Goal: Information Seeking & Learning: Learn about a topic

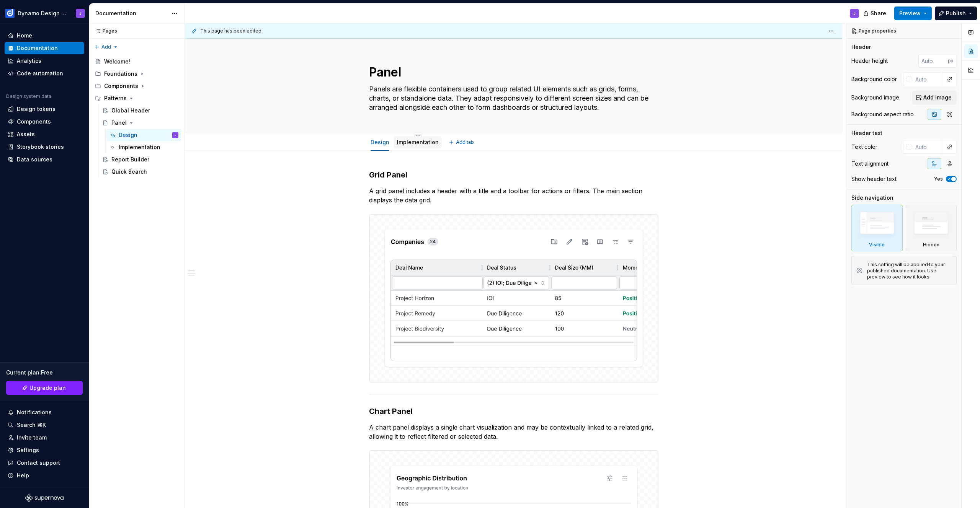
click at [417, 141] on link "Implementation" at bounding box center [418, 142] width 42 height 7
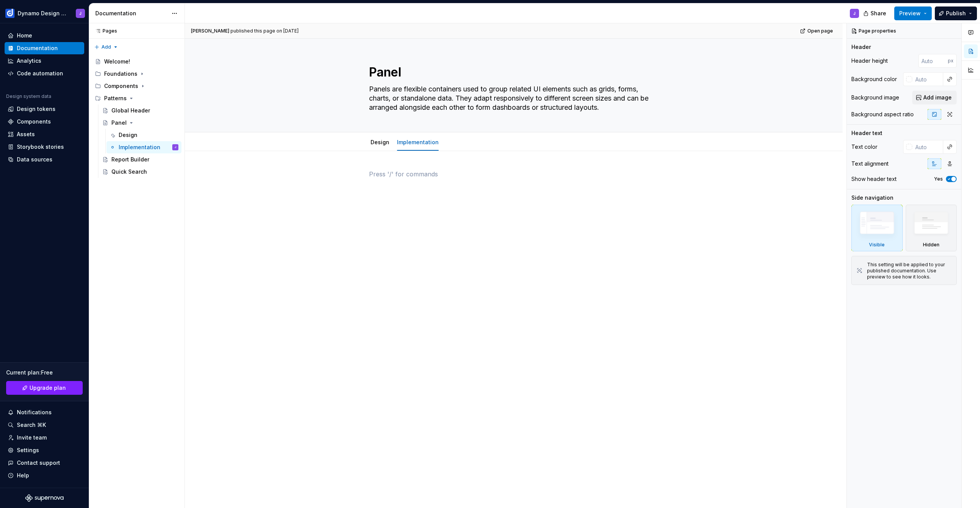
click at [383, 170] on p at bounding box center [513, 174] width 289 height 9
type textarea "*"
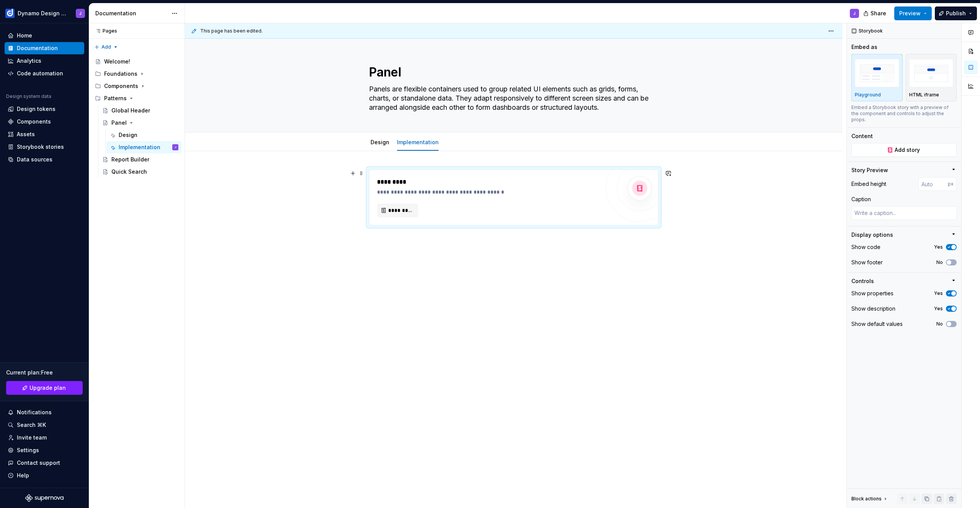
click at [590, 194] on div "**********" at bounding box center [488, 192] width 223 height 8
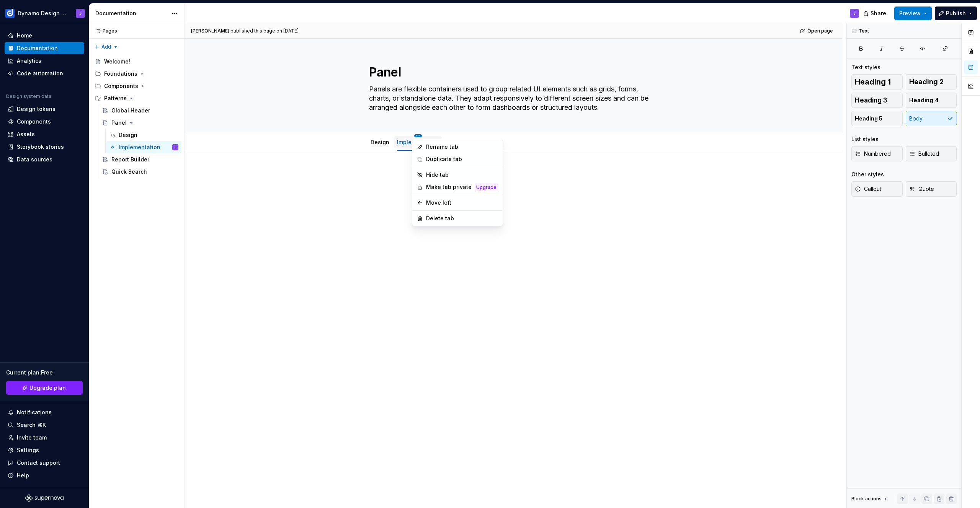
click at [416, 135] on html "Dynamo Design System J Home Documentation Analytics Code automation Design syst…" at bounding box center [490, 254] width 980 height 508
click at [453, 222] on div "Delete tab" at bounding box center [462, 219] width 72 height 8
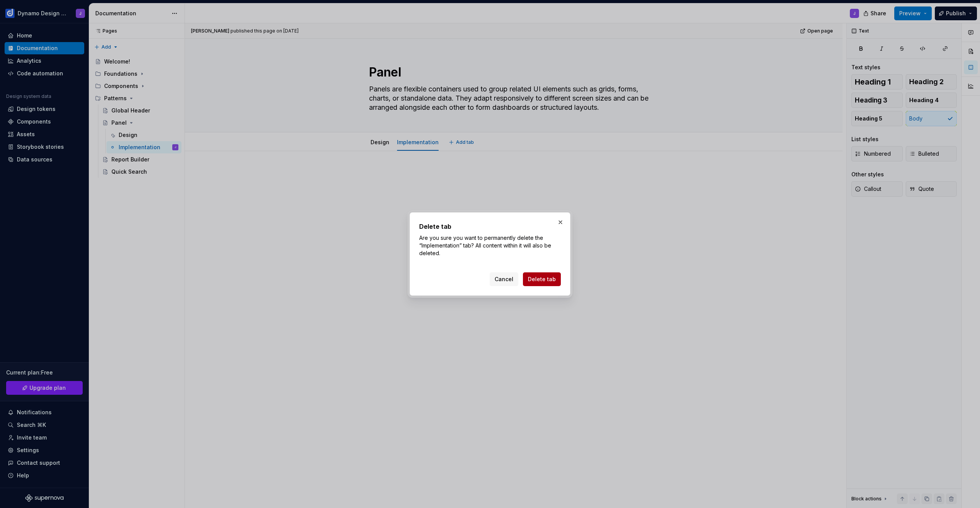
click at [547, 282] on span "Delete tab" at bounding box center [542, 280] width 28 height 8
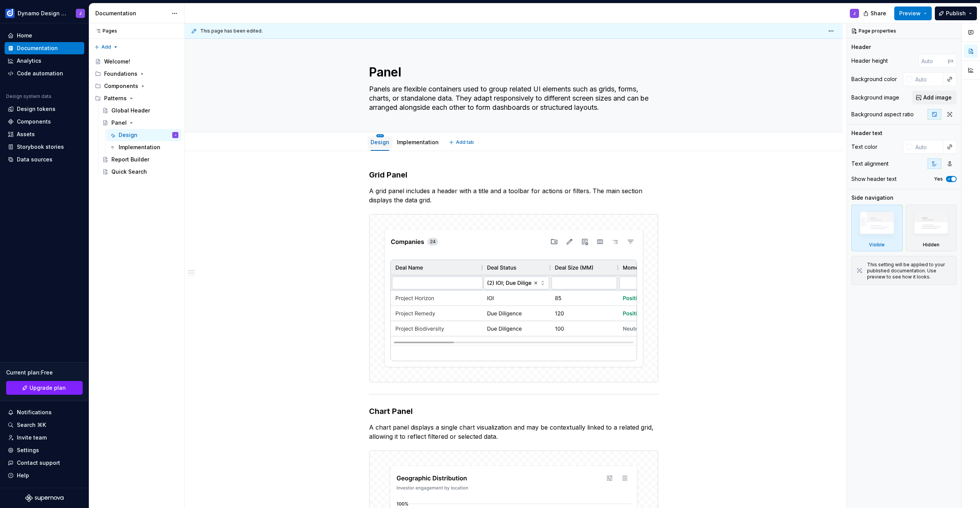
click at [380, 135] on html "Dynamo Design System J Home Documentation Analytics Code automation Design syst…" at bounding box center [490, 254] width 980 height 508
click at [413, 203] on div "Convert to page layout" at bounding box center [426, 203] width 72 height 8
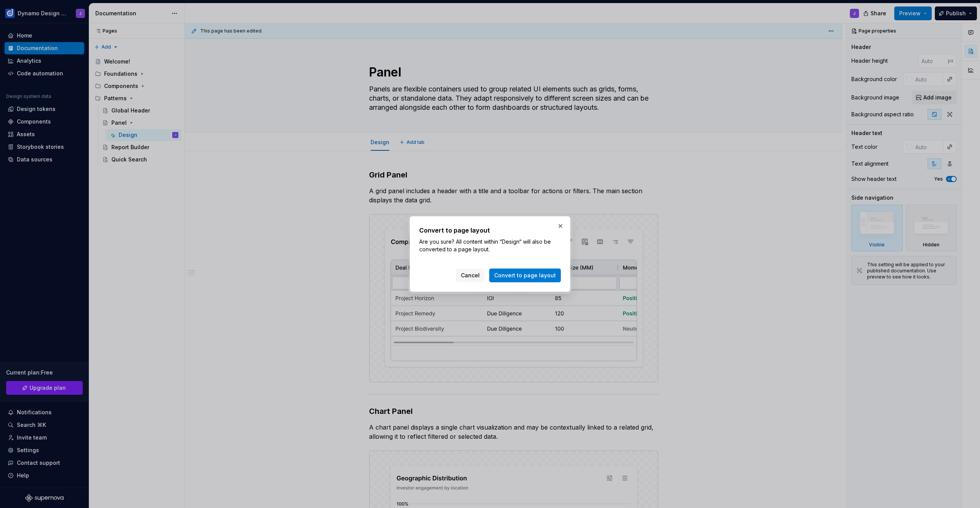
click at [519, 275] on span "Convert to page layout" at bounding box center [525, 276] width 62 height 8
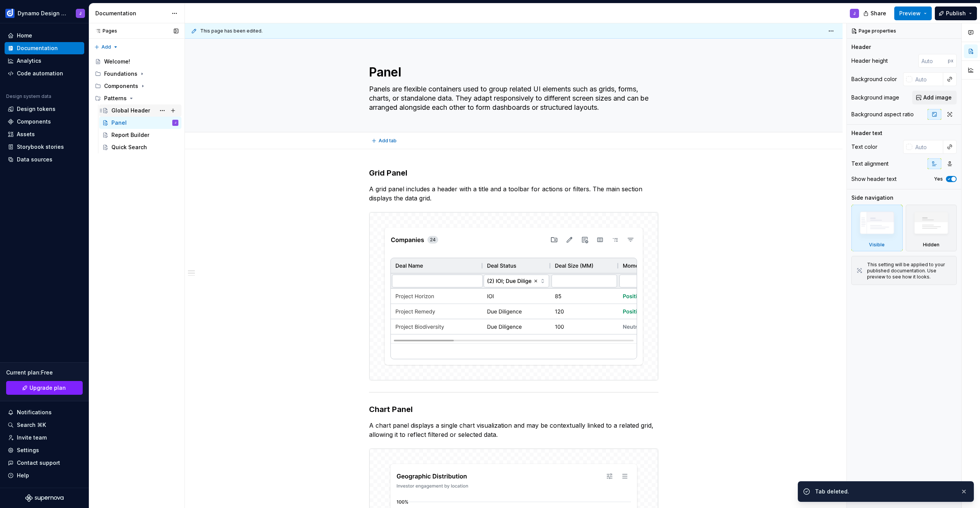
click at [137, 110] on div "Global Header" at bounding box center [130, 111] width 39 height 8
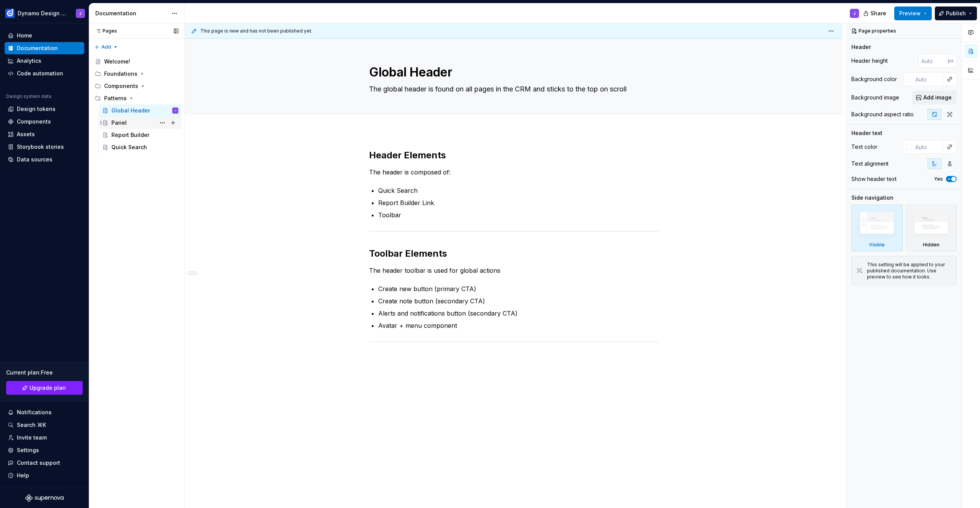
click at [126, 123] on div "Panel" at bounding box center [144, 123] width 67 height 11
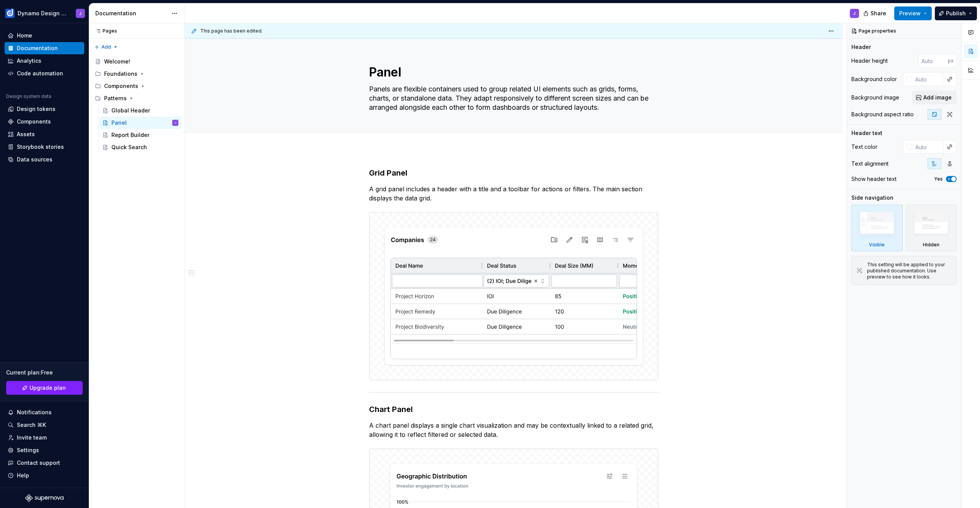
click at [407, 149] on div at bounding box center [514, 140] width 658 height 17
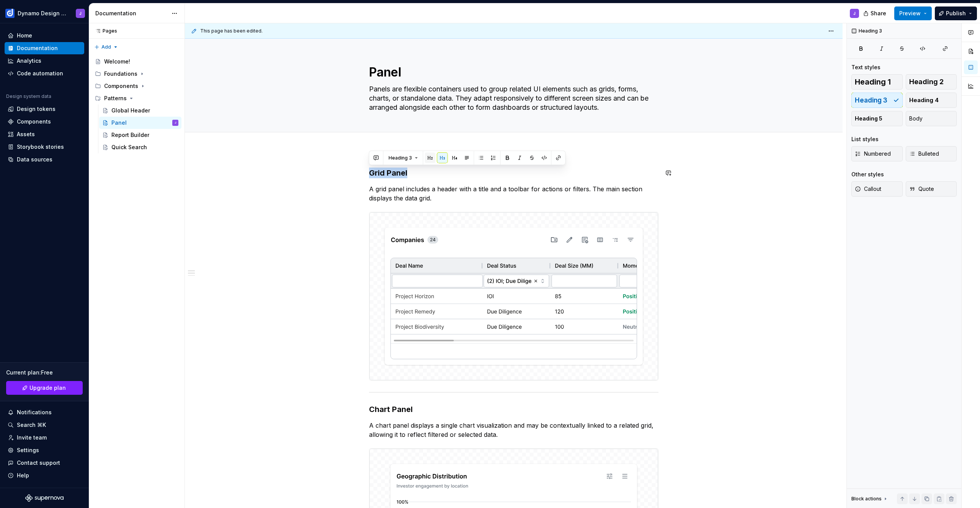
click at [429, 161] on button "button" at bounding box center [430, 158] width 11 height 11
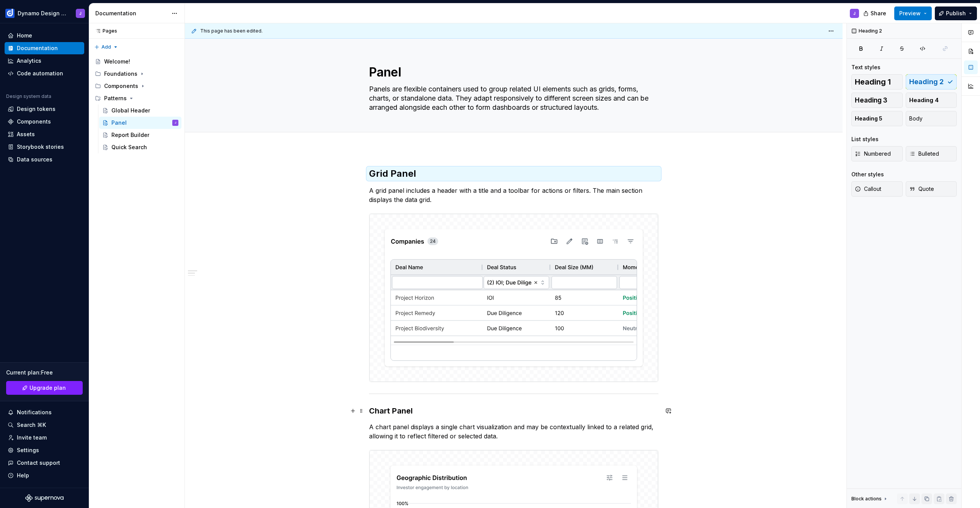
click at [411, 407] on h3 "Chart Panel" at bounding box center [513, 411] width 289 height 11
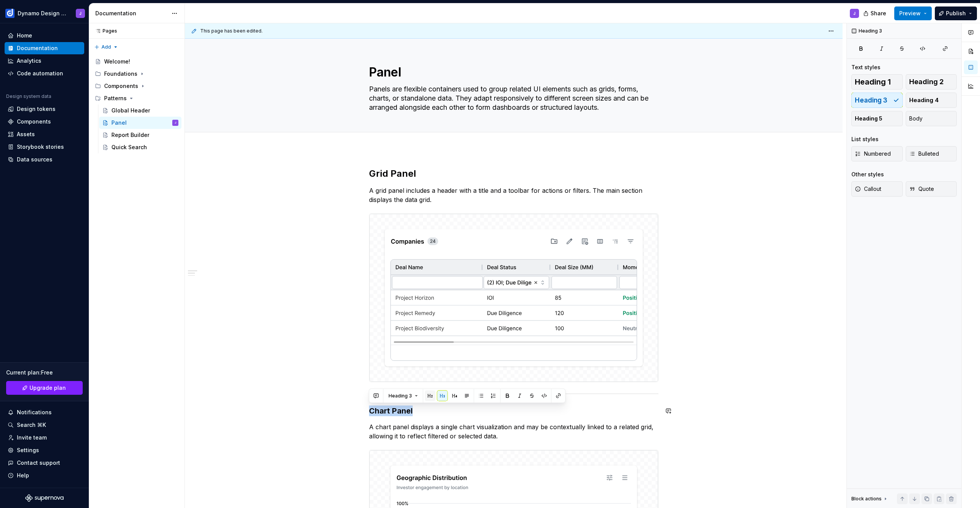
click at [429, 396] on button "button" at bounding box center [430, 396] width 11 height 11
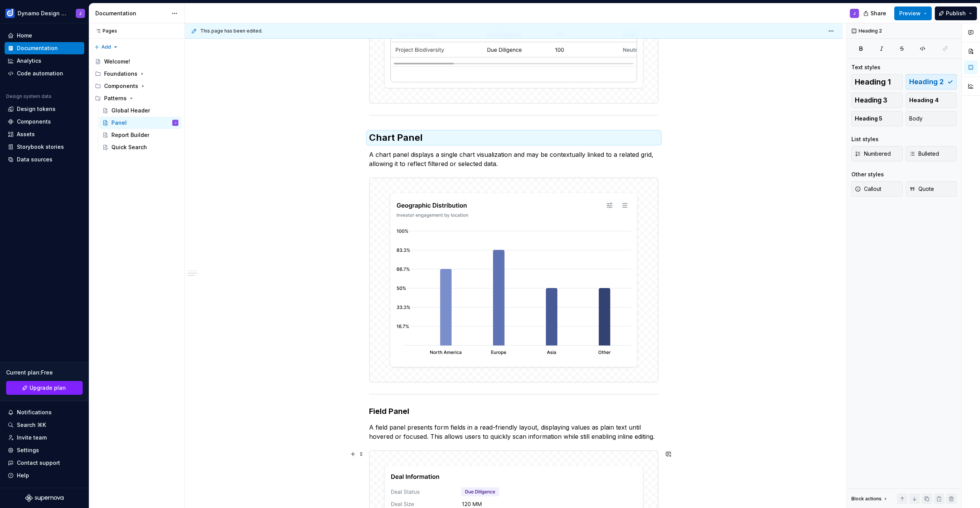
scroll to position [338, 0]
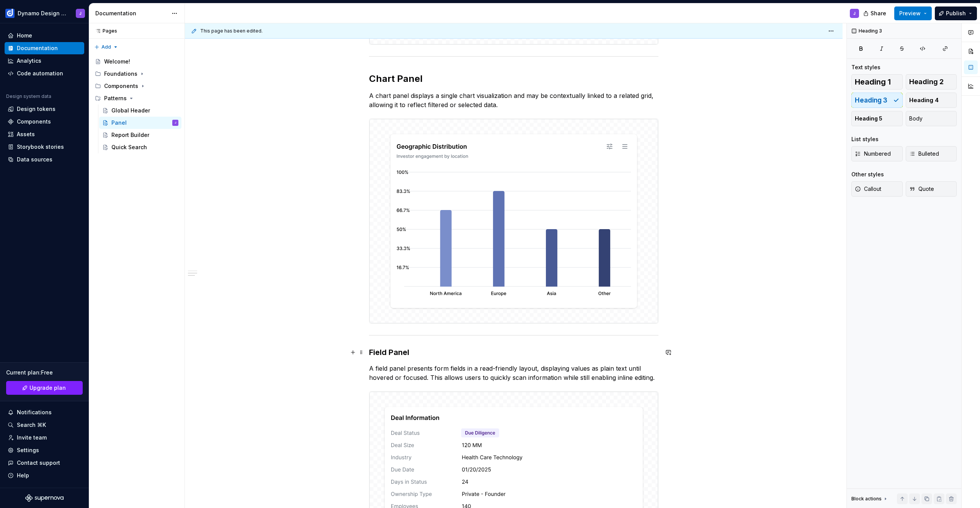
click at [423, 355] on h3 "Field Panel" at bounding box center [513, 352] width 289 height 11
click at [429, 338] on button "button" at bounding box center [430, 337] width 11 height 11
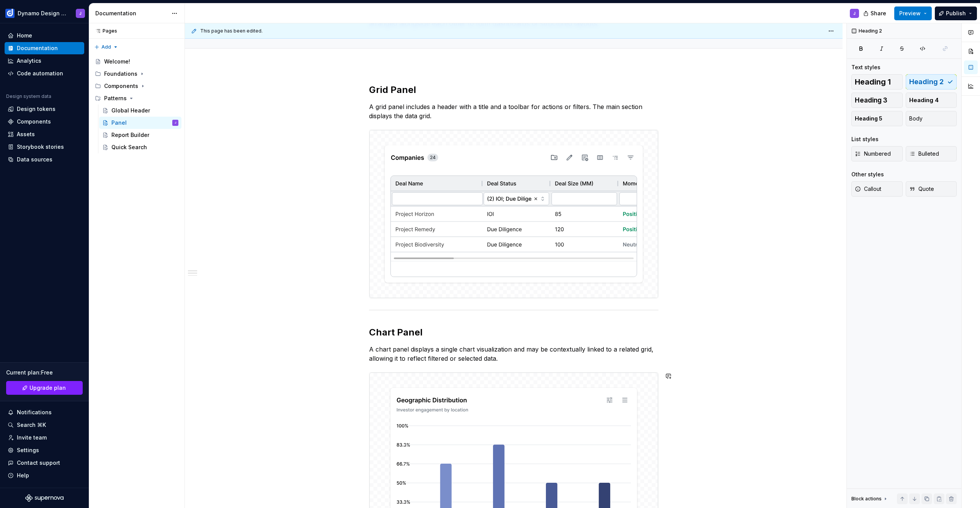
scroll to position [82, 0]
click at [446, 291] on img at bounding box center [513, 216] width 289 height 168
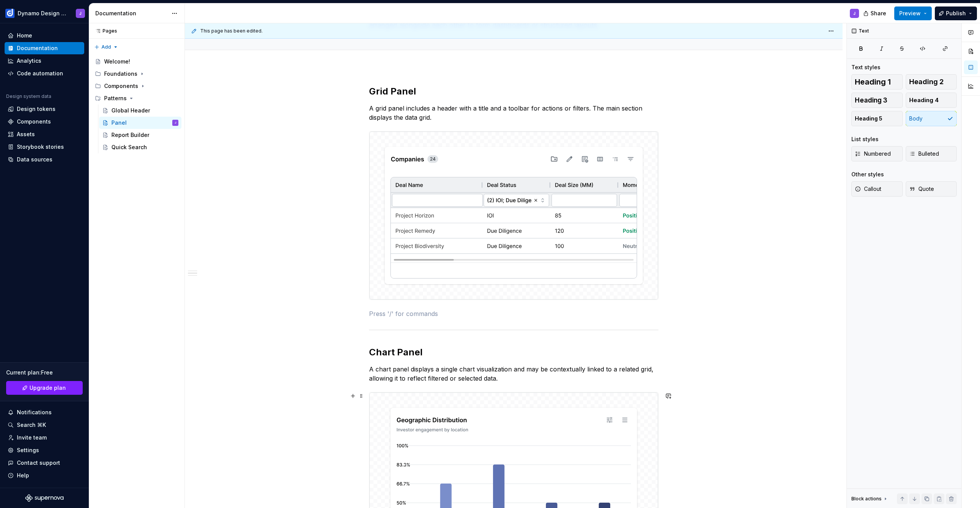
scroll to position [257, 0]
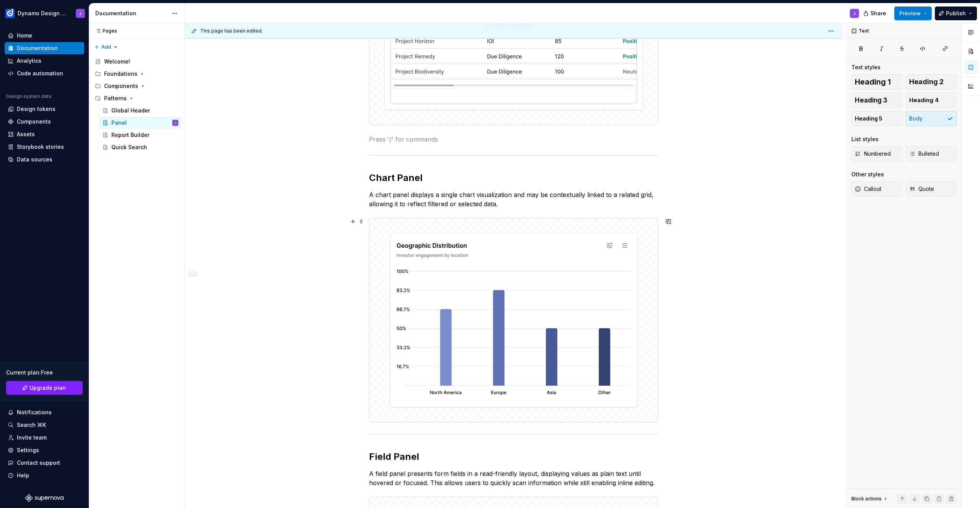
click at [413, 344] on img at bounding box center [513, 320] width 289 height 205
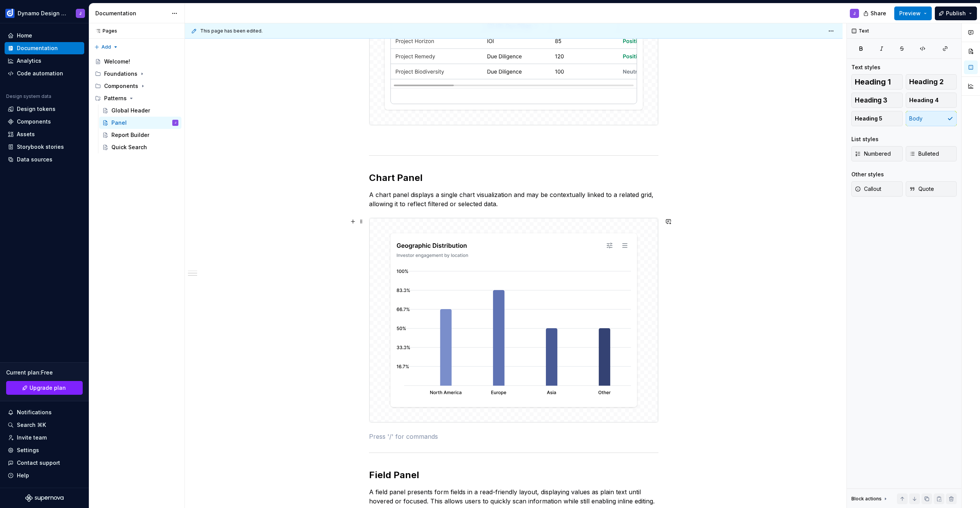
scroll to position [612, 0]
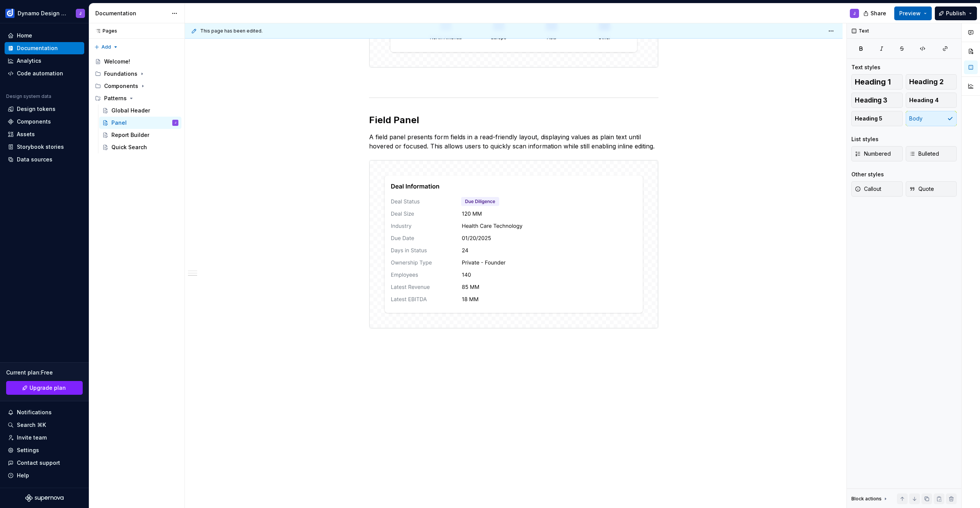
click at [911, 15] on span "Preview" at bounding box center [909, 14] width 21 height 8
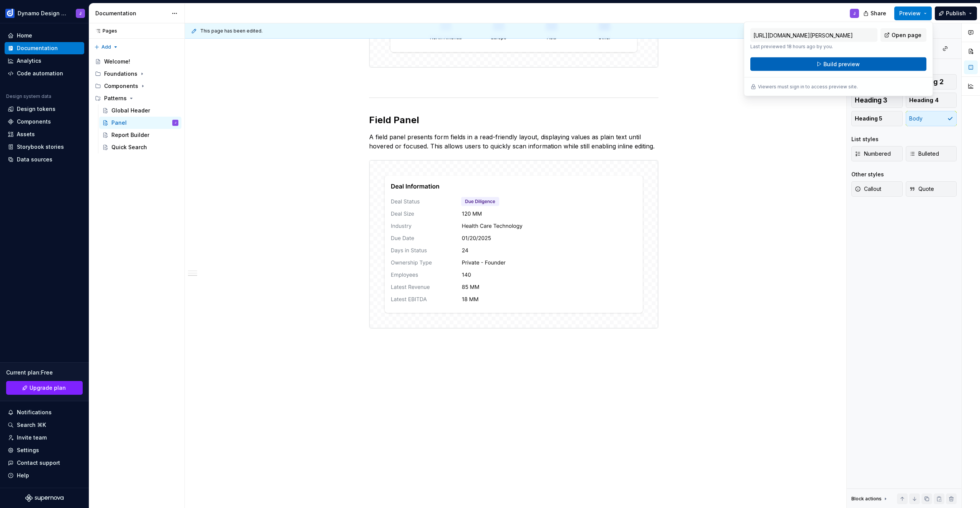
click at [854, 65] on span "Build preview" at bounding box center [841, 64] width 36 height 8
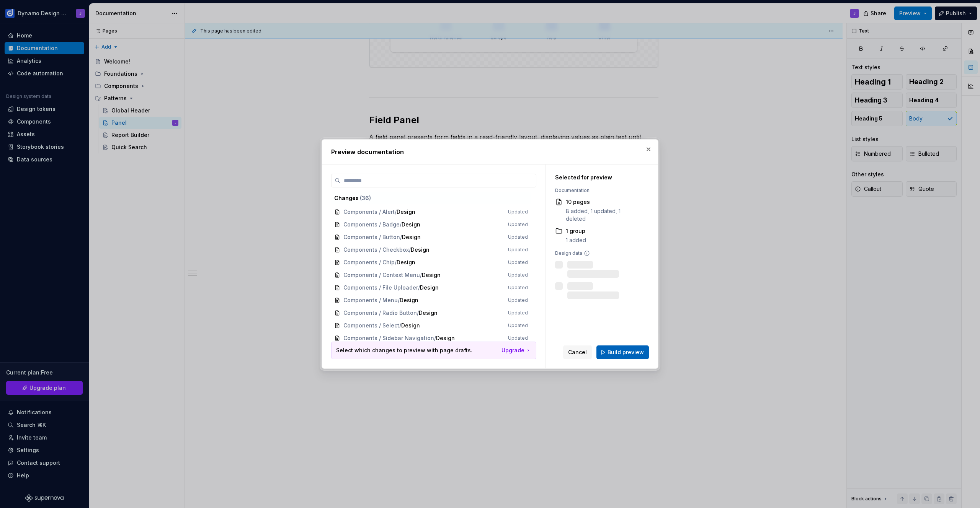
click at [622, 347] on button "Build preview" at bounding box center [622, 353] width 52 height 14
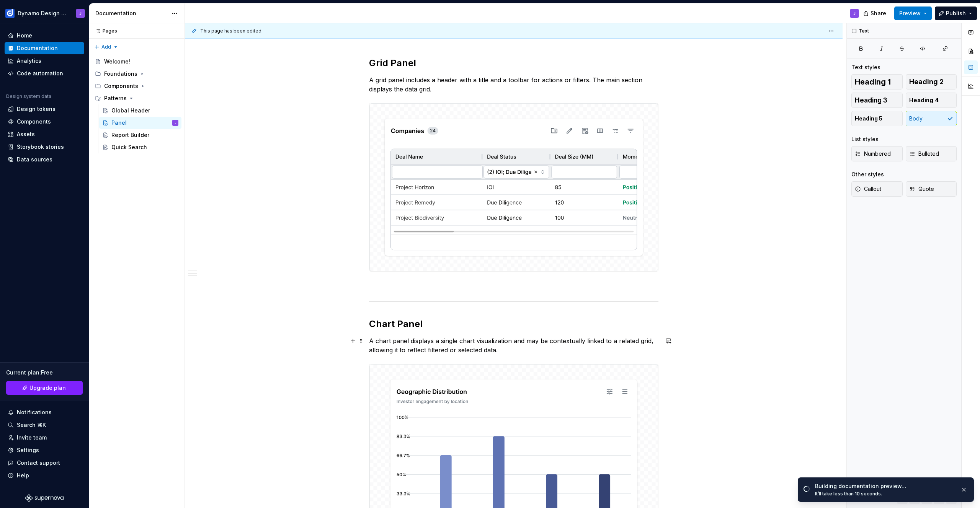
scroll to position [47, 0]
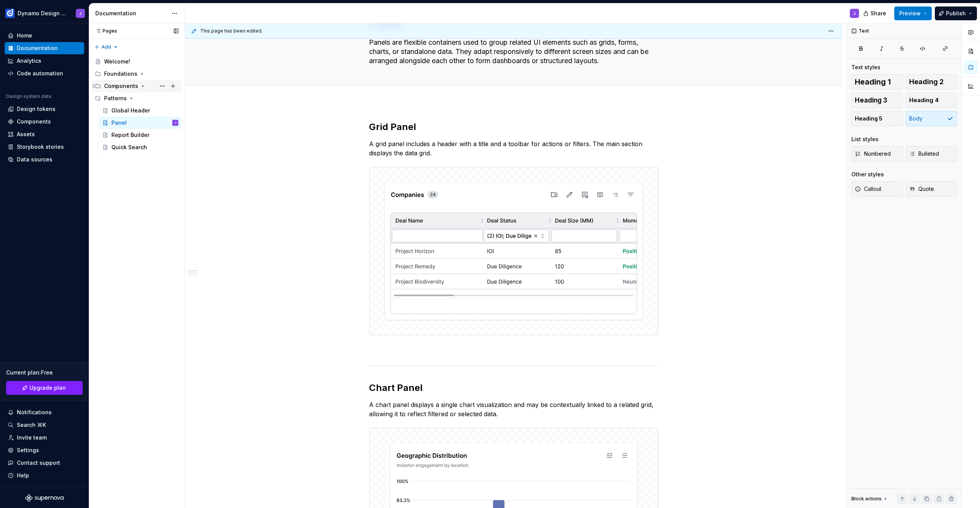
click at [115, 85] on div "Components" at bounding box center [121, 86] width 34 height 8
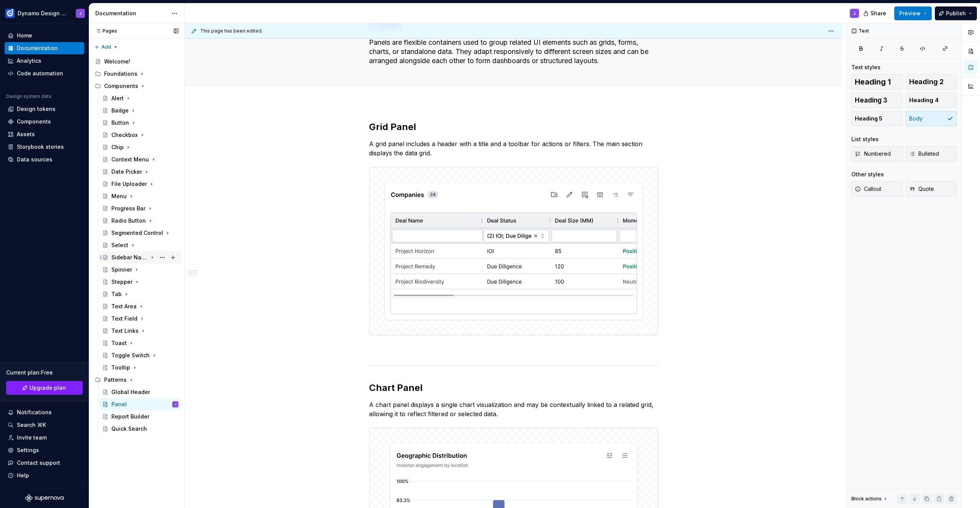
click at [129, 256] on div "Sidebar Navigation" at bounding box center [129, 258] width 36 height 8
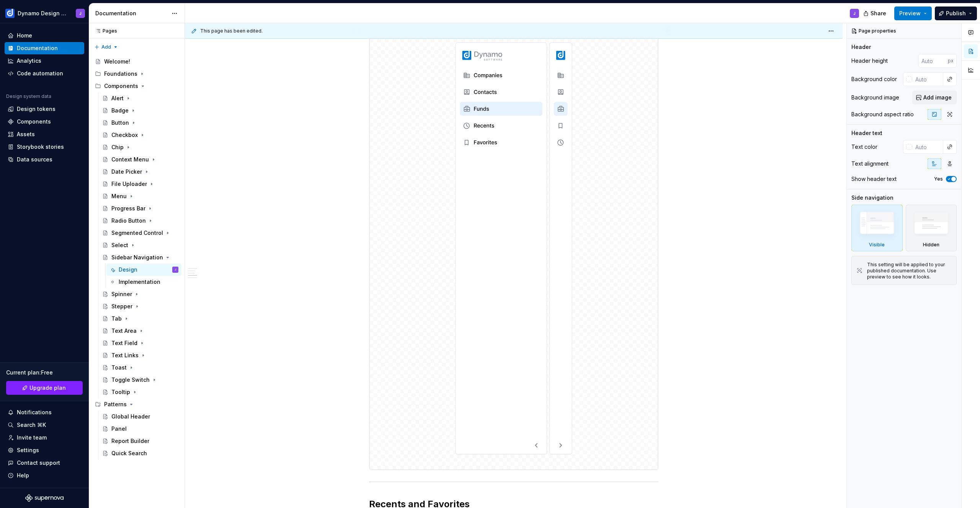
scroll to position [335, 0]
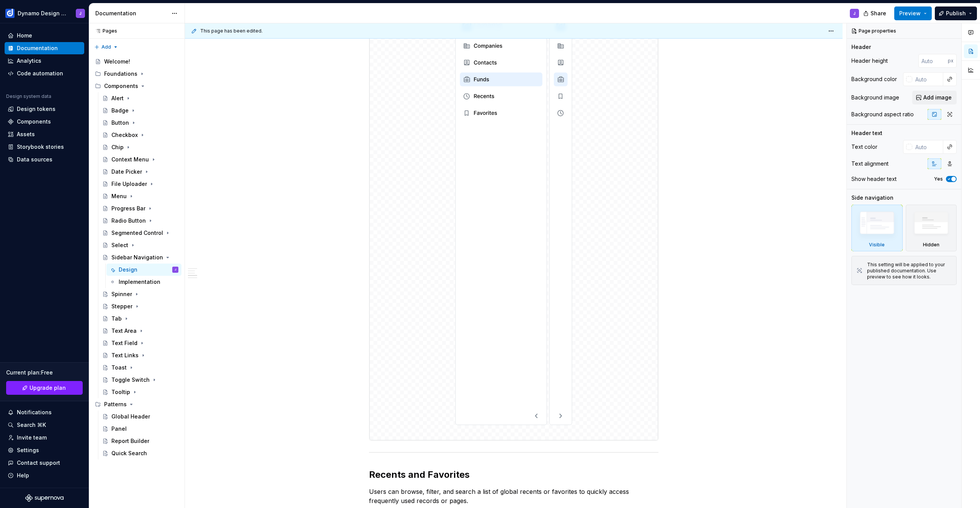
click at [479, 207] on img at bounding box center [513, 219] width 289 height 443
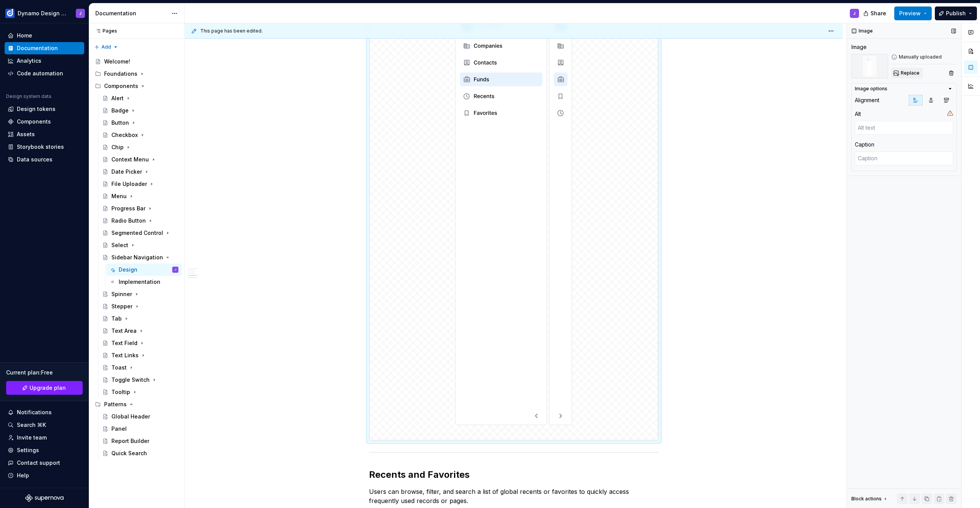
click at [907, 72] on span "Replace" at bounding box center [910, 73] width 19 height 6
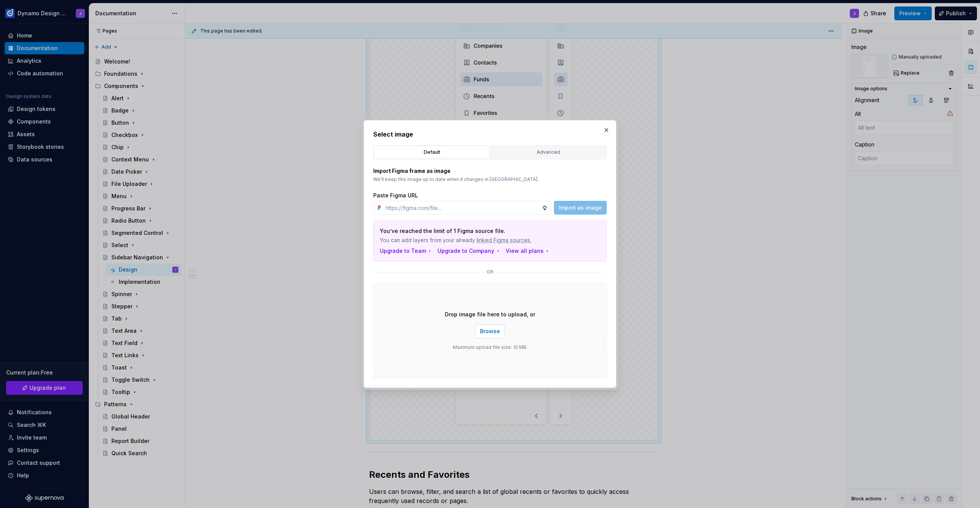
click at [492, 330] on span "Browse" at bounding box center [490, 332] width 20 height 8
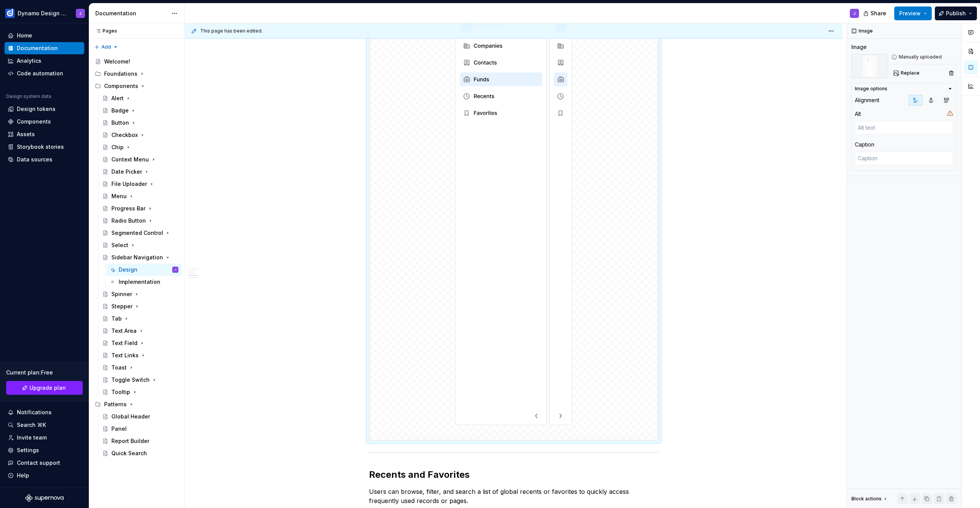
scroll to position [309, 0]
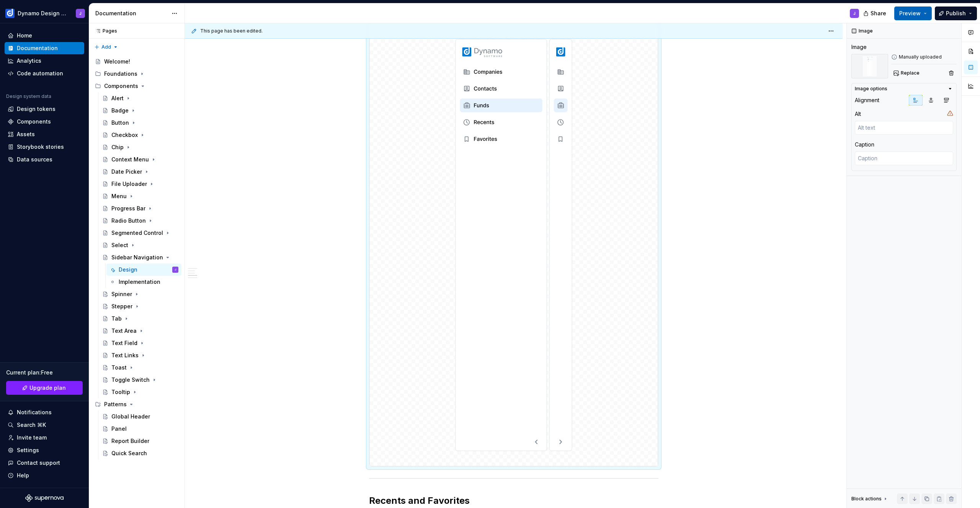
click at [904, 16] on span "Preview" at bounding box center [909, 14] width 21 height 8
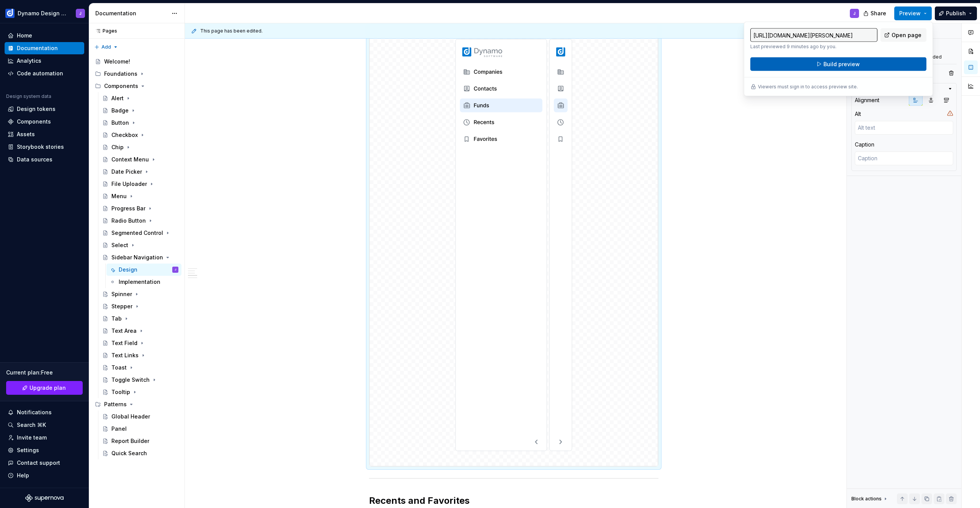
click at [870, 65] on button "Build preview" at bounding box center [838, 64] width 176 height 14
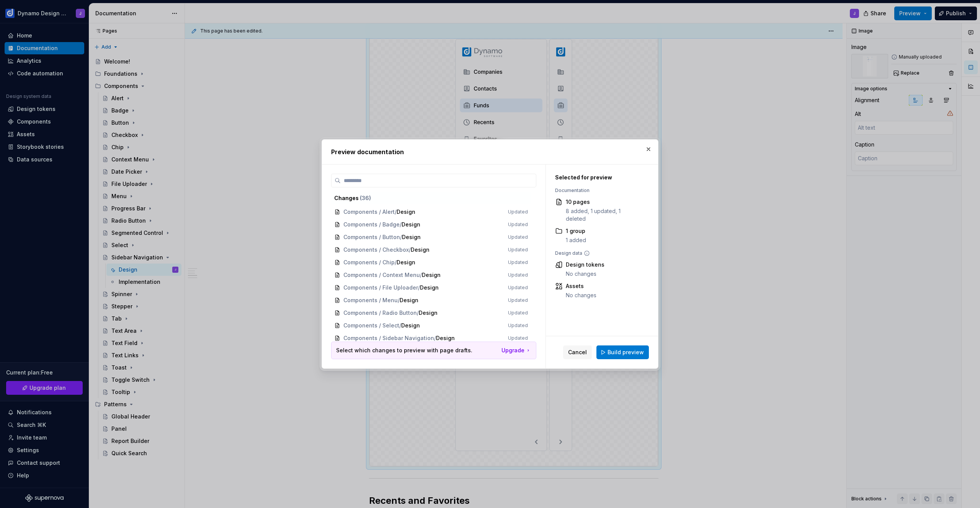
click at [629, 354] on span "Build preview" at bounding box center [626, 353] width 36 height 8
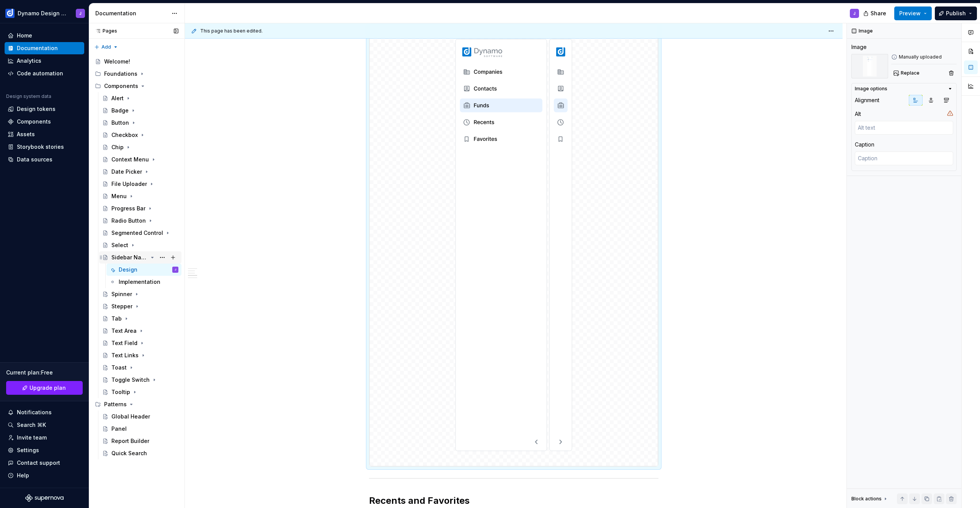
click at [153, 256] on icon "Page tree" at bounding box center [152, 258] width 6 height 6
click at [121, 367] on div "Tooltip" at bounding box center [120, 368] width 19 height 8
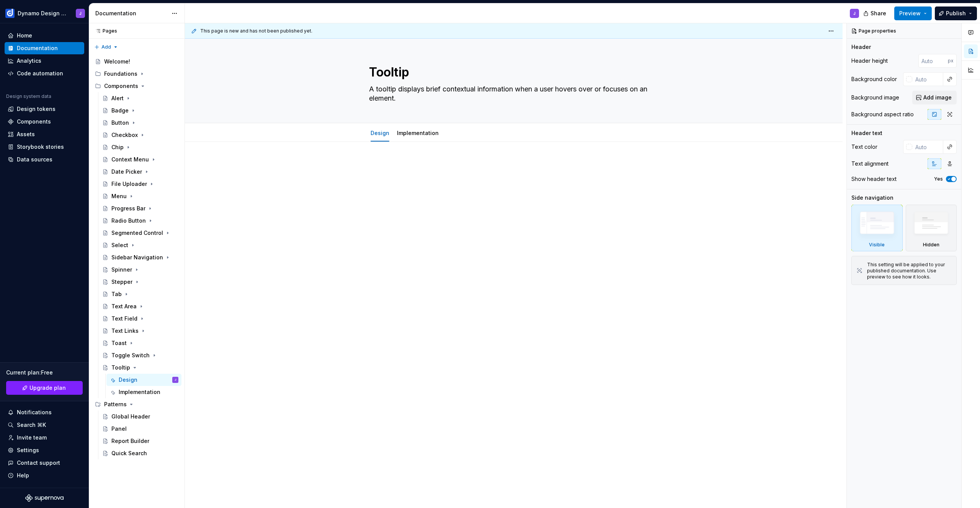
type textarea "*"
click at [391, 164] on p at bounding box center [513, 164] width 289 height 9
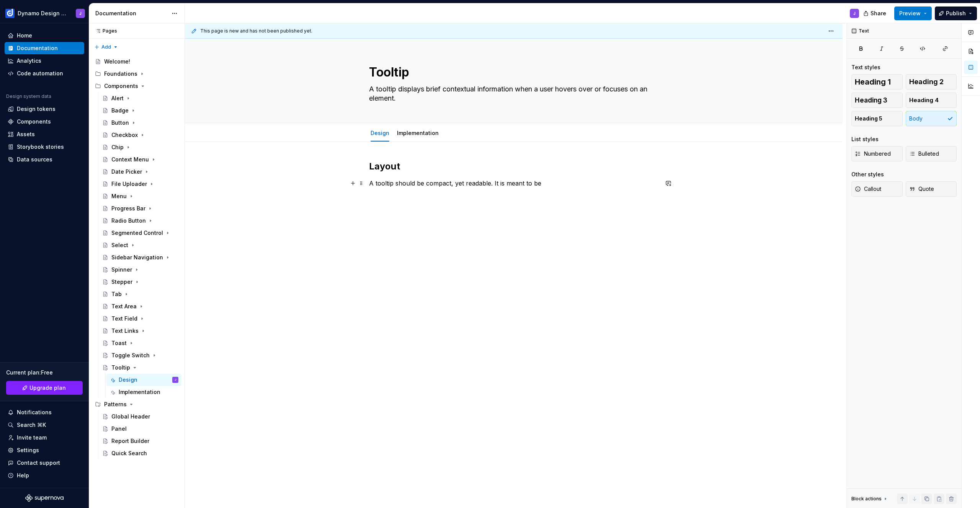
drag, startPoint x: 492, startPoint y: 183, endPoint x: 499, endPoint y: 188, distance: 9.0
click at [493, 184] on p "A tooltip should be compact, yet readable. It is meant to be" at bounding box center [513, 183] width 289 height 9
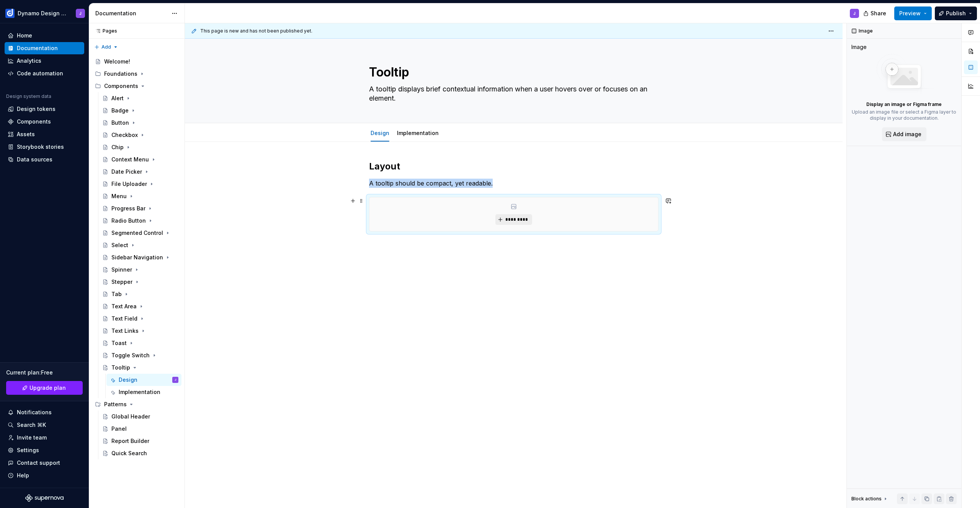
click at [514, 223] on button "*********" at bounding box center [513, 219] width 36 height 11
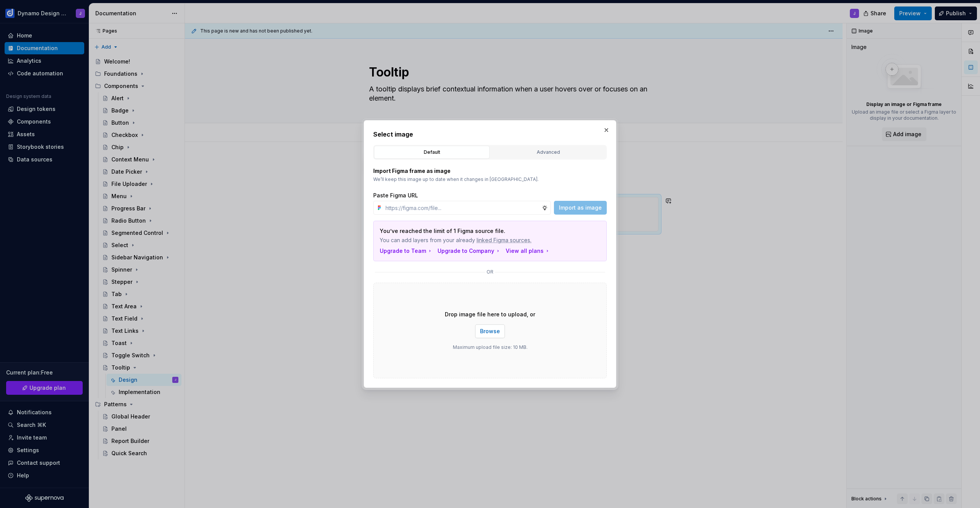
click at [489, 332] on span "Browse" at bounding box center [490, 332] width 20 height 8
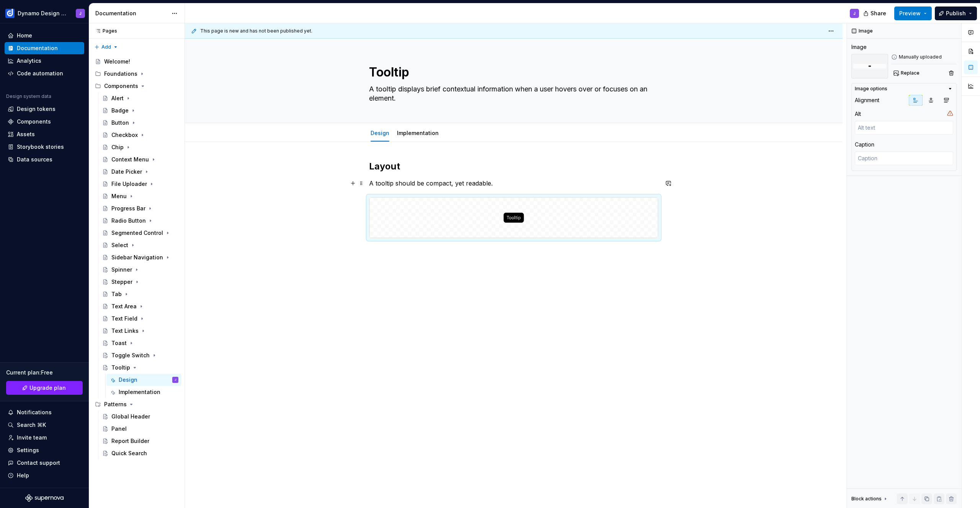
click at [501, 184] on p "A tooltip should be compact, yet readable." at bounding box center [513, 183] width 289 height 9
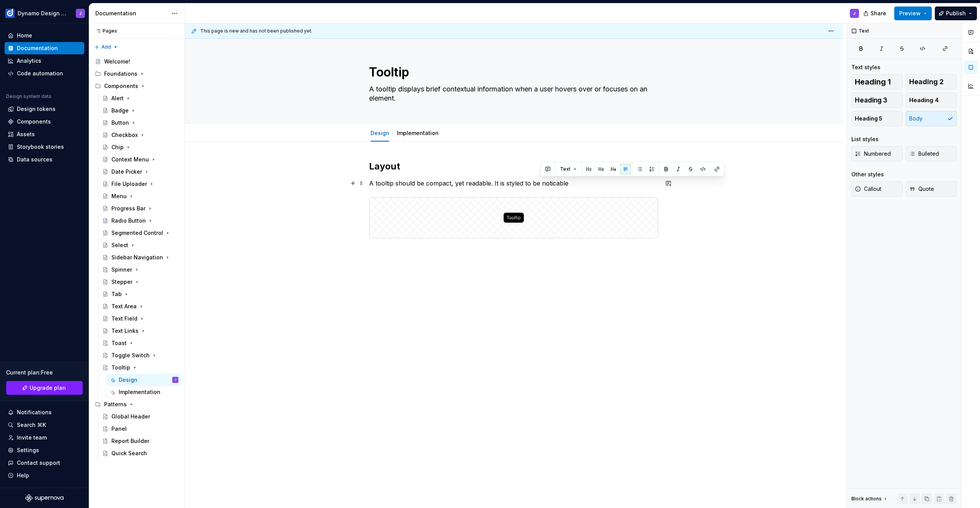
click at [598, 181] on p "A tooltip should be compact, yet readable. It is styled to be noticable" at bounding box center [513, 183] width 289 height 9
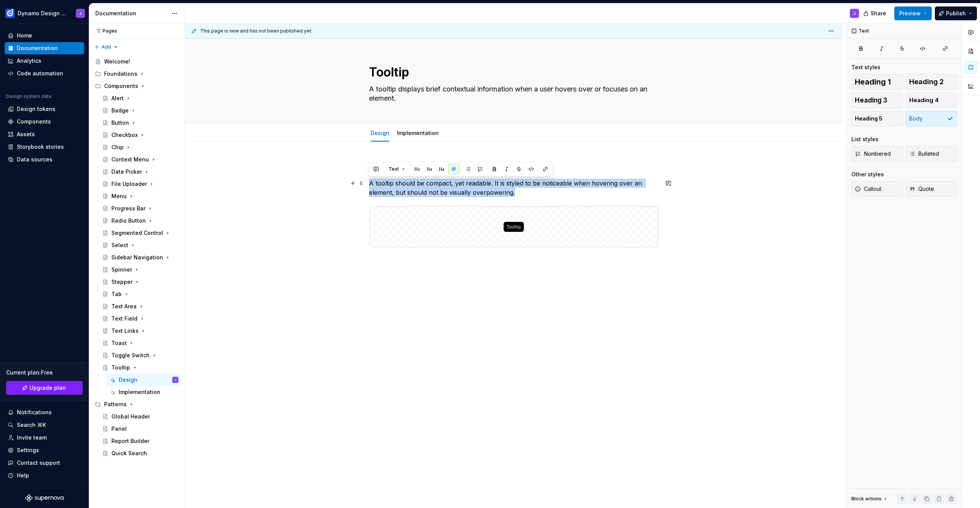
drag, startPoint x: 516, startPoint y: 191, endPoint x: 369, endPoint y: 187, distance: 147.0
click at [369, 187] on p "A tooltip should be compact, yet readable. It is styled to be noticeable when h…" at bounding box center [513, 188] width 289 height 18
copy p "A tooltip should be compact, yet readable. It is styled to be noticeable when h…"
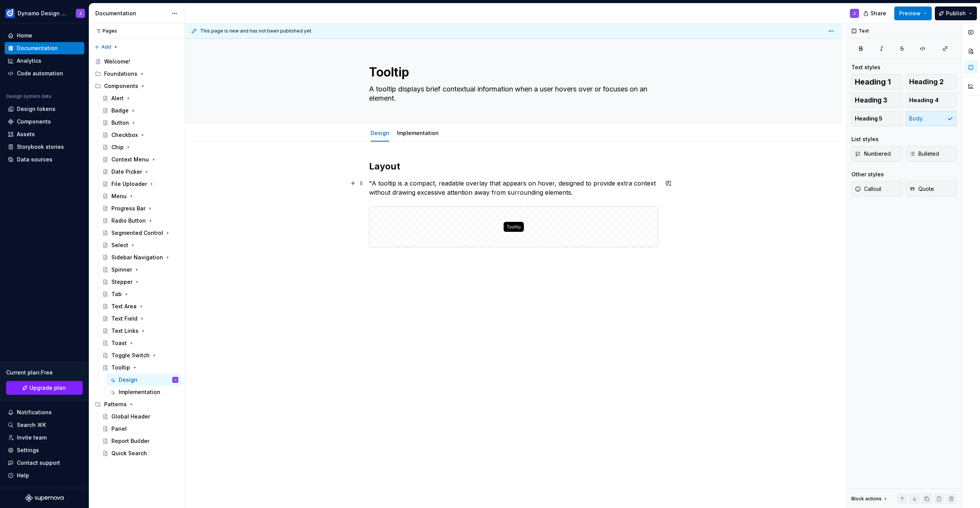
click at [372, 183] on p ""A tooltip is a compact, readable overlay that appears on hover, designed to pr…" at bounding box center [513, 188] width 289 height 18
click at [547, 183] on p "A tooltip is a compact, readable overlay that appears on hover, designed to pro…" at bounding box center [513, 188] width 289 height 18
drag, startPoint x: 611, startPoint y: 185, endPoint x: 648, endPoint y: 184, distance: 37.5
click at [648, 184] on p "A tooltip is a compact, readable overlay that appears on hover, designed to pro…" at bounding box center [513, 188] width 289 height 18
click at [455, 191] on p "A tooltip is a compact, readable overlay that appears on hover, designed to pro…" at bounding box center [513, 188] width 289 height 18
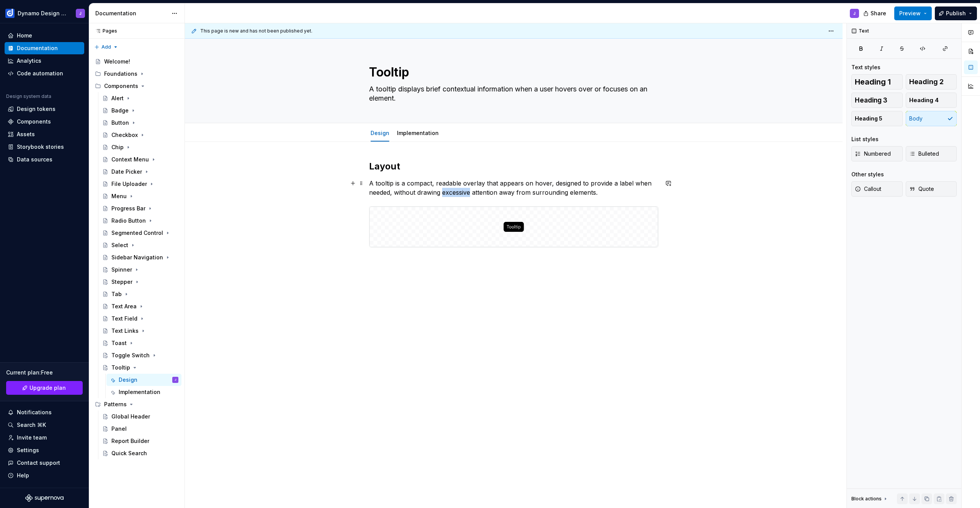
click at [455, 191] on p "A tooltip is a compact, readable overlay that appears on hover, designed to pro…" at bounding box center [513, 188] width 289 height 18
click at [502, 193] on p "A tooltip is a compact, readable overlay that appears on hover, designed to pro…" at bounding box center [513, 188] width 289 height 18
click at [528, 313] on div "Layout A tooltip is a compact, readable overlay that appears on hover, designed…" at bounding box center [514, 275] width 658 height 267
click at [431, 299] on button "button" at bounding box center [429, 298] width 11 height 11
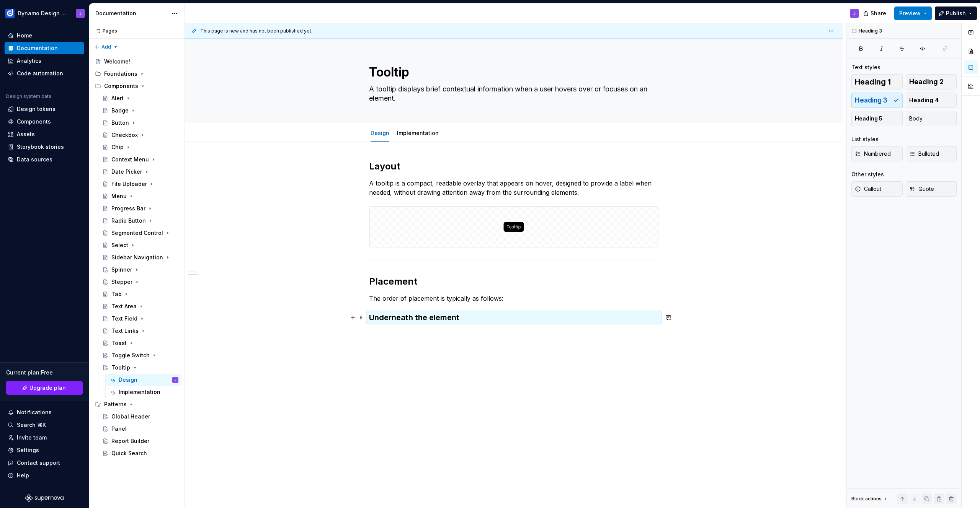
click at [419, 318] on h3 "Underneath the element" at bounding box center [513, 317] width 289 height 11
click at [475, 317] on h3 "Underneath the element" at bounding box center [513, 317] width 289 height 11
click at [453, 301] on button "button" at bounding box center [454, 302] width 11 height 11
click at [459, 317] on h4 "Underneath the element" at bounding box center [513, 316] width 289 height 9
click at [458, 318] on h4 "Underneath the element" at bounding box center [513, 316] width 289 height 9
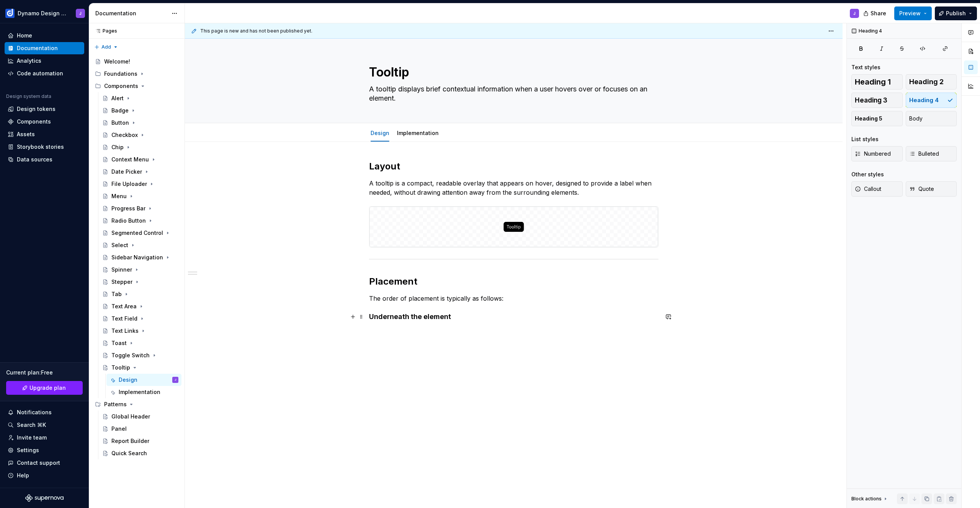
click at [407, 316] on h4 "Underneath the element" at bounding box center [513, 316] width 289 height 9
click at [514, 299] on p "The order of placement is typically as follows:" at bounding box center [513, 298] width 289 height 9
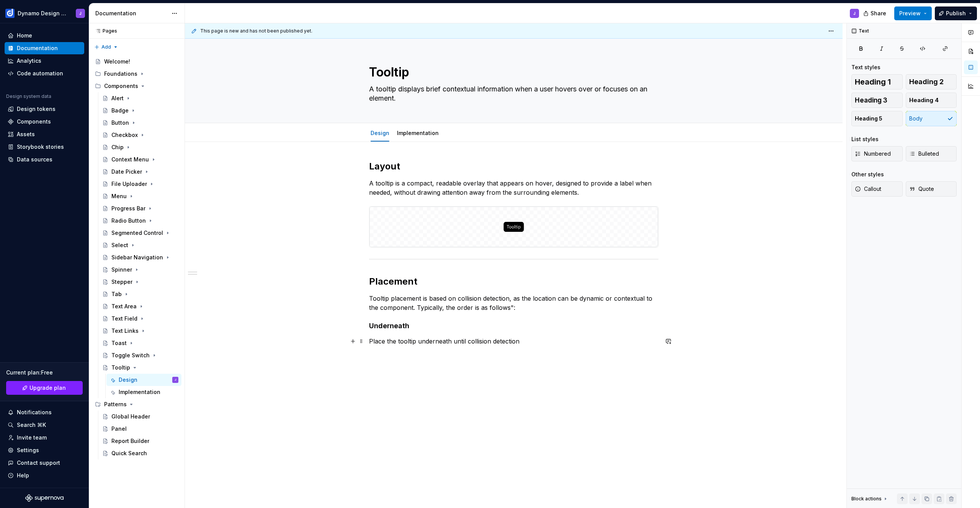
click at [547, 344] on p "Place the tooltip underneath until collision detection" at bounding box center [513, 341] width 289 height 9
click at [511, 307] on p "Tooltip placement is based on collision detection, as the location can be dynam…" at bounding box center [513, 303] width 289 height 18
click at [523, 342] on p "Tooltips should appear under the element first." at bounding box center [513, 341] width 289 height 9
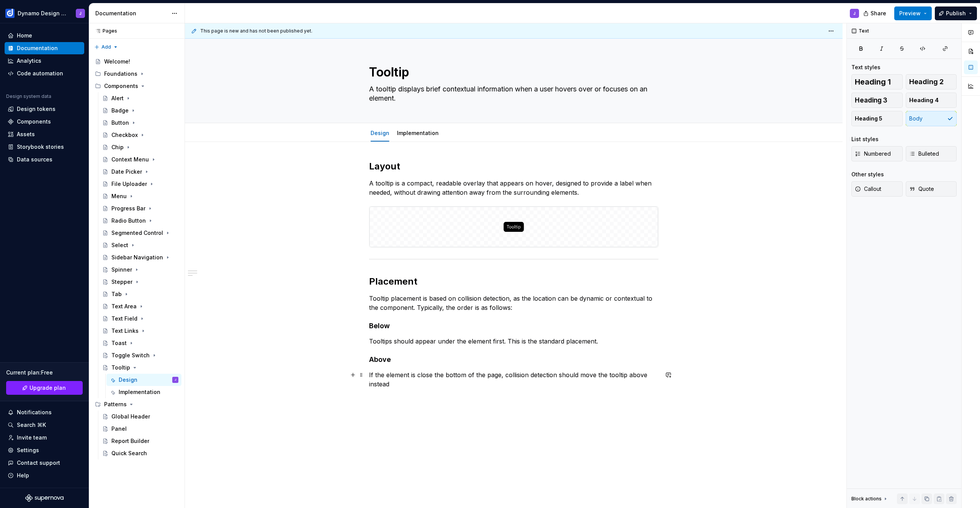
click at [405, 383] on p "If the element is close the bottom of the page, collision detection should move…" at bounding box center [513, 380] width 289 height 18
click at [377, 328] on h4 "Below" at bounding box center [513, 326] width 289 height 9
click at [388, 409] on div "Layout A tooltip is a compact, readable overlay that appears on hover, designed…" at bounding box center [513, 288] width 289 height 256
click at [377, 402] on h4 "Left" at bounding box center [513, 402] width 289 height 9
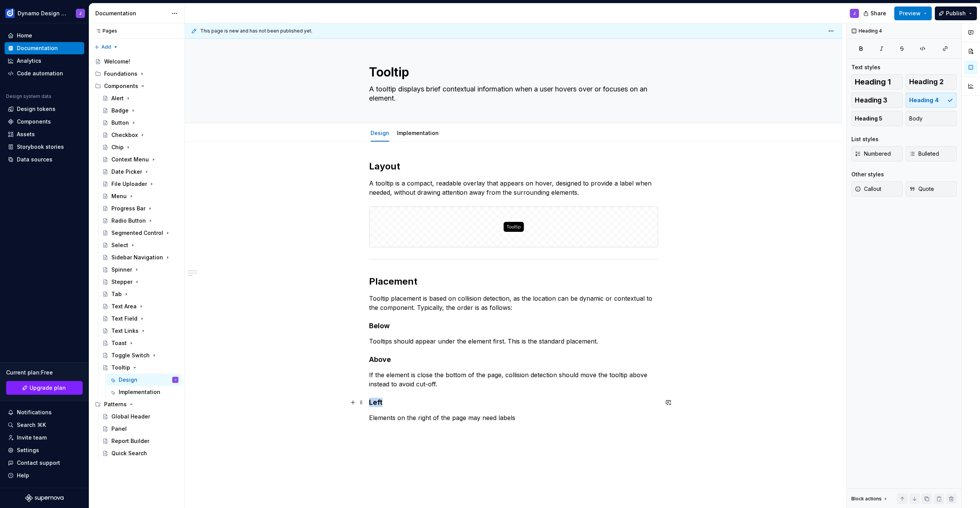
click at [377, 402] on h4 "Left" at bounding box center [513, 402] width 289 height 9
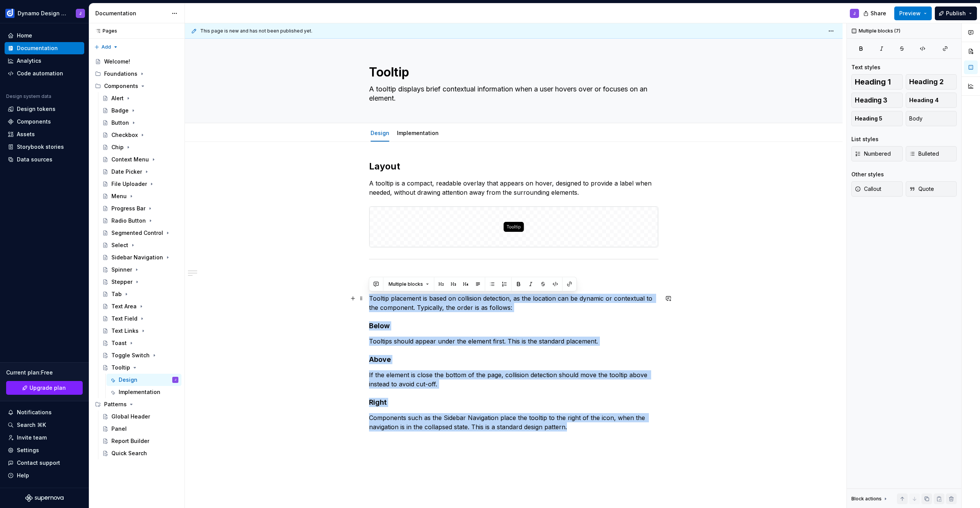
drag, startPoint x: 572, startPoint y: 428, endPoint x: 369, endPoint y: 302, distance: 239.0
click at [369, 302] on div "Layout A tooltip is a compact, readable overlay that appears on hover, designed…" at bounding box center [513, 295] width 289 height 271
copy div "Tooltip placement is based on collision detection, as the location can be dynam…"
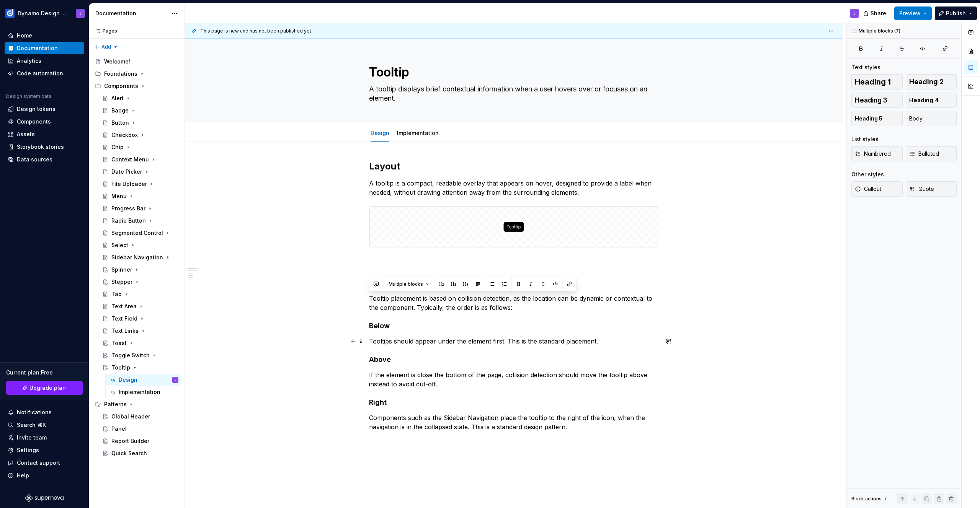
click at [451, 338] on p "Tooltips should appear under the element first. This is the standard placement." at bounding box center [513, 341] width 289 height 9
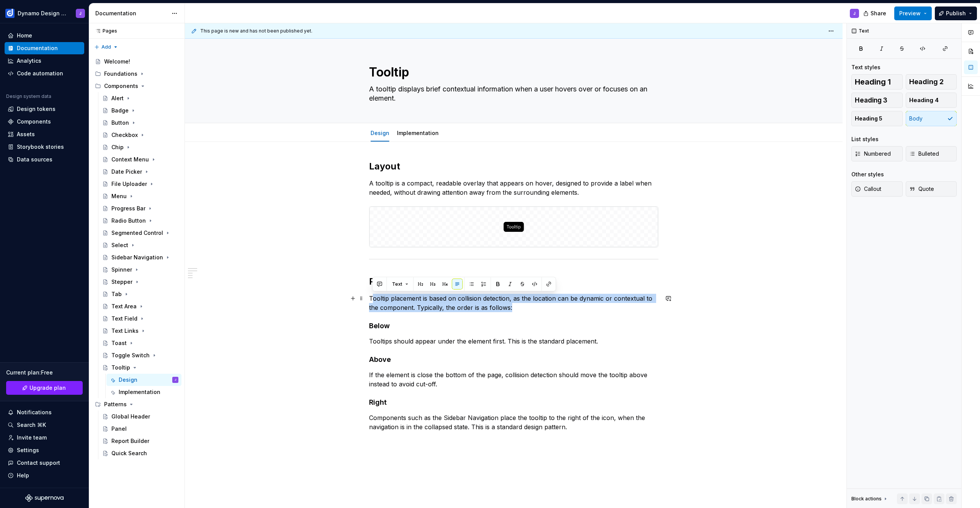
drag, startPoint x: 497, startPoint y: 308, endPoint x: 374, endPoint y: 297, distance: 123.8
click at [374, 297] on p "Tooltip placement is based on collision detection, as the location can be dynam…" at bounding box center [513, 303] width 289 height 18
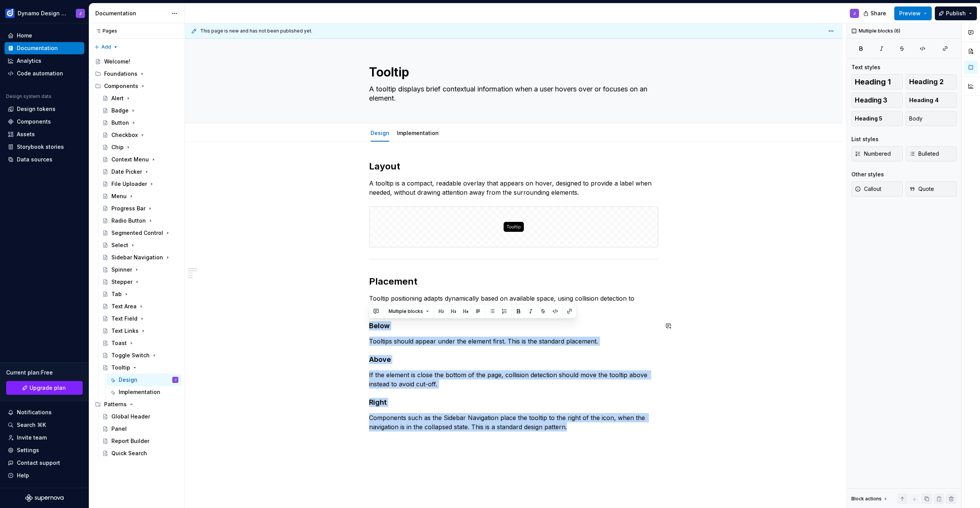
drag, startPoint x: 448, startPoint y: 397, endPoint x: 320, endPoint y: 320, distance: 149.9
click at [320, 320] on div "Layout A tooltip is a compact, readable overlay that appears on hover, designed…" at bounding box center [514, 367] width 658 height 451
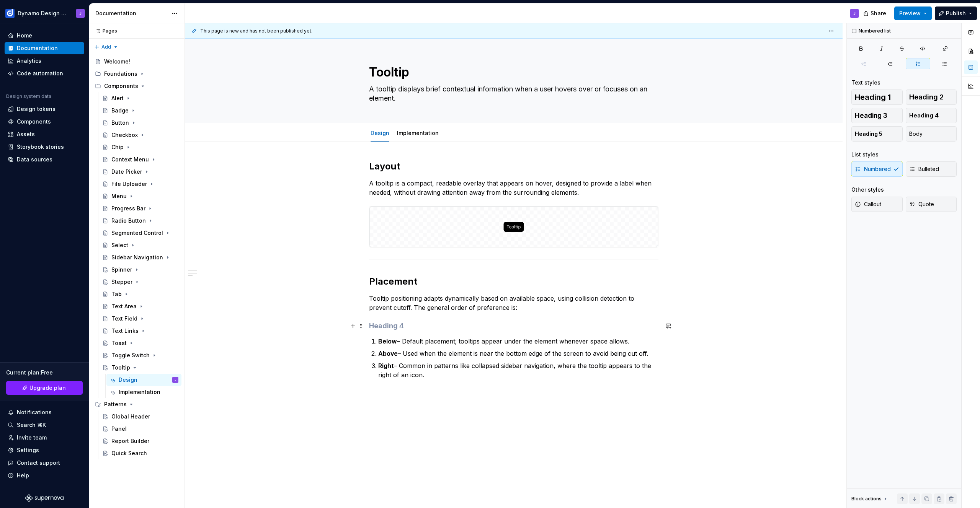
click at [398, 328] on h4 at bounding box center [513, 326] width 289 height 9
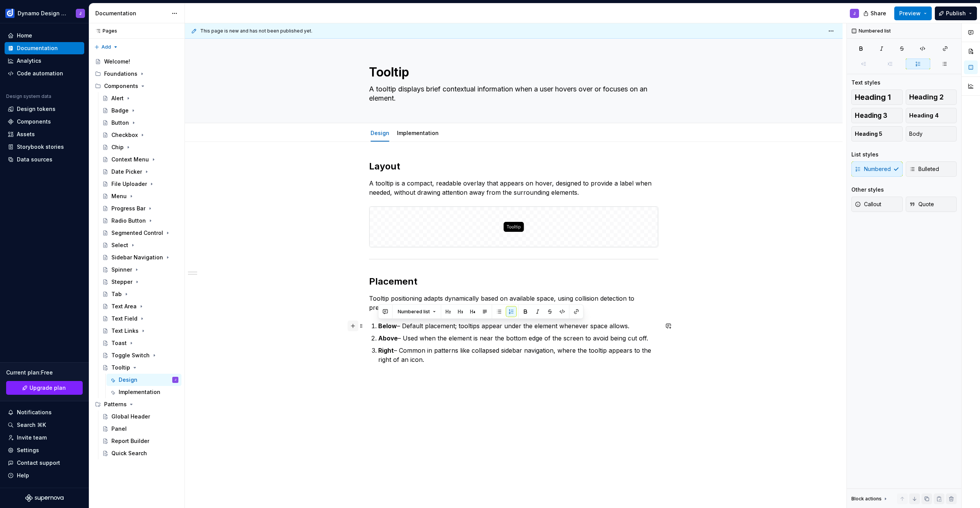
drag, startPoint x: 430, startPoint y: 362, endPoint x: 357, endPoint y: 324, distance: 82.0
click at [369, 324] on div "Layout A tooltip is a compact, readable overlay that appears on hover, designed…" at bounding box center [513, 266] width 289 height 213
click at [928, 170] on span "Bulleted" at bounding box center [924, 169] width 30 height 8
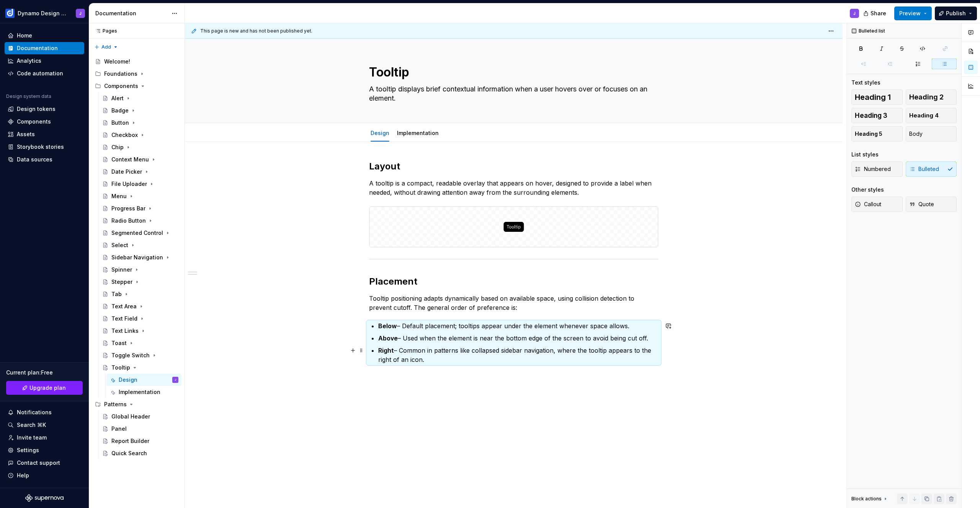
click at [442, 356] on p "Right – Common in patterns like collapsed sidebar navigation, where the tooltip…" at bounding box center [518, 355] width 280 height 18
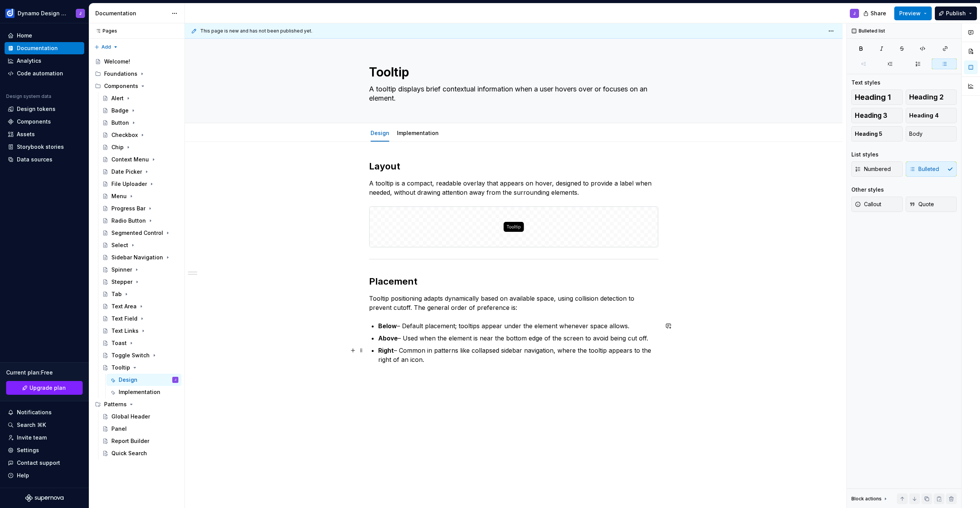
click at [474, 349] on p "Right – Common in patterns like collapsed sidebar navigation, where the tooltip…" at bounding box center [518, 355] width 280 height 18
click at [482, 362] on p "Right – Common in patterns like the collapsed state of the Sidebar Navigation, …" at bounding box center [518, 355] width 280 height 18
click at [919, 8] on button "Preview" at bounding box center [913, 14] width 38 height 14
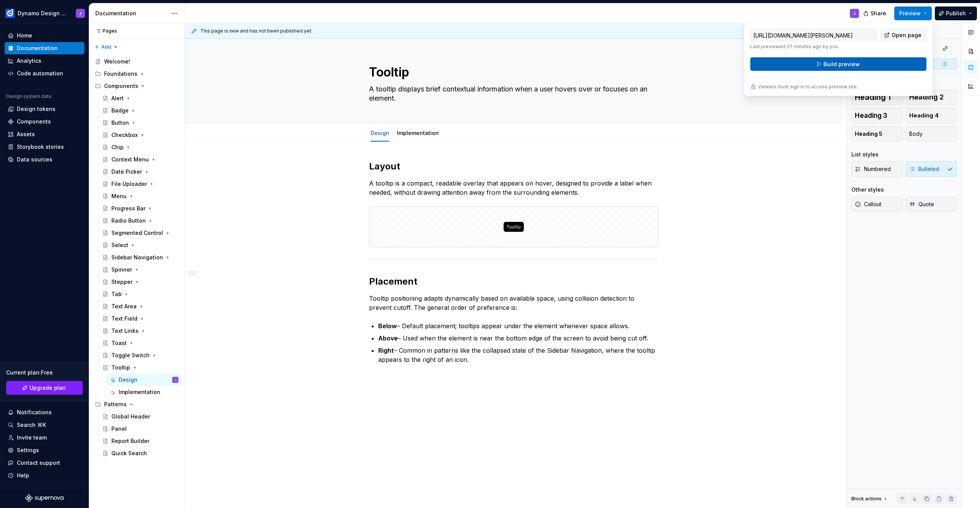
click at [852, 69] on button "Build preview" at bounding box center [838, 64] width 176 height 14
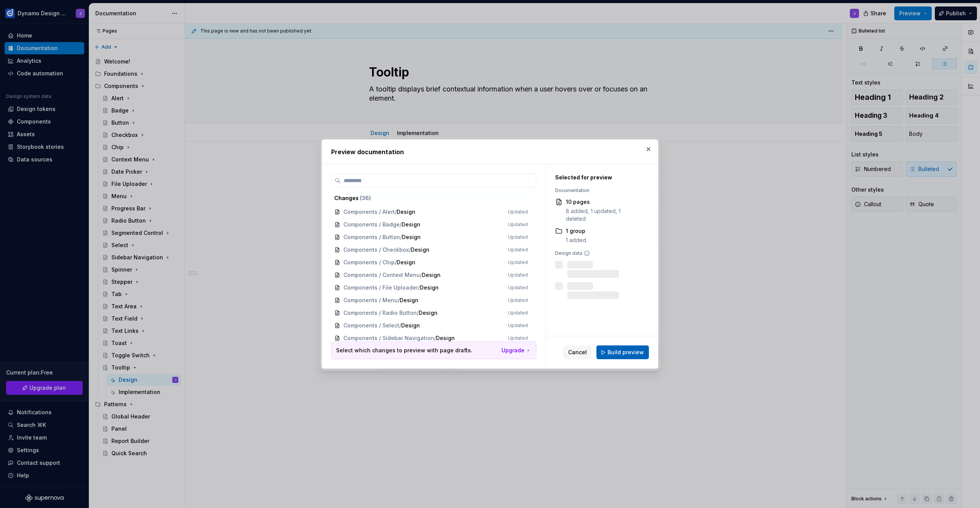
click at [642, 353] on span "Build preview" at bounding box center [626, 353] width 36 height 8
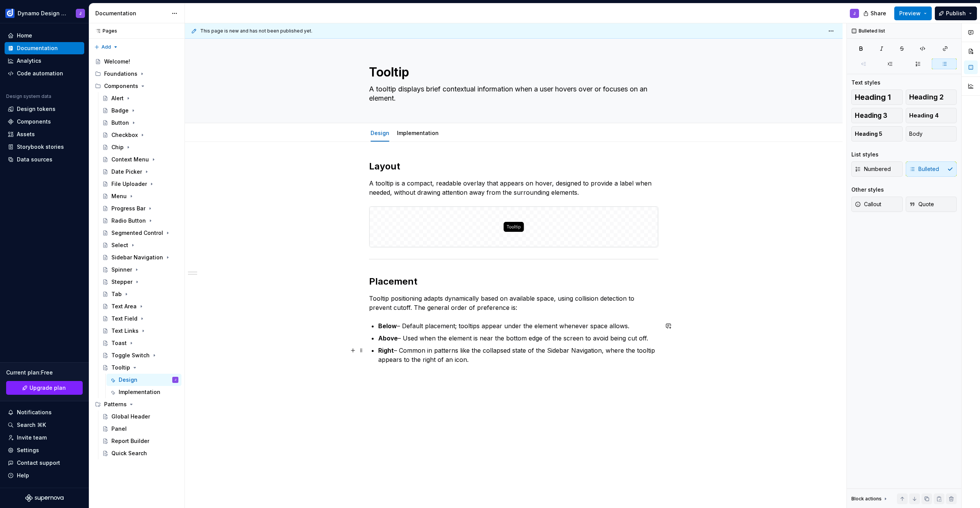
click at [479, 359] on p "Right – Common in patterns like the collapsed state of the Sidebar Navigation, …" at bounding box center [518, 355] width 280 height 18
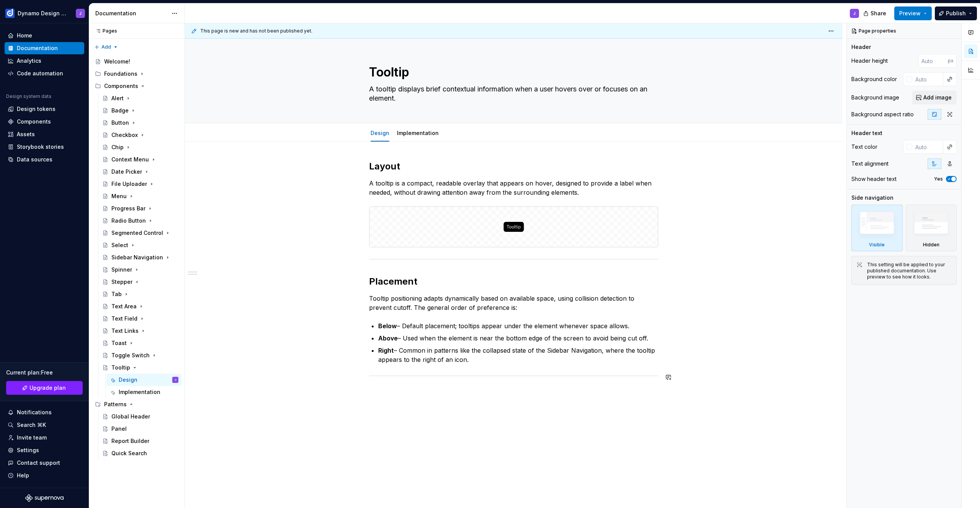
click at [445, 402] on div "Layout A tooltip is a compact, readable overlay that appears on hover, designed…" at bounding box center [514, 341] width 658 height 398
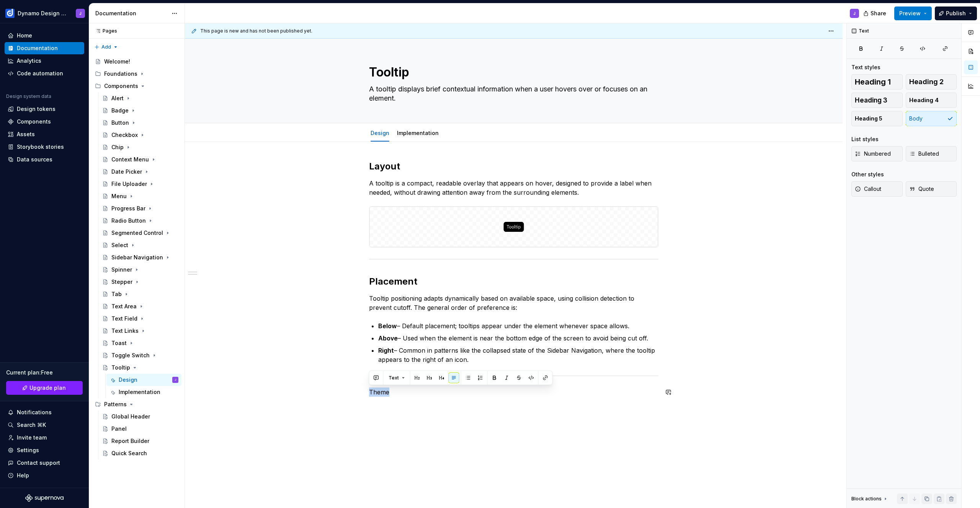
click at [415, 379] on button "button" at bounding box center [417, 378] width 11 height 11
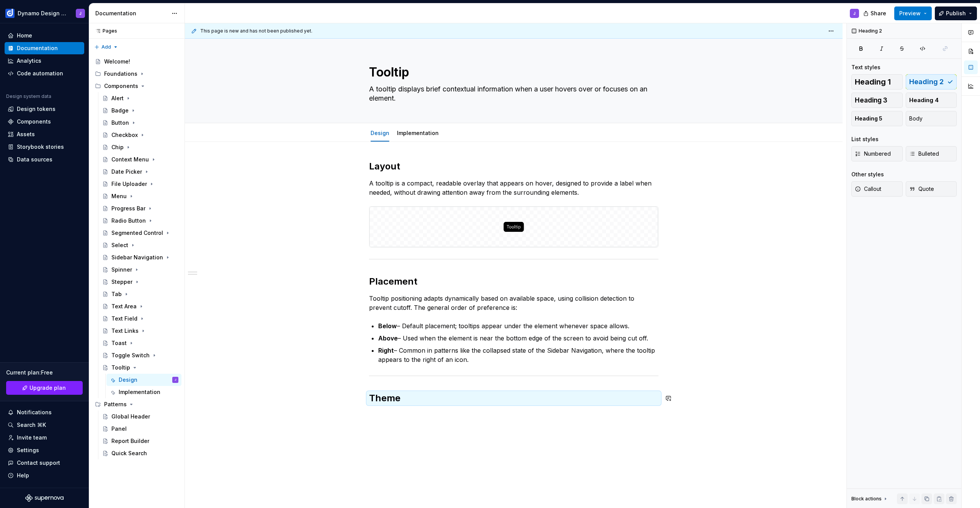
click at [397, 411] on div "Layout A tooltip is a compact, readable overlay that appears on hover, designed…" at bounding box center [513, 286] width 289 height 253
click at [398, 411] on div "Layout A tooltip is a compact, readable overlay that appears on hover, designed…" at bounding box center [513, 286] width 289 height 253
click at [408, 400] on h2 "Theme" at bounding box center [513, 398] width 289 height 12
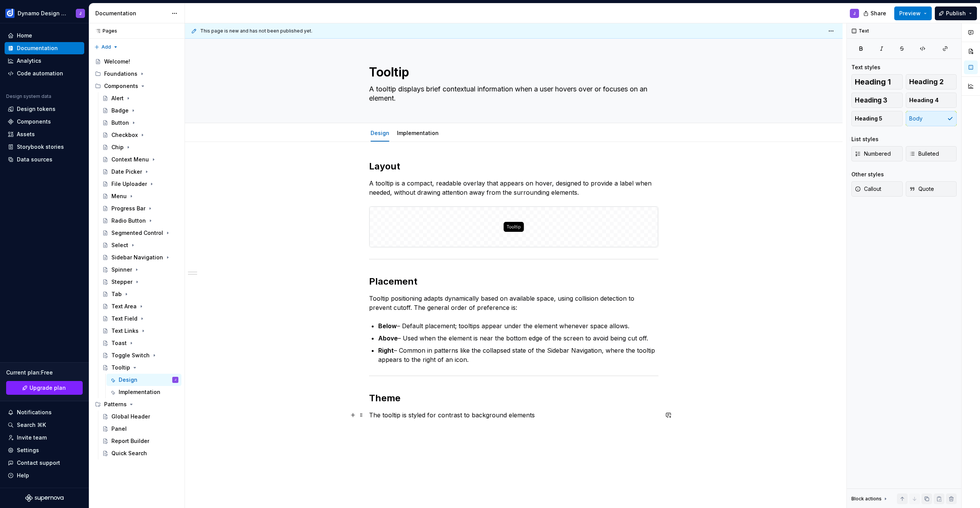
click at [436, 415] on p "The tooltip is styled for contrast to background elements" at bounding box center [513, 415] width 289 height 9
click at [500, 415] on p "The tooltip is styled for maximum contrast to background elements" at bounding box center [513, 415] width 289 height 9
drag, startPoint x: 473, startPoint y: 426, endPoint x: 613, endPoint y: 417, distance: 140.1
click at [613, 417] on p "The tooltip is styled for maximum contrast to the surrounding background elemen…" at bounding box center [513, 420] width 289 height 18
click at [477, 426] on p "The tooltip is styled for maximum contrast to the surrounding background elemen…" at bounding box center [513, 420] width 289 height 18
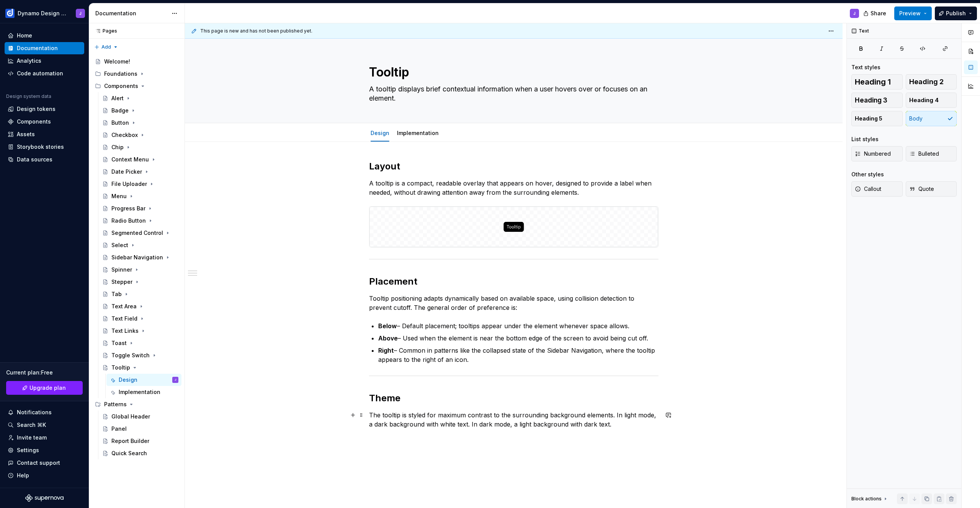
click at [589, 425] on p "The tooltip is styled for maximum contrast to the surrounding background elemen…" at bounding box center [513, 420] width 289 height 18
click at [444, 426] on p "The tooltip is styled for maximum contrast to the surrounding background elemen…" at bounding box center [513, 420] width 289 height 18
click at [591, 426] on p "The tooltip is styled for maximum contrast to the surrounding background elemen…" at bounding box center [513, 420] width 289 height 18
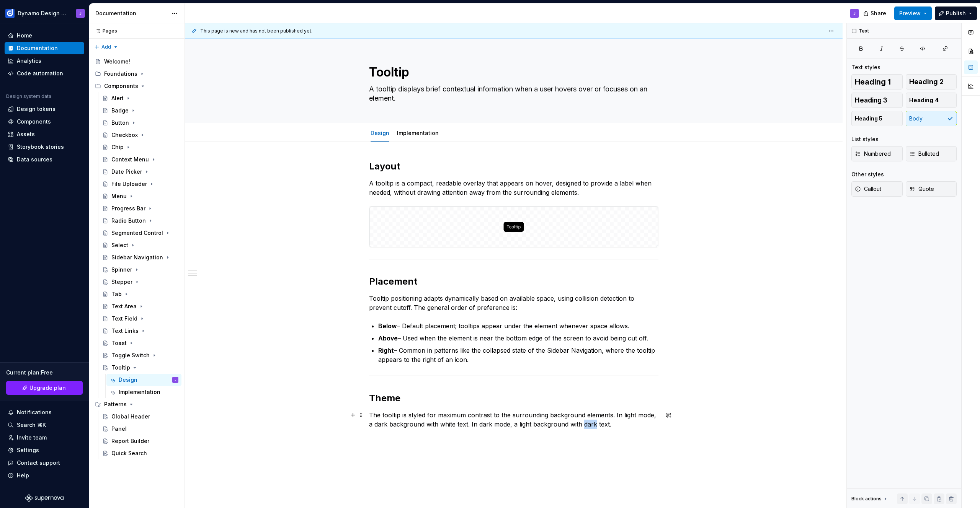
click at [591, 426] on p "The tooltip is styled for maximum contrast to the surrounding background elemen…" at bounding box center [513, 420] width 289 height 18
click at [379, 423] on p "The tooltip is styled for maximum contrast to the surrounding background elemen…" at bounding box center [513, 420] width 289 height 18
click at [521, 424] on p "The tooltip is styled for maximum contrast to the surrounding background elemen…" at bounding box center [513, 420] width 289 height 18
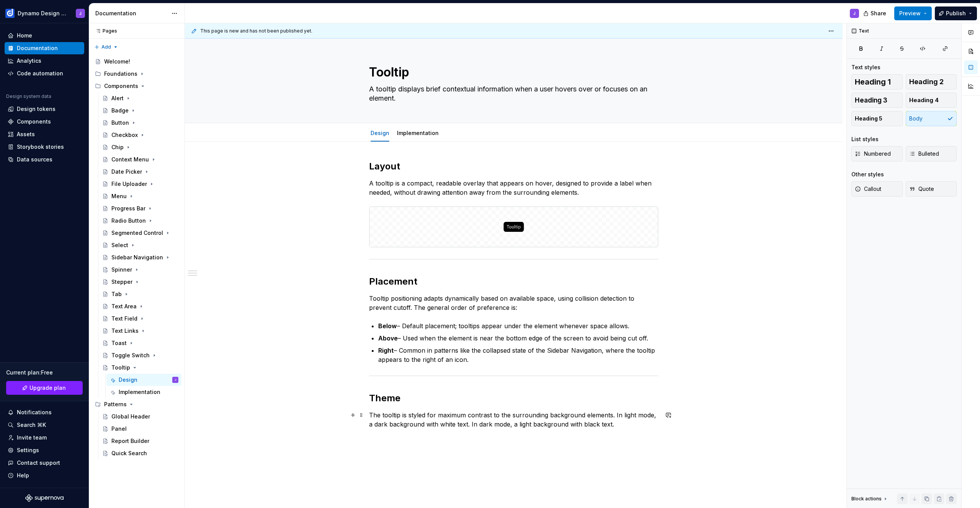
click at [634, 424] on p "The tooltip is styled for maximum contrast to the surrounding background elemen…" at bounding box center [513, 420] width 289 height 18
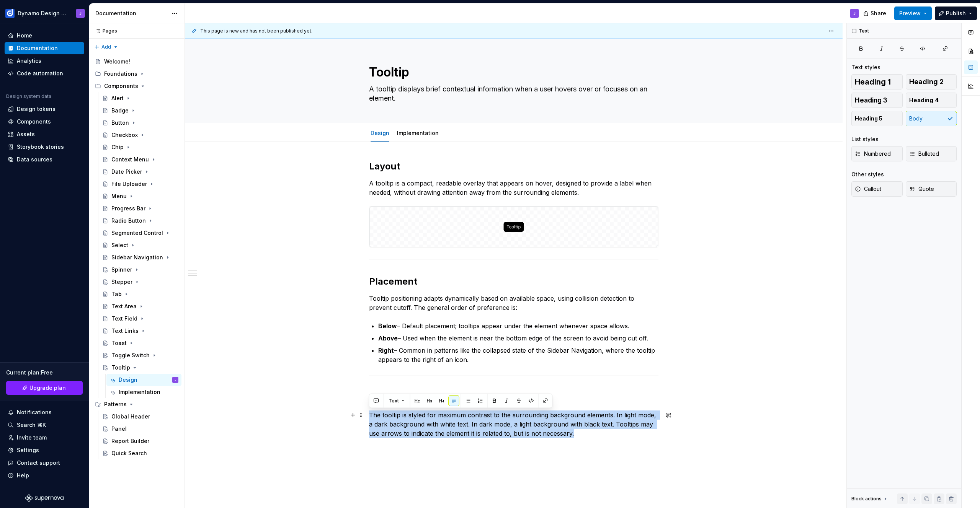
drag, startPoint x: 585, startPoint y: 435, endPoint x: 364, endPoint y: 415, distance: 221.4
click at [364, 415] on div "Layout A tooltip is a compact, readable overlay that appears on hover, designed…" at bounding box center [514, 371] width 658 height 458
copy p "The tooltip is styled for maximum contrast to the surrounding background elemen…"
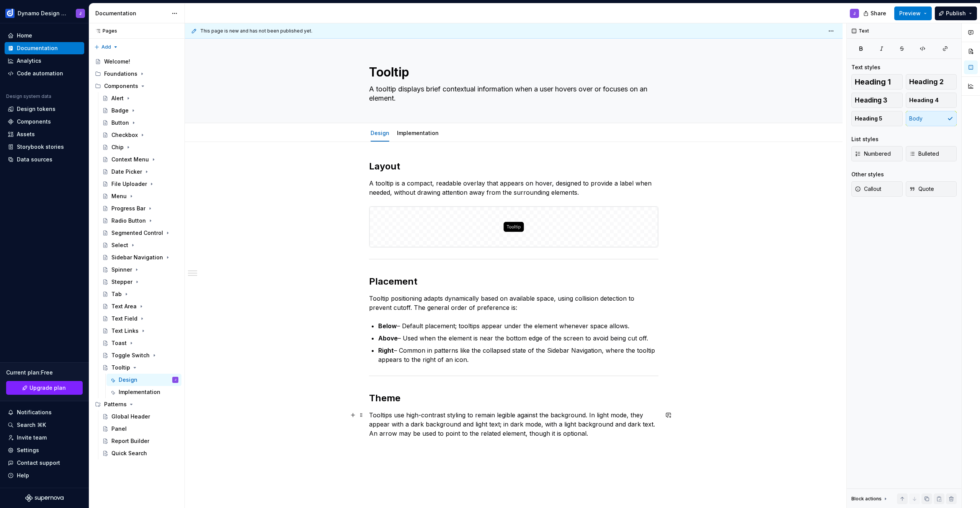
click at [530, 434] on p "Tooltips use high-contrast styling to remain legible against the background. In…" at bounding box center [513, 425] width 289 height 28
click at [508, 434] on p "Tooltips use high-contrast styling to remain legible against the background. In…" at bounding box center [513, 425] width 289 height 28
click at [529, 433] on p "Tooltips use high-contrast styling to remain legible against the background. In…" at bounding box center [513, 425] width 289 height 28
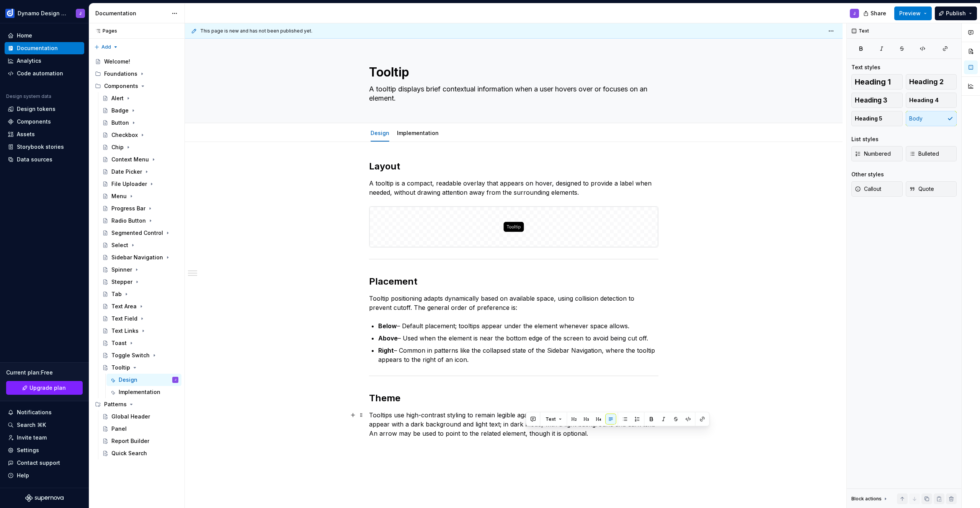
drag, startPoint x: 377, startPoint y: 433, endPoint x: 381, endPoint y: 434, distance: 4.4
click at [377, 433] on p "Tooltips use high-contrast styling to remain legible against the background. In…" at bounding box center [513, 425] width 289 height 28
drag, startPoint x: 526, startPoint y: 433, endPoint x: 592, endPoint y: 441, distance: 66.3
click at [583, 433] on p "Tooltips use high-contrast styling to remain legible against the background. In…" at bounding box center [513, 425] width 289 height 28
click at [583, 414] on p "Tooltips use high-contrast styling to remain legible against the background. In…" at bounding box center [513, 425] width 289 height 28
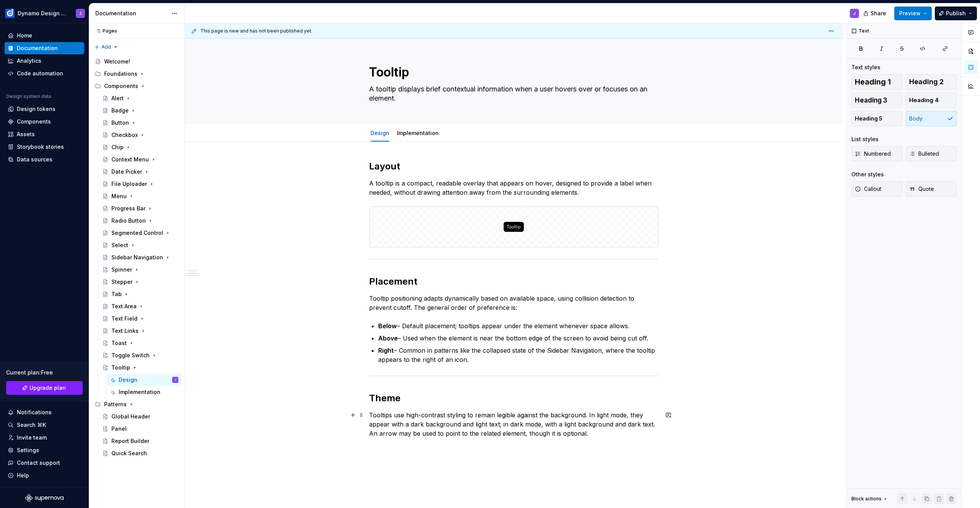
drag, startPoint x: 378, startPoint y: 433, endPoint x: 401, endPoint y: 444, distance: 25.9
click at [378, 433] on p "Tooltips use high-contrast styling to remain legible against the background. In…" at bounding box center [513, 425] width 289 height 28
click at [553, 433] on p "Tooltips use high-contrast styling to remain legible against the background. In…" at bounding box center [513, 425] width 289 height 28
click at [911, 12] on span "Preview" at bounding box center [909, 14] width 21 height 8
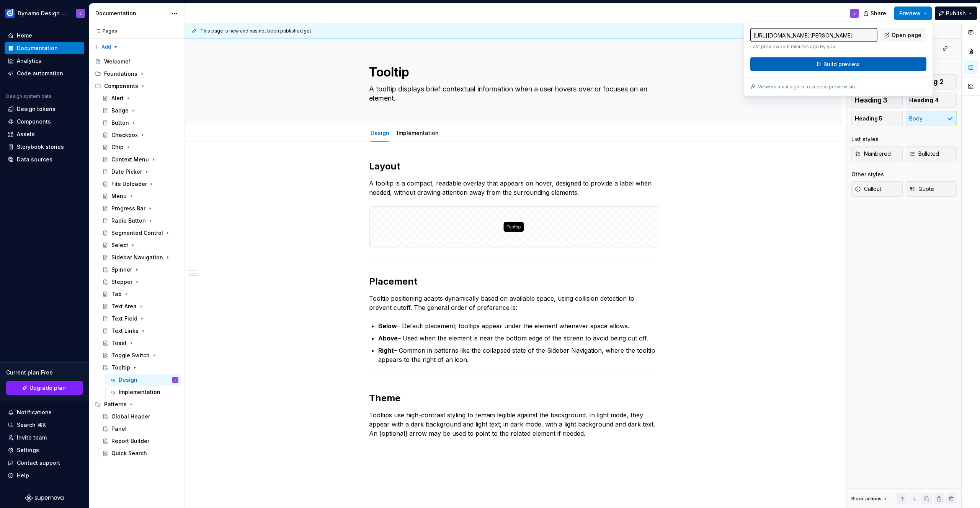
click at [857, 60] on span "Build preview" at bounding box center [841, 64] width 36 height 8
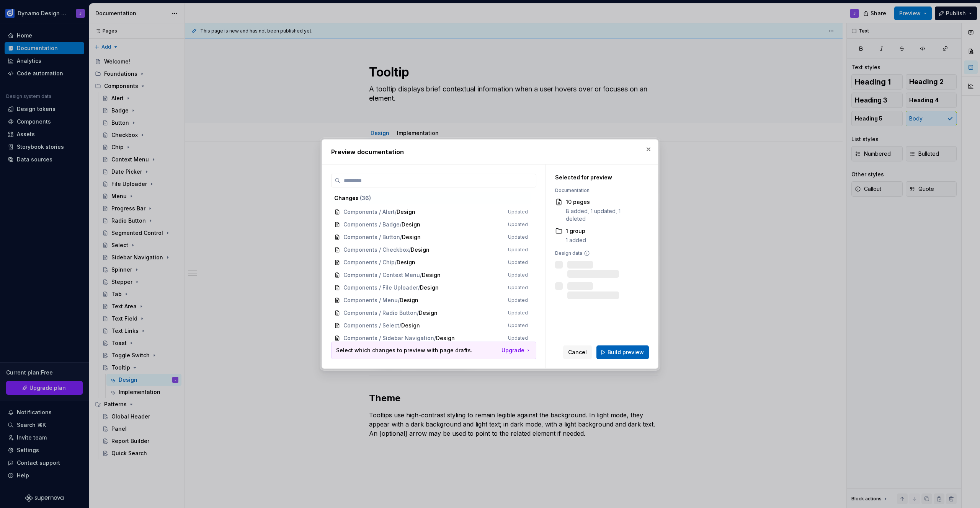
click at [621, 354] on span "Build preview" at bounding box center [626, 353] width 36 height 8
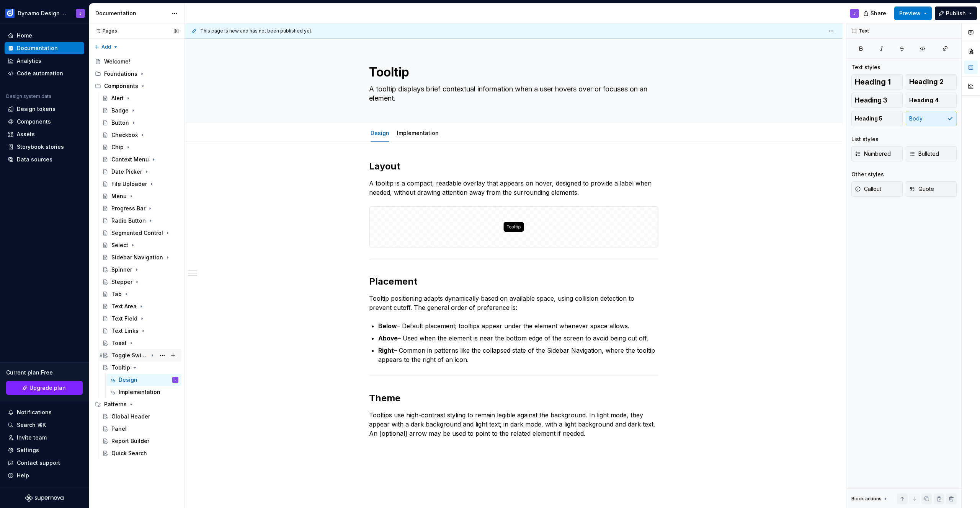
click at [124, 354] on div "Toggle Switch" at bounding box center [129, 356] width 36 height 8
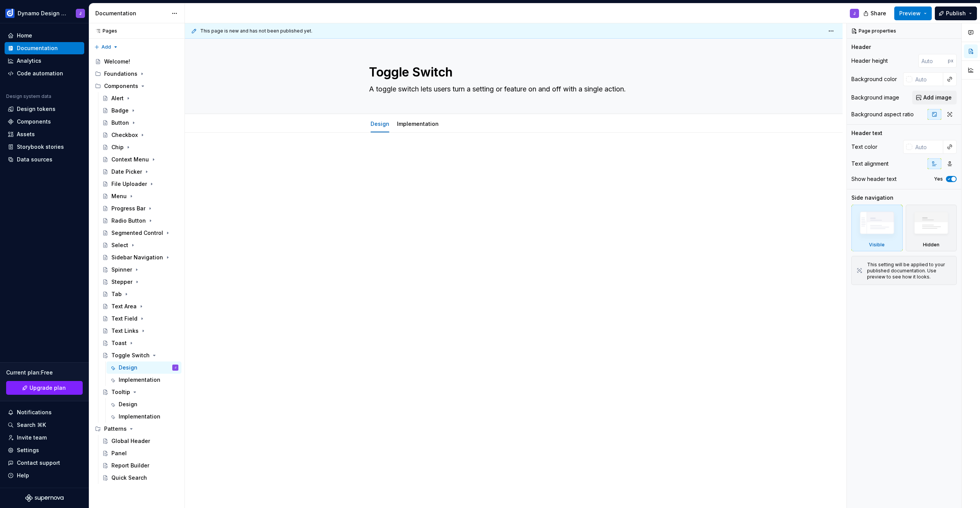
click at [394, 143] on div at bounding box center [514, 237] width 658 height 209
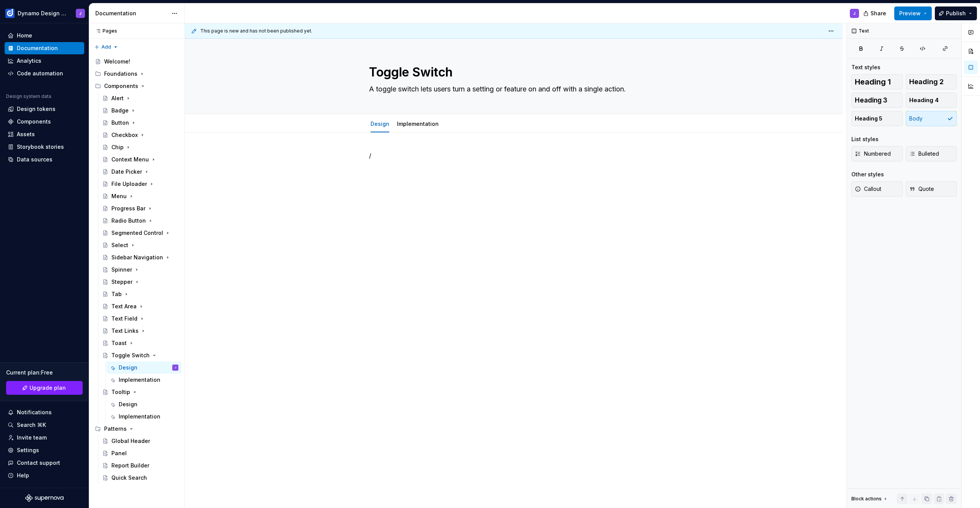
drag, startPoint x: 338, startPoint y: 225, endPoint x: 326, endPoint y: 219, distance: 13.4
click at [338, 225] on div "This page is new and has not been published yet. Toggle Switch A toggle switch …" at bounding box center [515, 265] width 661 height 485
click at [120, 141] on div "Chip" at bounding box center [140, 147] width 82 height 12
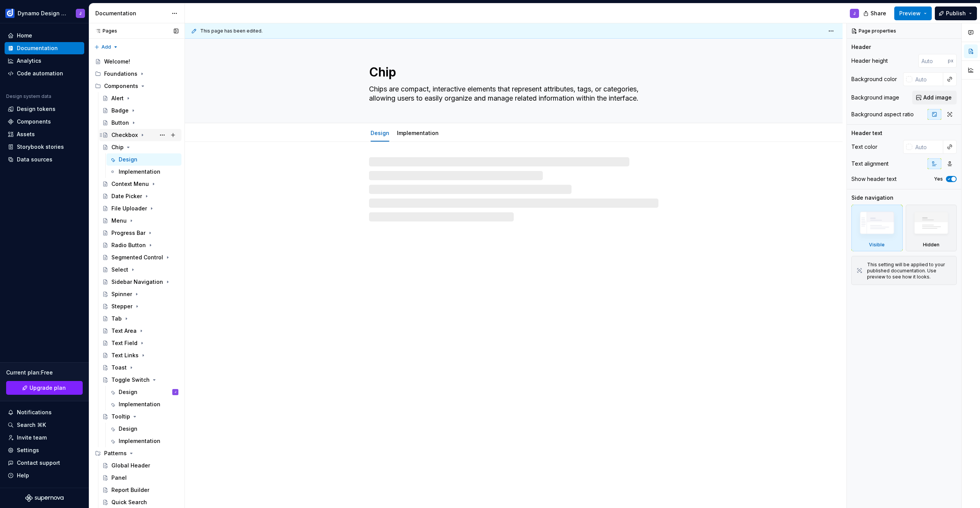
click at [121, 132] on div "Checkbox" at bounding box center [124, 135] width 26 height 8
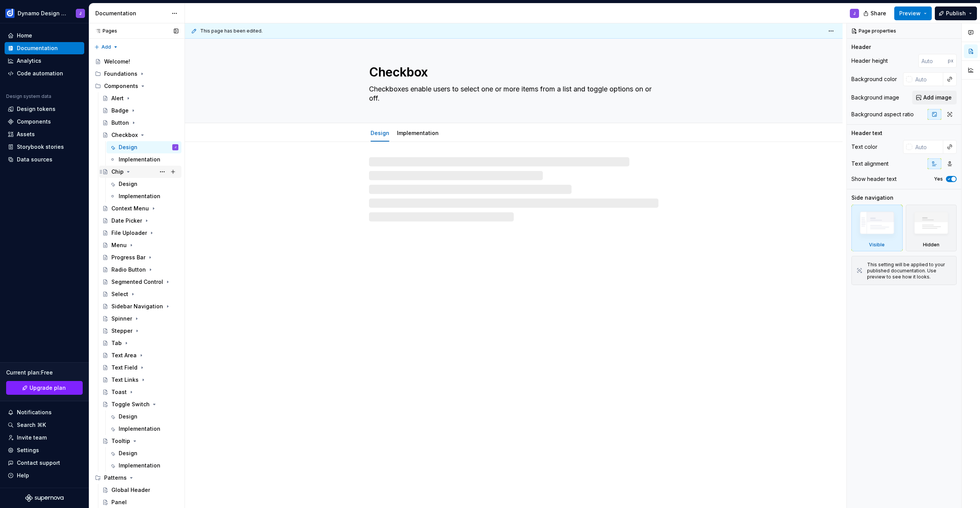
click at [129, 170] on icon "Page tree" at bounding box center [128, 172] width 6 height 6
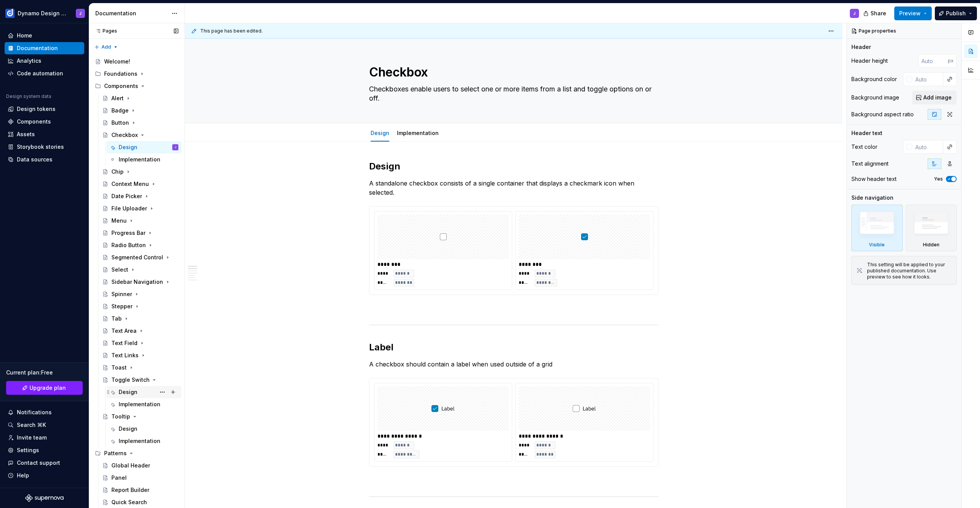
click at [122, 392] on div "Design" at bounding box center [128, 393] width 19 height 8
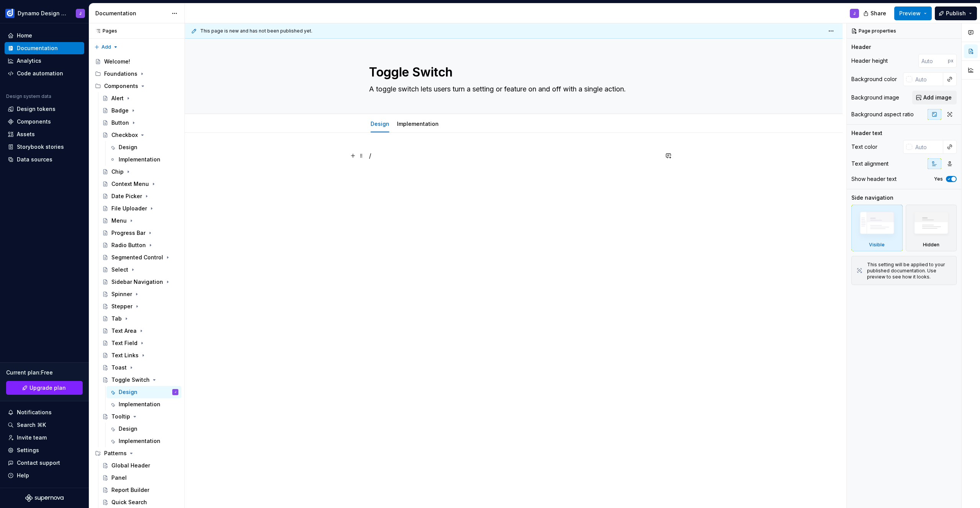
type textarea "*"
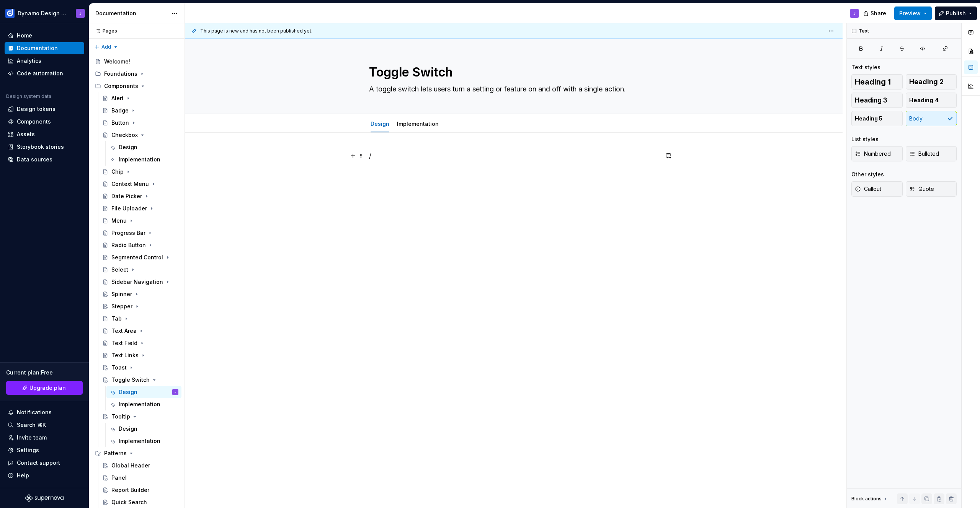
click at [379, 156] on p "/" at bounding box center [513, 155] width 289 height 9
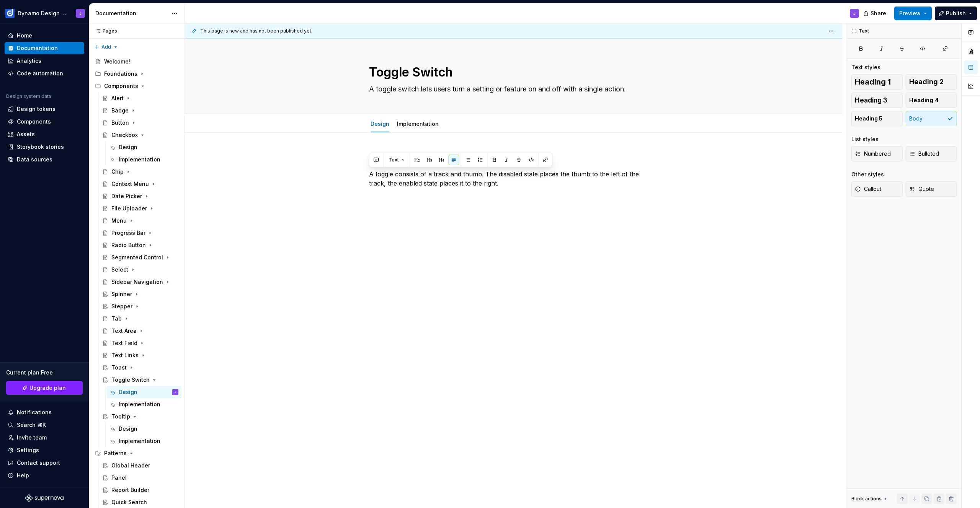
copy p "A toggle consists of a track and thumb. The disabled state places the thumb to …"
click at [488, 173] on p "A toggle switch consists of a track and a thumb. In the off state, the thumb re…" at bounding box center [513, 184] width 289 height 28
click at [649, 175] on p "A toggle switch consists of a track and a thumb. In the off state, the thumb re…" at bounding box center [513, 184] width 289 height 28
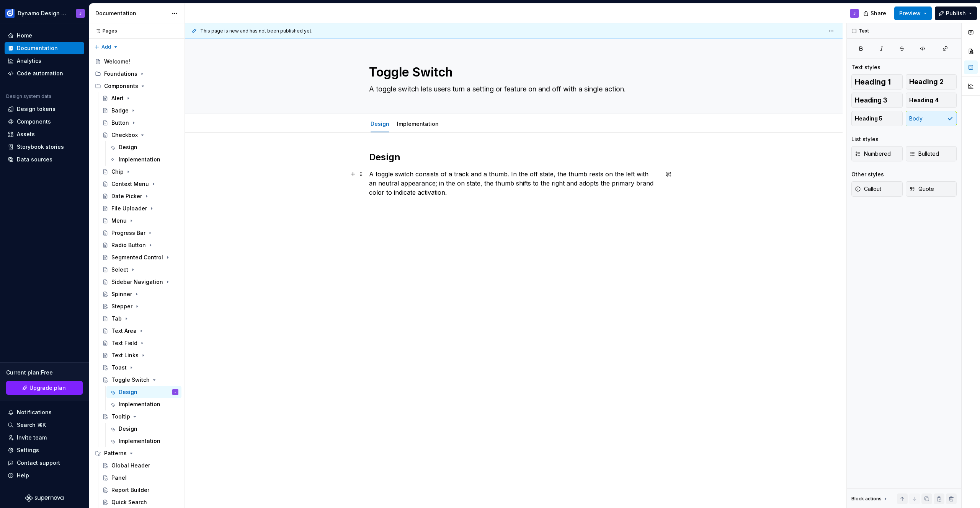
drag, startPoint x: 425, startPoint y: 183, endPoint x: 451, endPoint y: 198, distance: 30.3
click at [425, 183] on p "A toggle switch consists of a track and a thumb. In the off state, the thumb re…" at bounding box center [513, 184] width 289 height 28
click at [624, 183] on p "A toggle switch consists of a track and a thumb. In the off state, the thumb re…" at bounding box center [513, 184] width 289 height 28
click at [486, 194] on p "A toggle switch consists of a track and a thumb. In the off state, the thumb re…" at bounding box center [513, 184] width 289 height 28
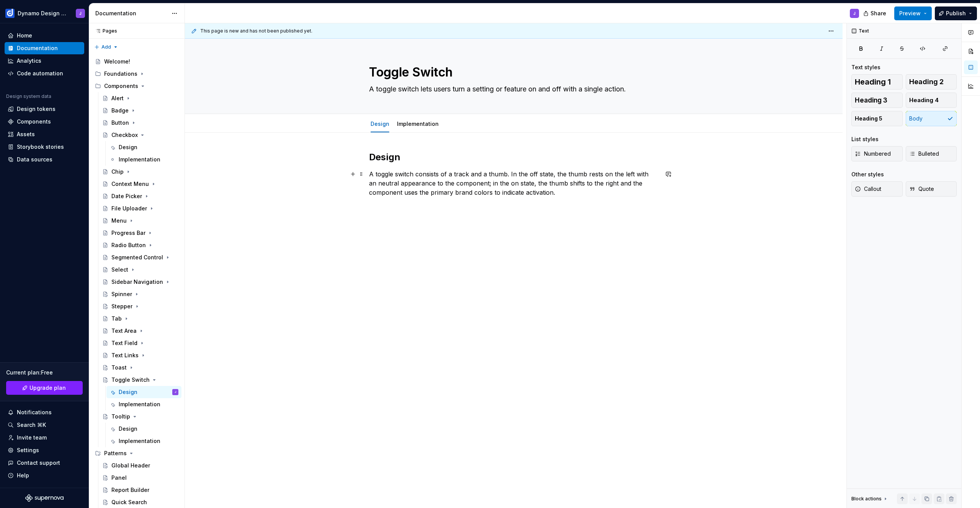
click at [562, 193] on p "A toggle switch consists of a track and a thumb. In the off state, the thumb re…" at bounding box center [513, 184] width 289 height 28
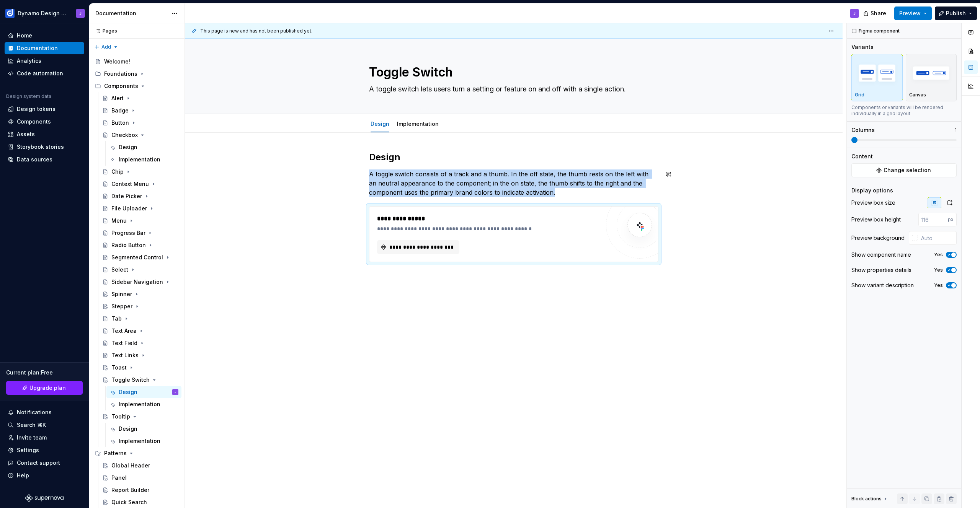
type textarea "*"
click at [427, 248] on span "**********" at bounding box center [421, 247] width 66 height 8
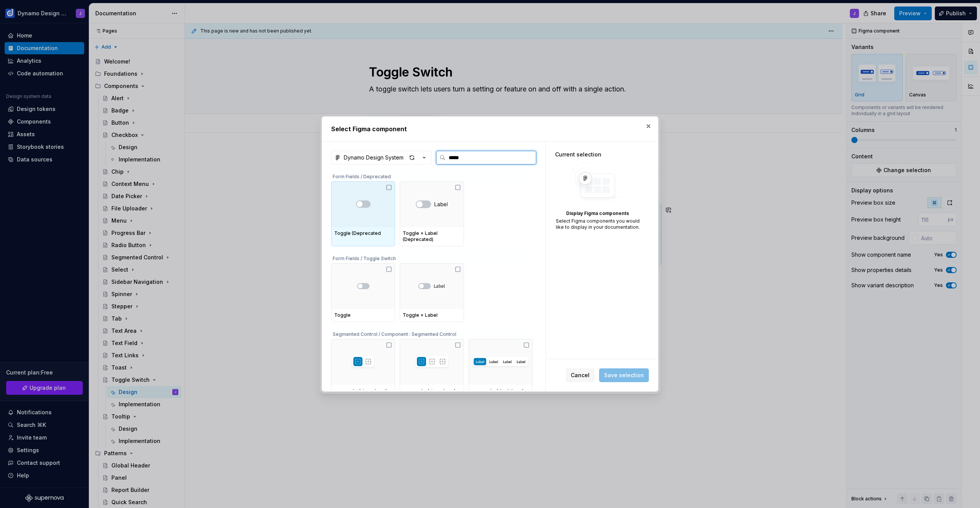
type input "******"
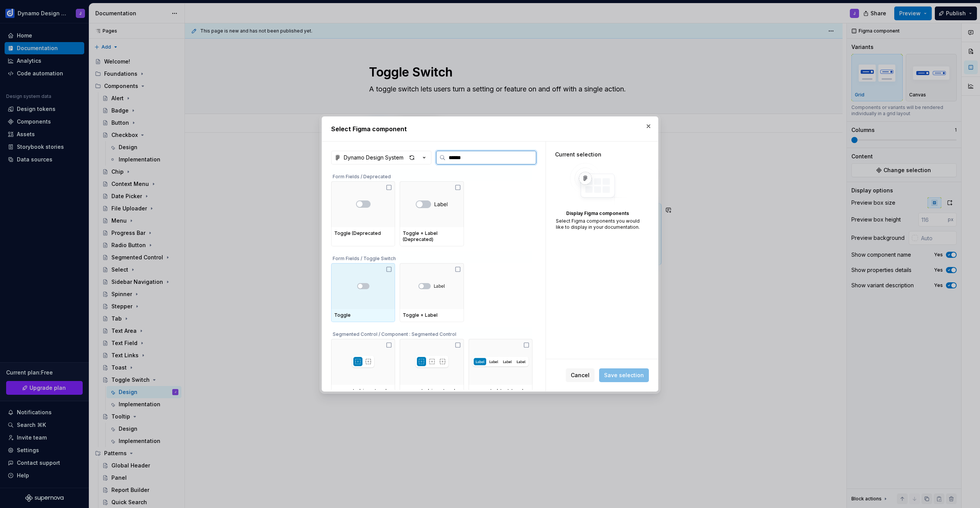
click at [363, 295] on div at bounding box center [363, 286] width 64 height 46
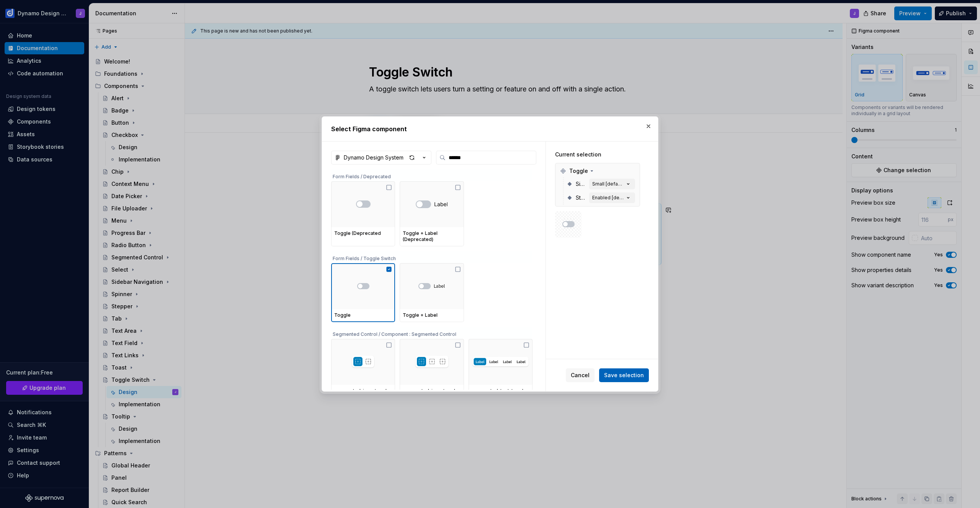
click at [625, 376] on span "Save selection" at bounding box center [624, 376] width 40 height 8
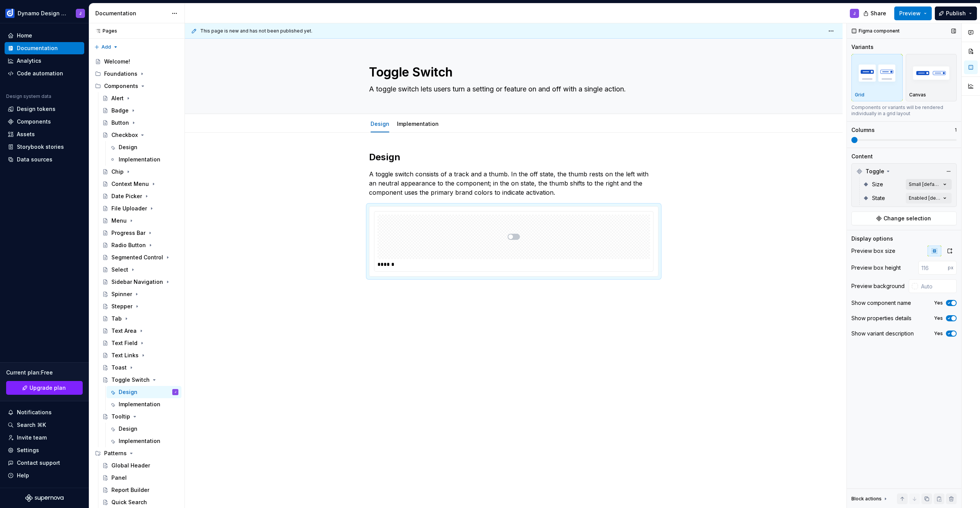
click at [924, 185] on div "Comments Open comments No comments yet Select ‘Comment’ from the block context …" at bounding box center [913, 265] width 133 height 485
click at [876, 232] on span "Medium" at bounding box center [872, 234] width 21 height 8
click at [875, 232] on span "Medium" at bounding box center [872, 234] width 21 height 8
click at [873, 219] on span "Small" at bounding box center [869, 221] width 15 height 8
click at [894, 170] on div "Comments Open comments No comments yet Select ‘Comment’ from the block context …" at bounding box center [913, 265] width 133 height 485
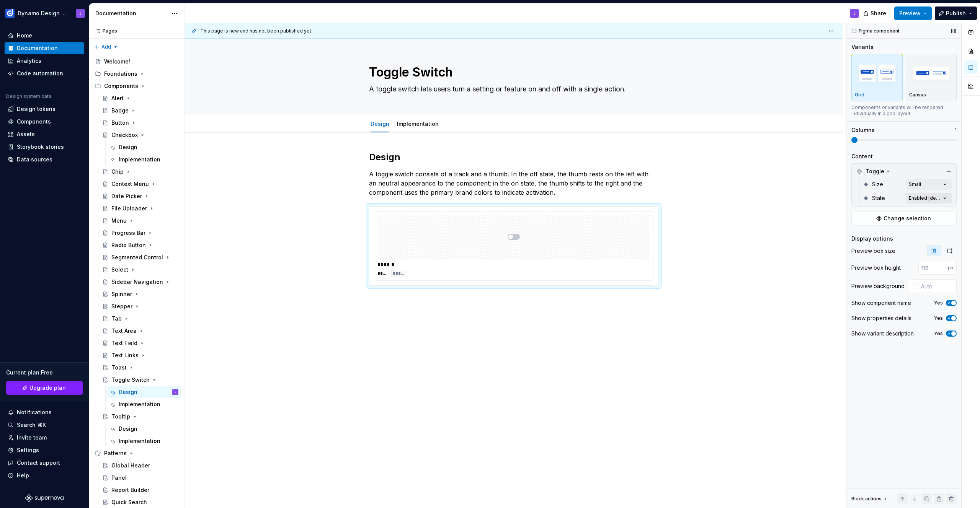
click at [923, 200] on div "Comments Open comments No comments yet Select ‘Comment’ from the block context …" at bounding box center [913, 265] width 133 height 485
click at [873, 234] on span "Enabled" at bounding box center [873, 235] width 22 height 8
click at [877, 247] on span "Enabled Hover" at bounding box center [881, 247] width 39 height 8
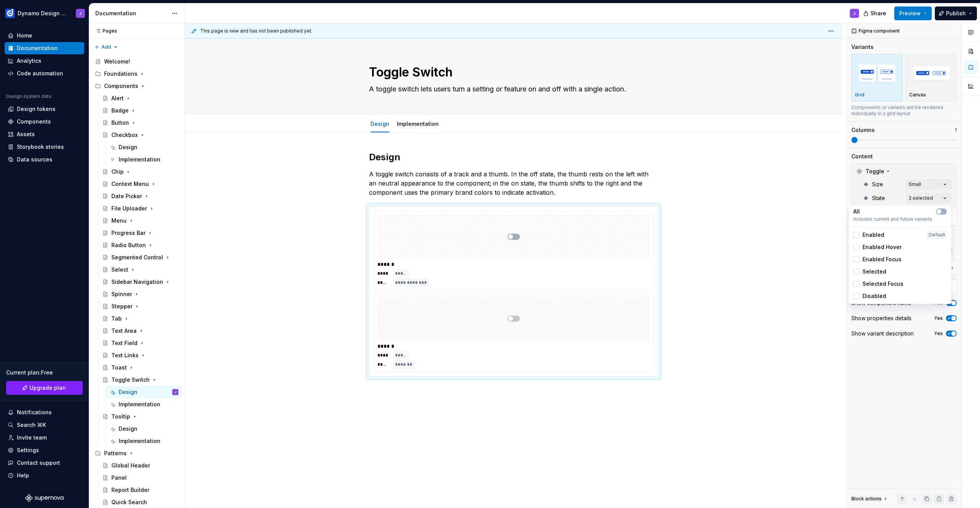
click at [878, 259] on span "Enabled Focus" at bounding box center [881, 260] width 39 height 8
click at [877, 273] on span "Selected" at bounding box center [874, 272] width 24 height 8
click at [882, 286] on span "Selected Focus" at bounding box center [882, 284] width 41 height 8
click at [884, 298] on span "Disabled" at bounding box center [874, 296] width 24 height 8
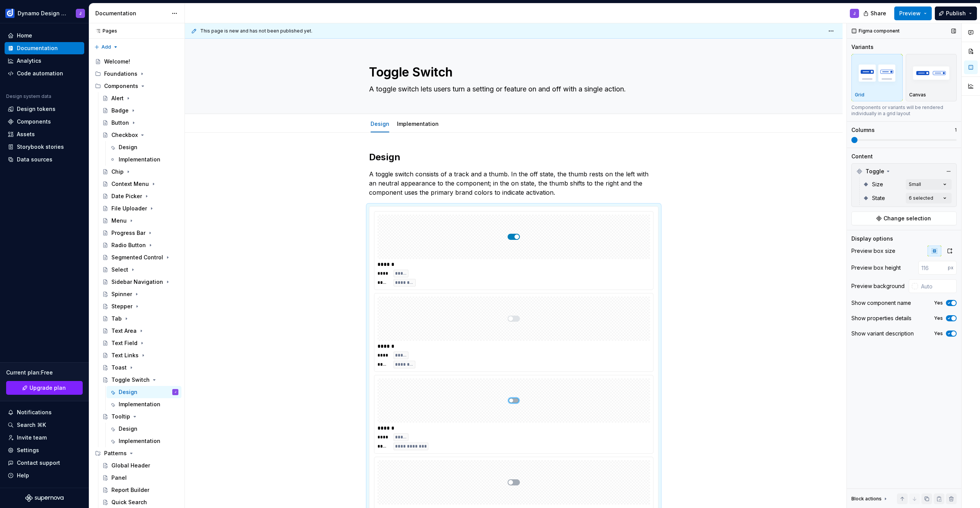
click at [897, 195] on div "Comments Open comments No comments yet Select ‘Comment’ from the block context …" at bounding box center [913, 265] width 133 height 485
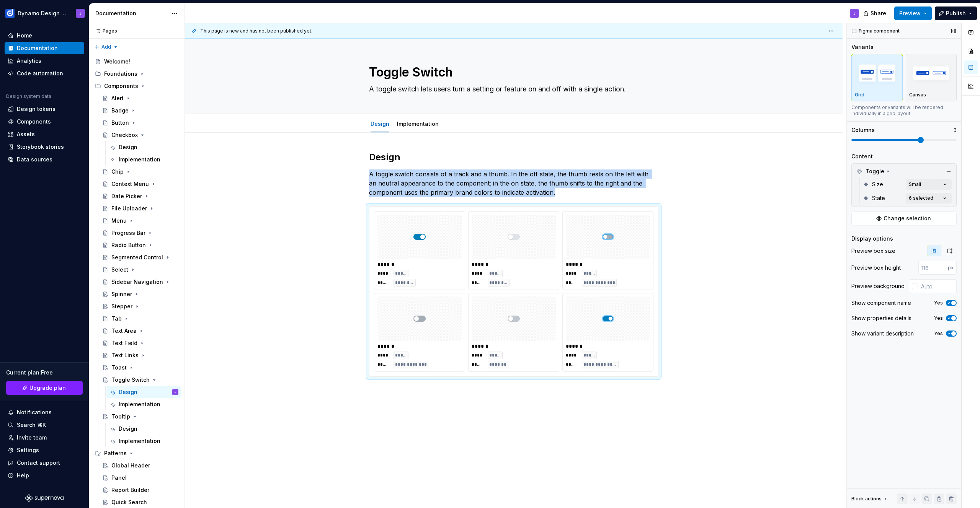
click at [924, 143] on span at bounding box center [921, 140] width 6 height 6
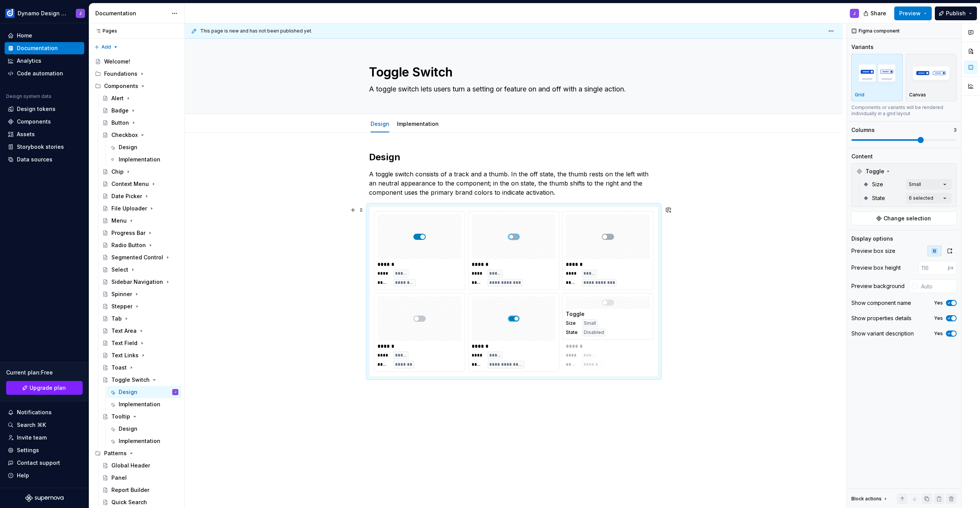
drag, startPoint x: 530, startPoint y: 246, endPoint x: 620, endPoint y: 353, distance: 139.4
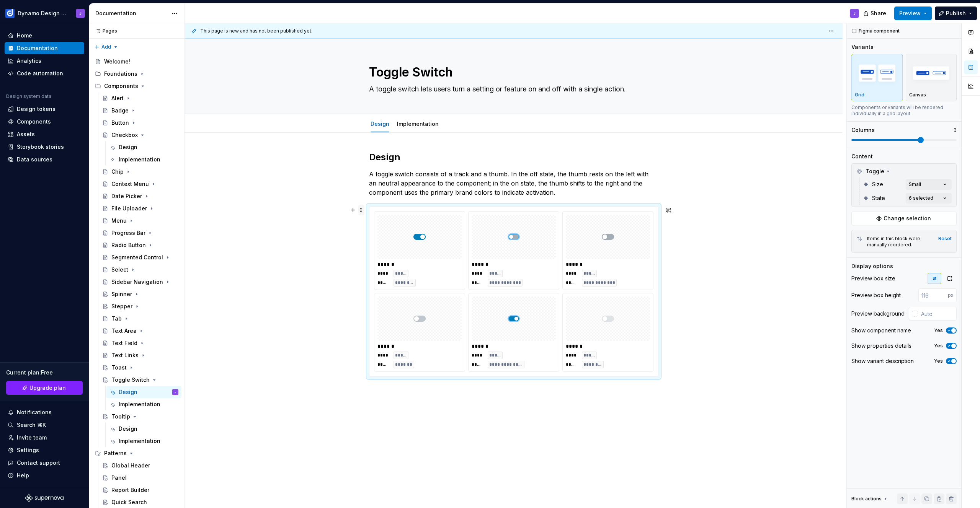
click at [361, 209] on span at bounding box center [361, 210] width 6 height 11
click at [370, 224] on div "Duplicate" at bounding box center [392, 222] width 65 height 12
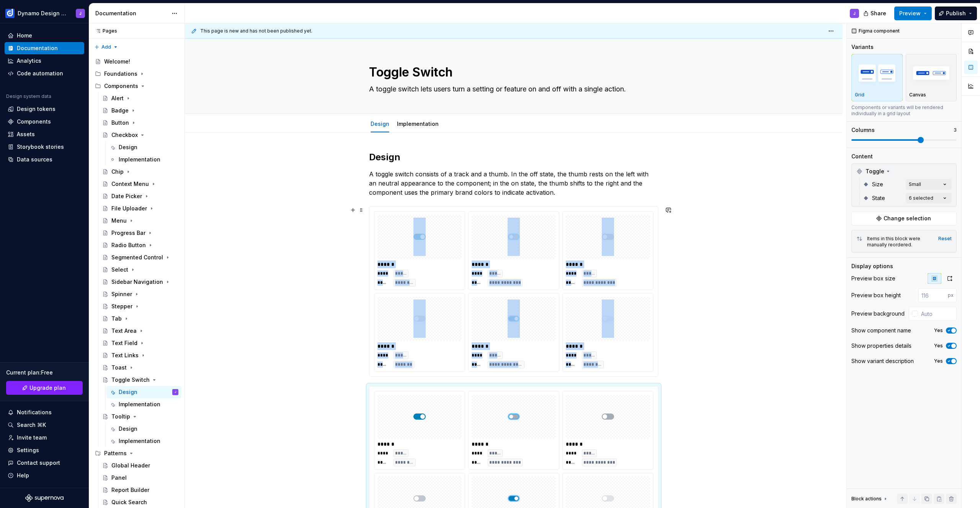
scroll to position [48, 0]
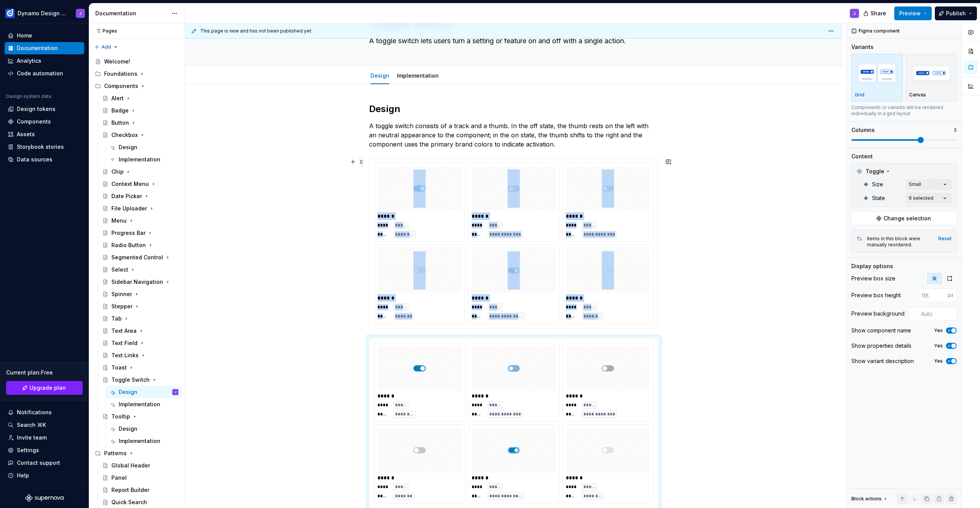
click at [359, 161] on span at bounding box center [361, 162] width 6 height 11
click at [913, 186] on div "Comments Open comments No comments yet Select ‘Comment’ from the block context …" at bounding box center [913, 265] width 133 height 485
click at [921, 181] on div "Comments Open comments No comments yet Select ‘Comment’ from the block context …" at bounding box center [913, 265] width 133 height 485
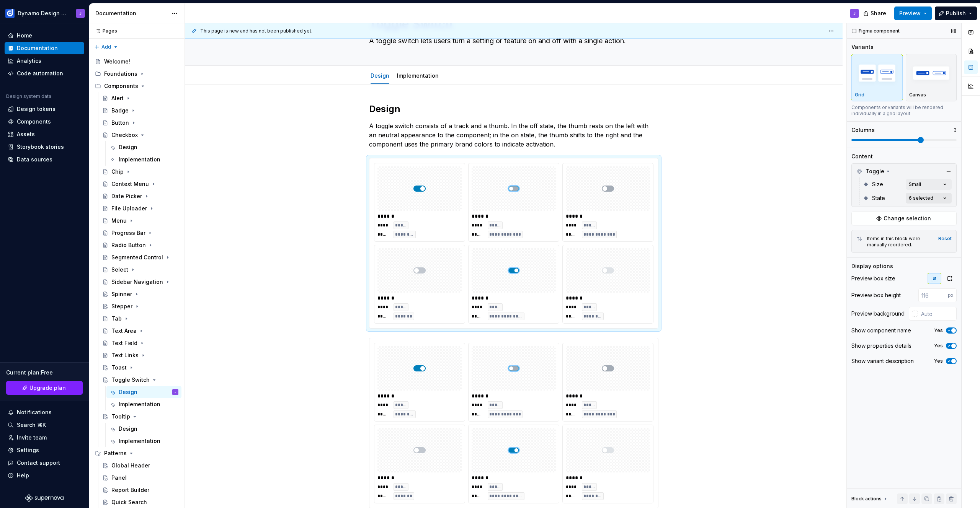
click at [925, 198] on div "Comments Open comments No comments yet Select ‘Comment’ from the block context …" at bounding box center [913, 265] width 133 height 485
click at [879, 272] on span "Selected" at bounding box center [874, 272] width 24 height 8
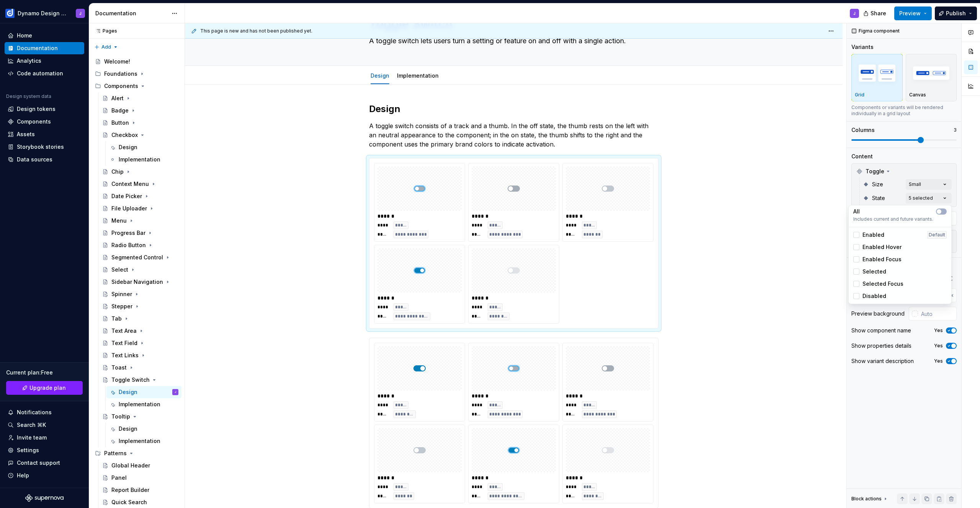
click at [879, 286] on span "Selected Focus" at bounding box center [882, 284] width 41 height 8
click at [879, 296] on span "Disabled" at bounding box center [874, 296] width 24 height 8
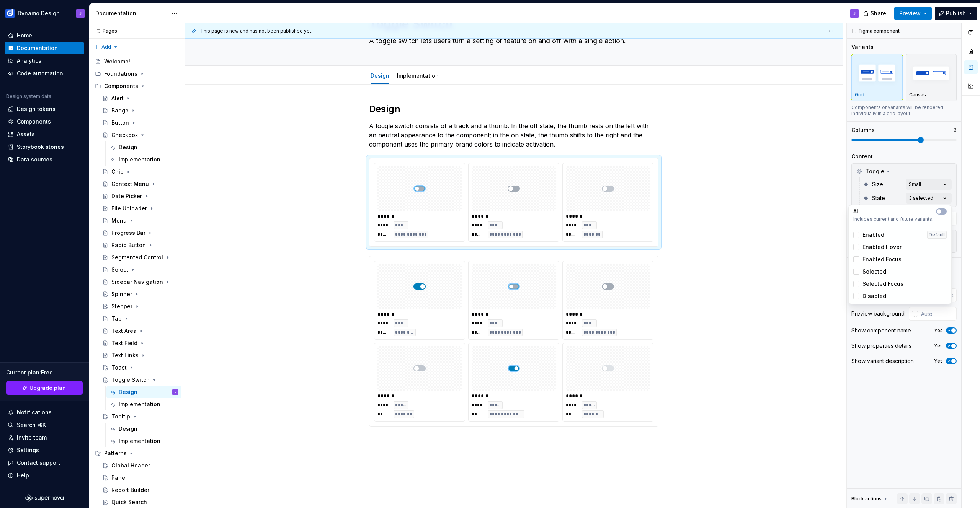
click at [598, 199] on html "Dynamo Design System J Home Documentation Analytics Code automation Design syst…" at bounding box center [490, 254] width 980 height 508
drag, startPoint x: 622, startPoint y: 204, endPoint x: 435, endPoint y: 202, distance: 186.8
click at [435, 202] on body "Dynamo Design System J Home Documentation Analytics Code automation Design syst…" at bounding box center [490, 254] width 980 height 508
drag, startPoint x: 609, startPoint y: 208, endPoint x: 515, endPoint y: 206, distance: 93.8
click at [515, 206] on body "Dynamo Design System J Home Documentation Analytics Code automation Design syst…" at bounding box center [490, 254] width 980 height 508
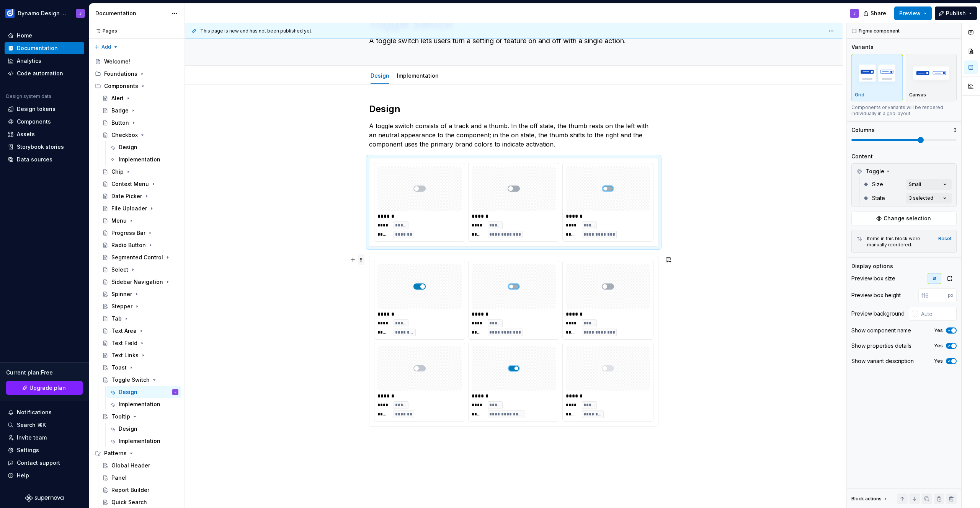
click at [362, 261] on span at bounding box center [361, 260] width 6 height 11
click at [418, 265] on div "Duplicate Move up Move down Comment Delete" at bounding box center [392, 300] width 69 height 72
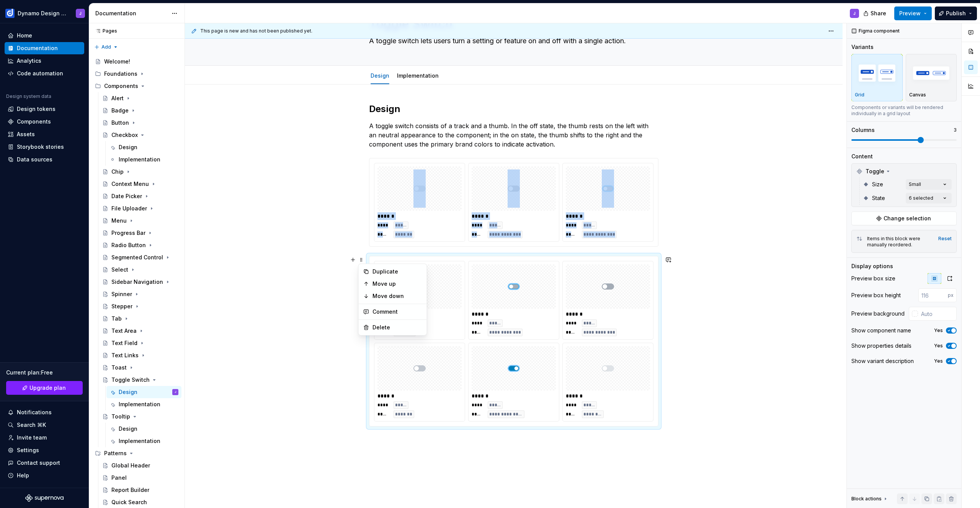
click at [451, 266] on div at bounding box center [419, 287] width 84 height 44
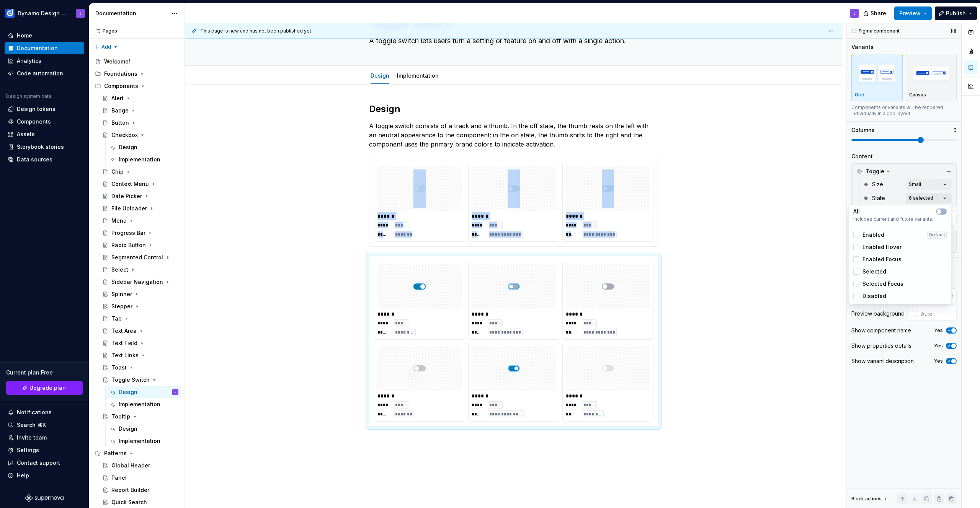
click at [931, 197] on div "Comments Open comments No comments yet Select ‘Comment’ from the block context …" at bounding box center [913, 265] width 133 height 485
click at [871, 261] on span "Enabled Focus" at bounding box center [881, 260] width 39 height 8
click at [872, 245] on span "Enabled Hover" at bounding box center [881, 247] width 39 height 8
click at [872, 233] on span "Enabled" at bounding box center [873, 235] width 22 height 8
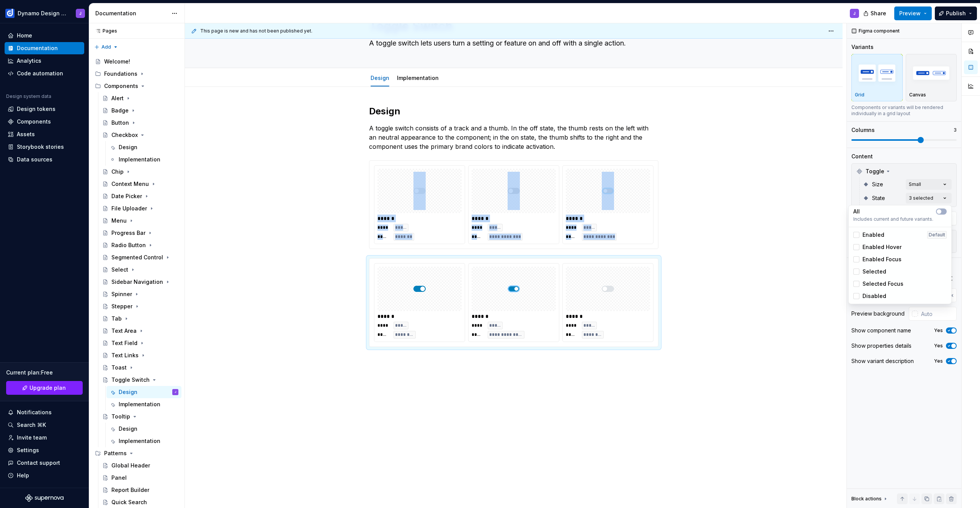
scroll to position [46, 0]
click at [855, 195] on div "Comments Open comments No comments yet Select ‘Comment’ from the block context …" at bounding box center [913, 265] width 133 height 485
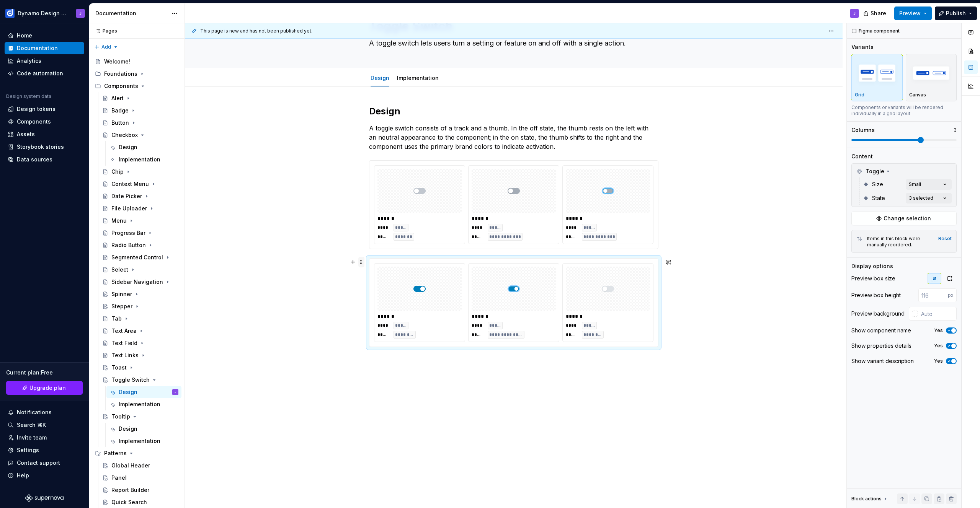
click at [361, 262] on span at bounding box center [361, 262] width 6 height 11
click at [392, 276] on div "Duplicate" at bounding box center [397, 274] width 50 height 8
click at [916, 198] on div "Comments Open comments No comments yet Select ‘Comment’ from the block context …" at bounding box center [913, 265] width 133 height 485
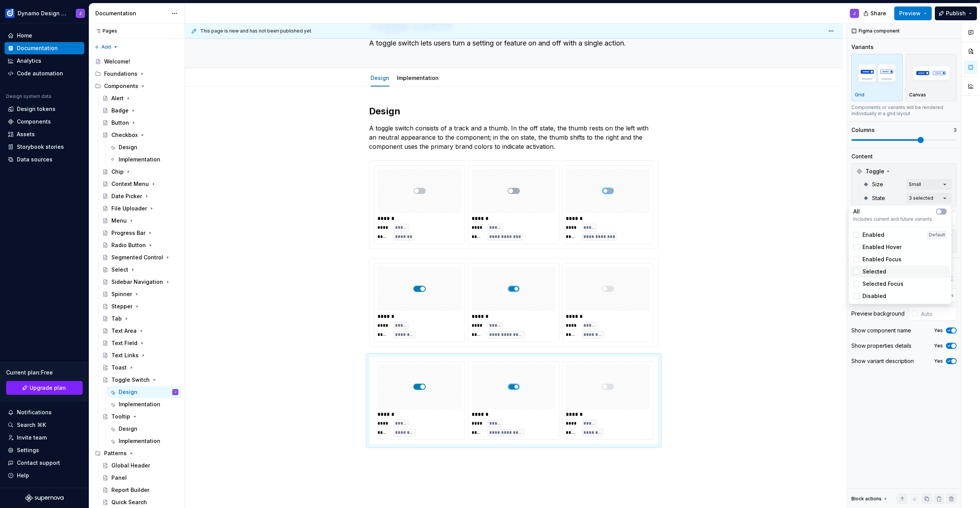
click at [874, 270] on span "Selected" at bounding box center [874, 272] width 24 height 8
click at [874, 284] on span "Selected Focus" at bounding box center [882, 284] width 41 height 8
click at [853, 196] on div "Comments Open comments No comments yet Select ‘Comment’ from the block context …" at bounding box center [913, 265] width 133 height 485
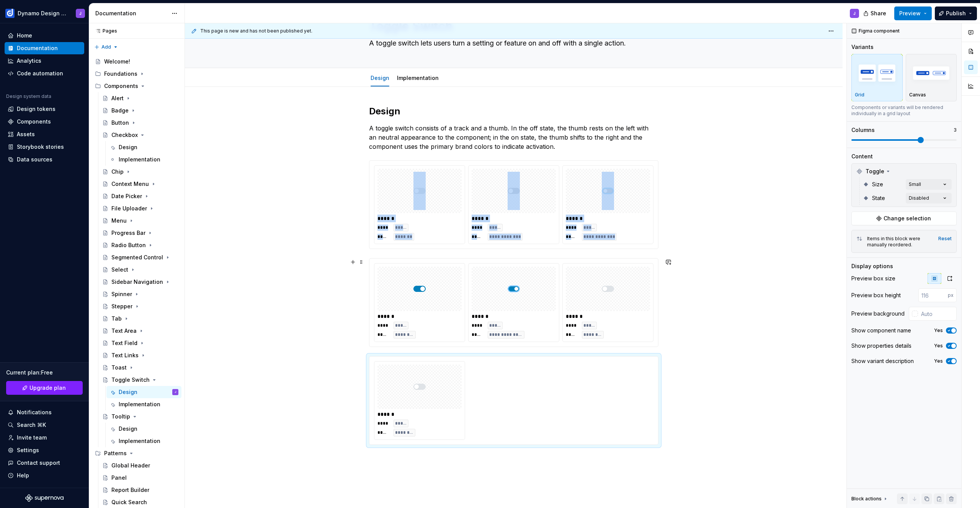
click at [602, 305] on img at bounding box center [608, 289] width 12 height 38
click at [921, 198] on div "Comments Open comments No comments yet Select ‘Comment’ from the block context …" at bounding box center [913, 265] width 133 height 485
click at [872, 299] on span "Disabled" at bounding box center [874, 296] width 24 height 8
click at [887, 198] on div "Comments Open comments No comments yet Select ‘Comment’ from the block context …" at bounding box center [913, 265] width 133 height 485
drag, startPoint x: 924, startPoint y: 136, endPoint x: 903, endPoint y: 140, distance: 21.7
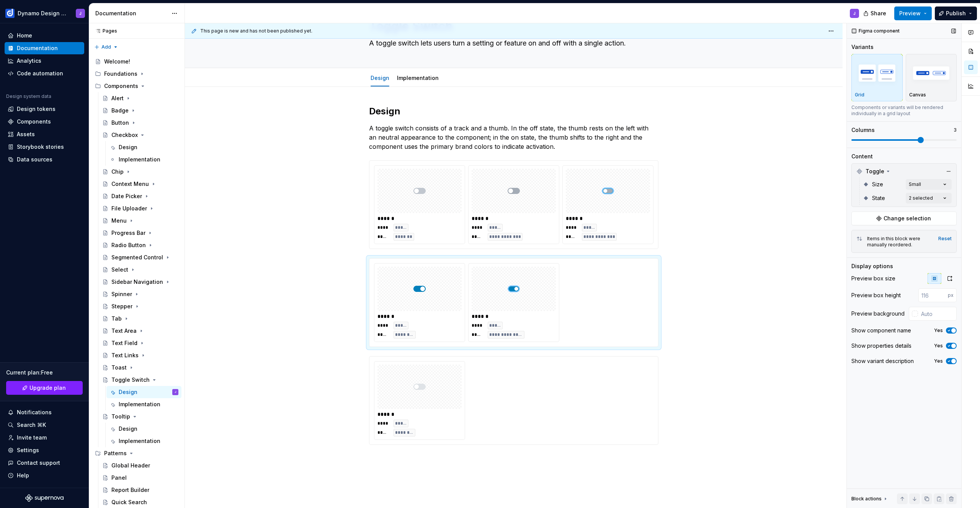
click at [903, 140] on div "Columns 3" at bounding box center [903, 134] width 105 height 17
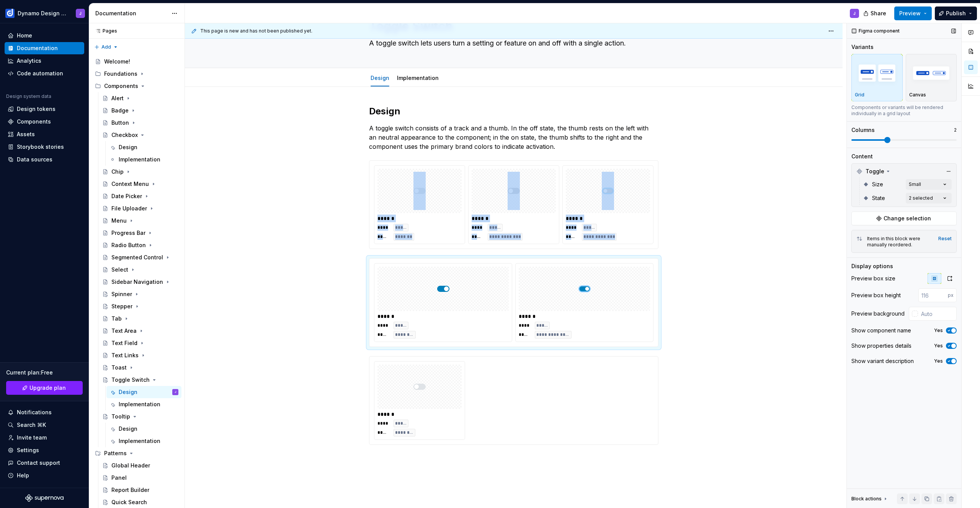
click at [890, 140] on span at bounding box center [887, 140] width 6 height 6
click at [563, 149] on p "A toggle switch consists of a track and a thumb. In the off state, the thumb re…" at bounding box center [513, 138] width 289 height 28
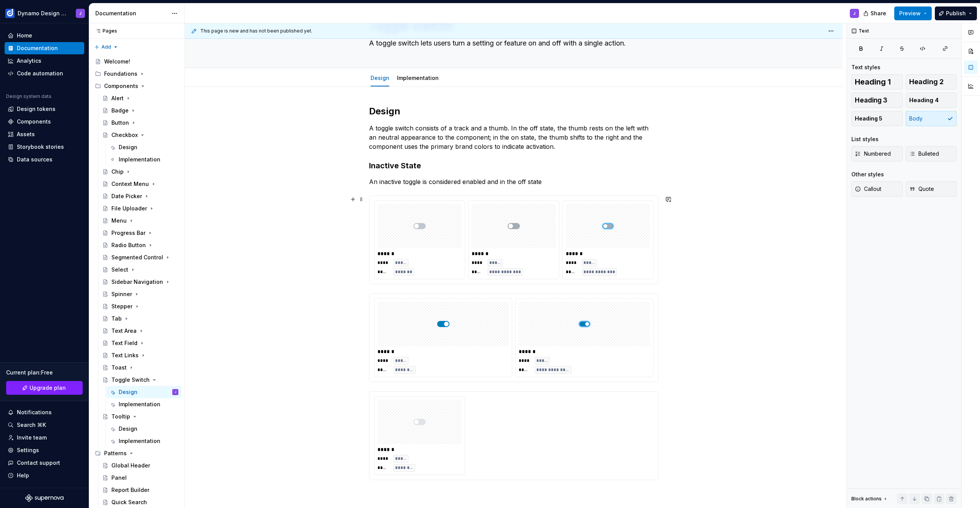
click at [669, 273] on div "**********" at bounding box center [514, 364] width 658 height 555
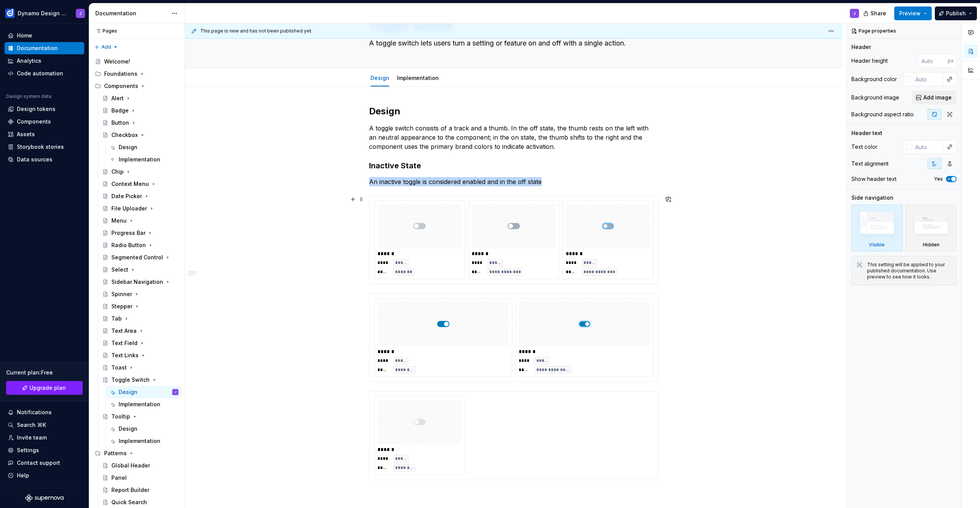
click at [642, 272] on div "**********" at bounding box center [608, 267] width 84 height 17
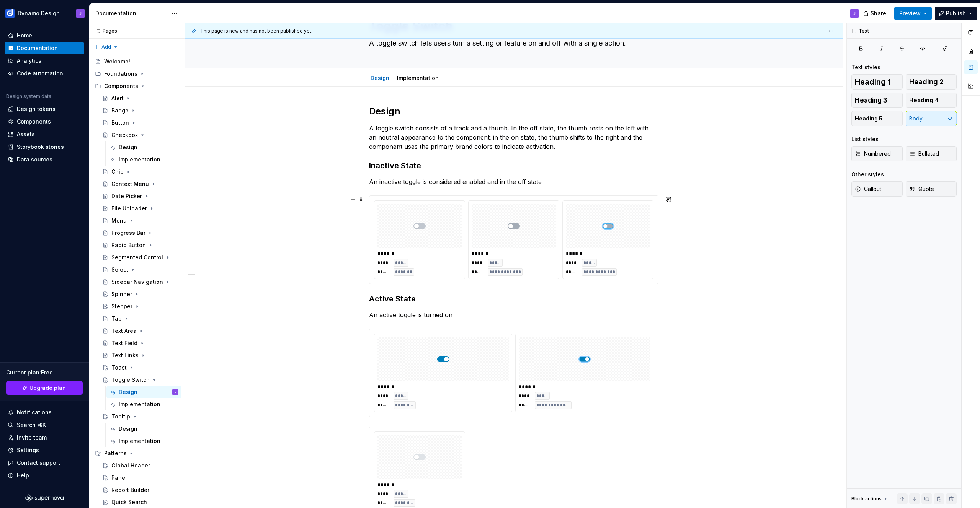
click at [517, 204] on div at bounding box center [514, 226] width 84 height 44
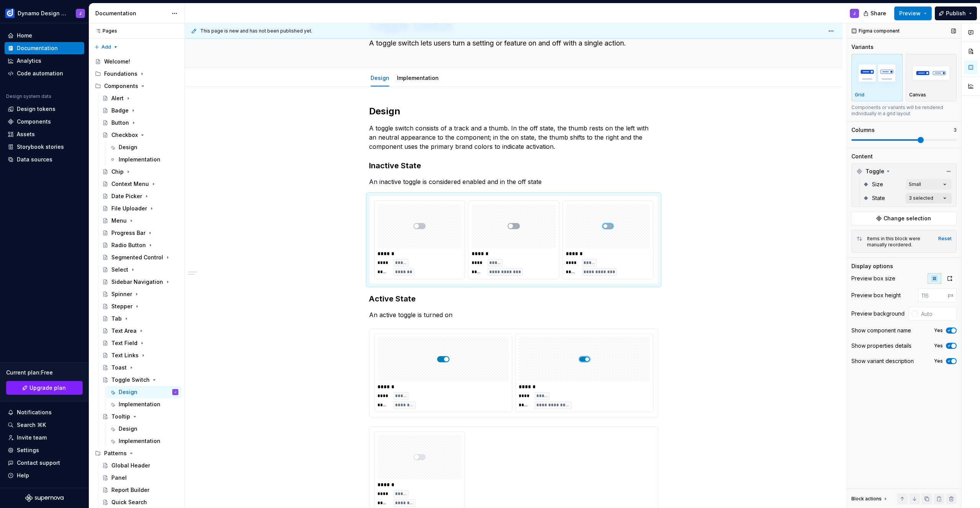
click at [929, 197] on div "Comments Open comments No comments yet Select ‘Comment’ from the block context …" at bounding box center [913, 265] width 133 height 485
click at [893, 253] on div "Enabled Hover" at bounding box center [900, 247] width 100 height 12
click at [895, 256] on span "Enabled Focus" at bounding box center [881, 260] width 39 height 8
click at [921, 137] on div "Comments Open comments No comments yet Select ‘Comment’ from the block context …" at bounding box center [913, 265] width 133 height 485
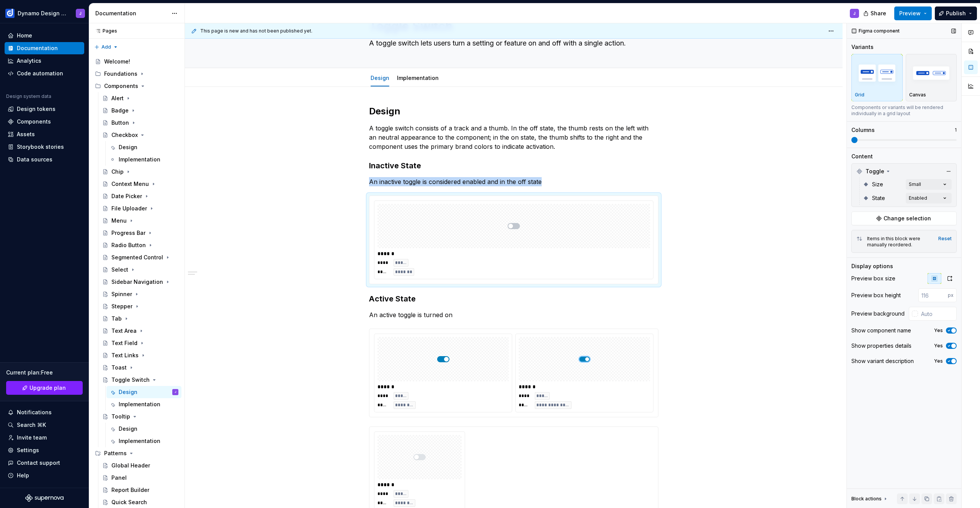
click at [851, 139] on span at bounding box center [854, 140] width 6 height 6
click at [550, 356] on div at bounding box center [584, 359] width 131 height 44
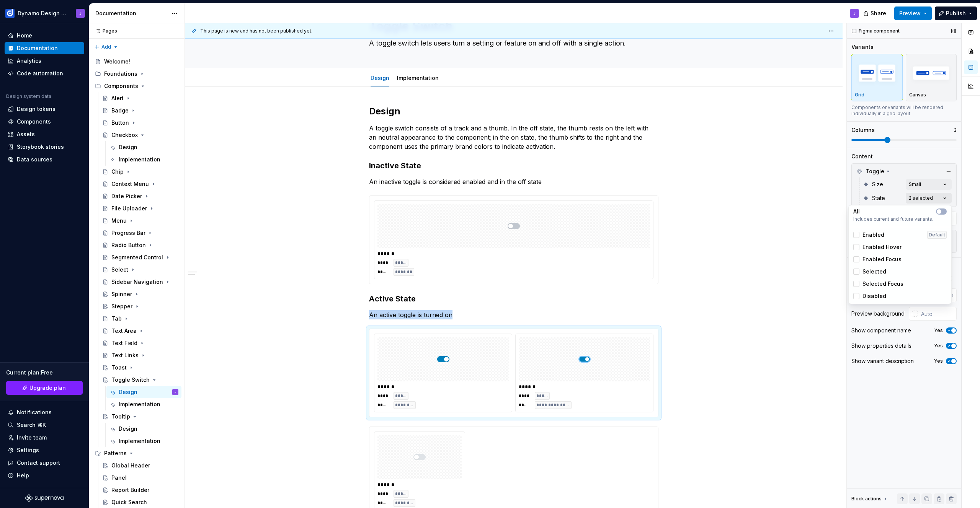
click at [938, 198] on div "Comments Open comments No comments yet Select ‘Comment’ from the block context …" at bounding box center [913, 265] width 133 height 485
drag, startPoint x: 880, startPoint y: 279, endPoint x: 897, endPoint y: 221, distance: 61.2
click at [880, 279] on div "Selected Focus" at bounding box center [900, 284] width 100 height 12
click at [892, 145] on div "Comments Open comments No comments yet Select ‘Comment’ from the block context …" at bounding box center [913, 265] width 133 height 485
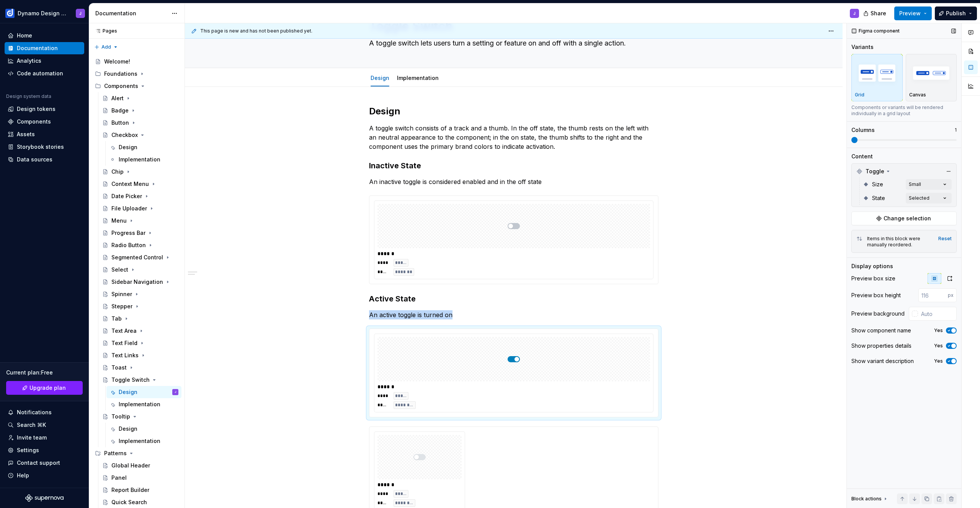
click at [851, 139] on span at bounding box center [854, 140] width 6 height 6
click at [457, 315] on p "An active toggle is turned on" at bounding box center [513, 314] width 289 height 9
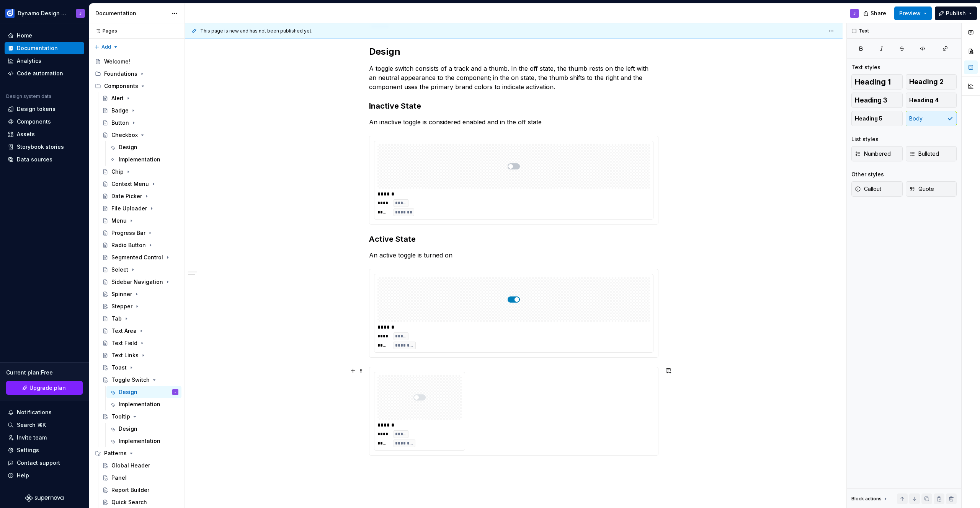
scroll to position [101, 0]
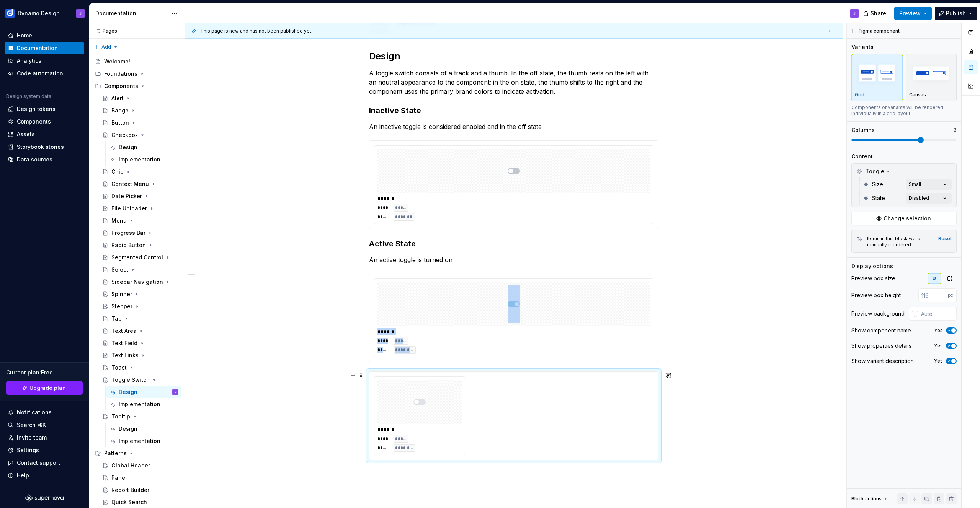
click at [428, 423] on div at bounding box center [419, 402] width 84 height 44
drag, startPoint x: 922, startPoint y: 134, endPoint x: 839, endPoint y: 134, distance: 82.3
click at [828, 133] on div "This page is new and has not been published yet. Toggle Switch A toggle switch …" at bounding box center [582, 265] width 795 height 485
click at [851, 140] on span at bounding box center [851, 140] width 0 height 2
click at [631, 346] on div "**** ***** ***** ********" at bounding box center [513, 345] width 273 height 17
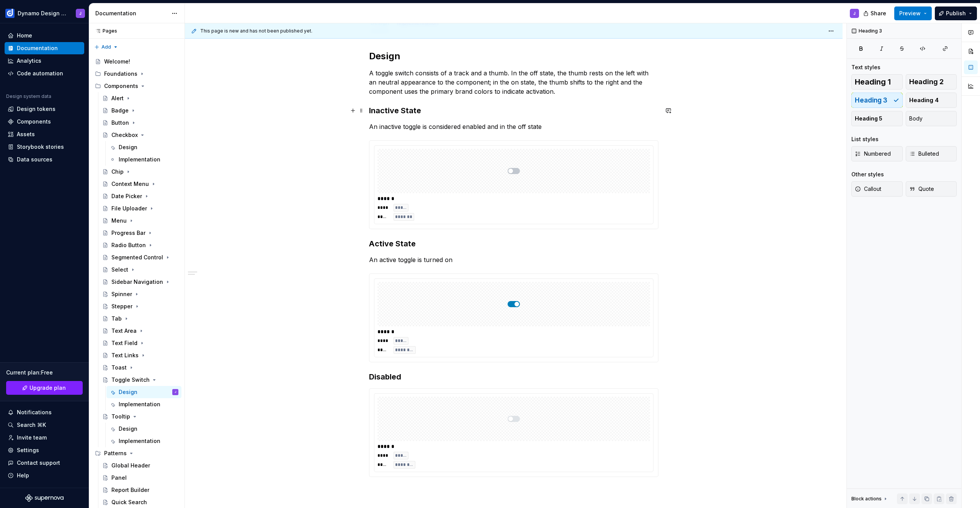
click at [406, 112] on h3 "Inactive State" at bounding box center [513, 110] width 289 height 11
click at [402, 243] on h3 "Active State" at bounding box center [513, 243] width 289 height 11
click at [382, 110] on h3 "Inactive" at bounding box center [513, 110] width 289 height 11
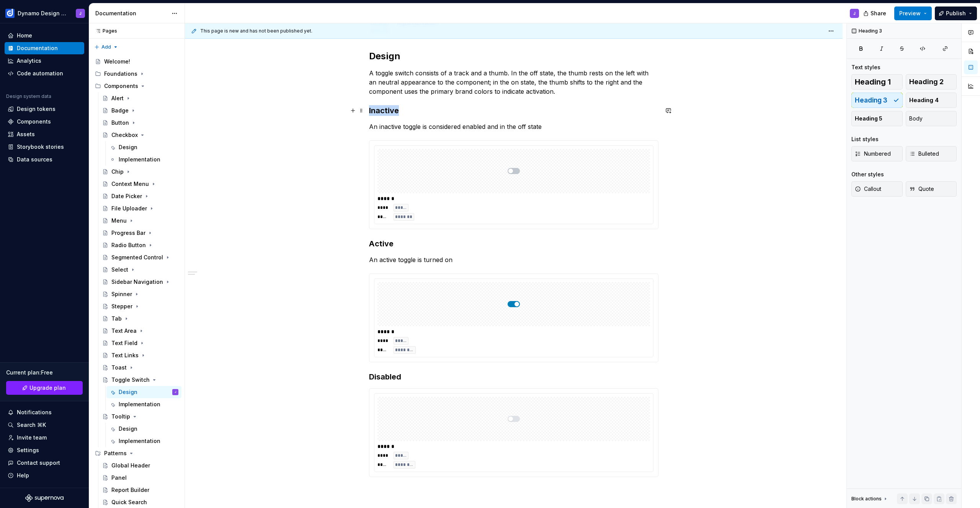
click at [382, 110] on h3 "Inactive" at bounding box center [513, 110] width 289 height 11
click at [382, 243] on h3 "Active" at bounding box center [513, 243] width 289 height 11
drag, startPoint x: 518, startPoint y: 127, endPoint x: 542, endPoint y: 126, distance: 24.5
click at [542, 126] on p "An inactive toggle is considered enabled and in the off state" at bounding box center [513, 126] width 289 height 9
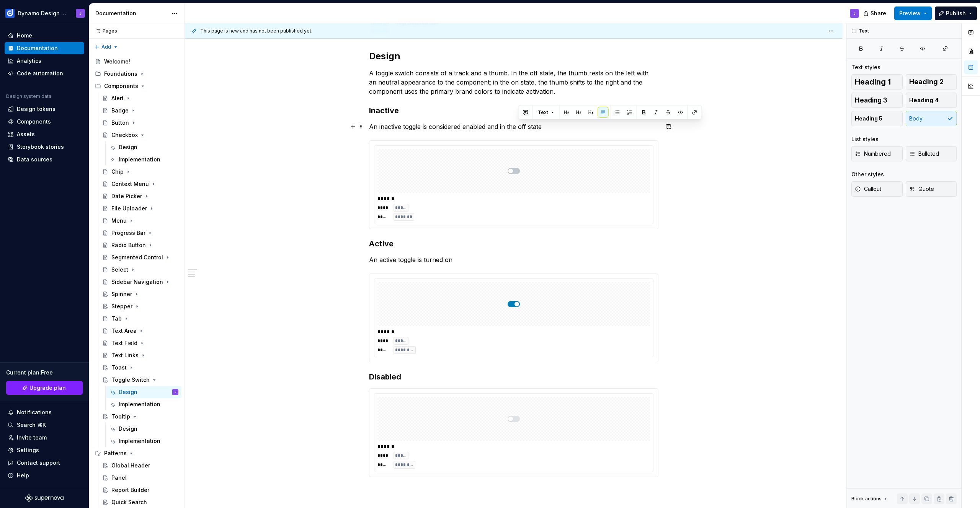
click at [507, 126] on p "An inactive toggle is considered enabled and in the off state" at bounding box center [513, 126] width 289 height 9
click at [385, 110] on h3 "Inactive" at bounding box center [513, 110] width 289 height 11
click at [378, 243] on h3 "Active" at bounding box center [513, 243] width 289 height 11
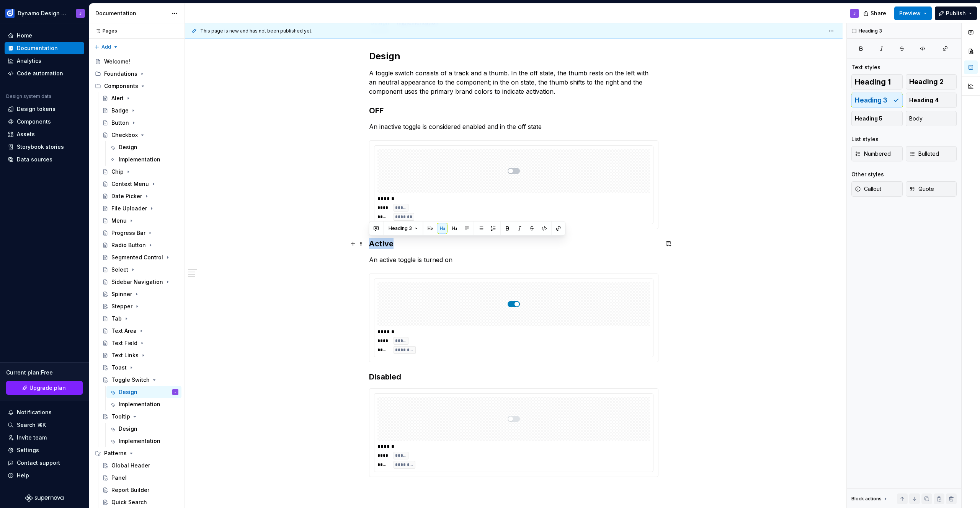
click at [378, 243] on h3 "Active" at bounding box center [513, 243] width 289 height 11
click at [418, 379] on h3 "Disabled" at bounding box center [513, 377] width 289 height 11
click at [430, 126] on p "An inactive toggle is considered enabled and in the off state" at bounding box center [513, 126] width 289 height 9
click at [461, 126] on p "An inactive toggle is considered enabled and in the off state" at bounding box center [513, 126] width 289 height 9
click at [460, 261] on p "An active toggle is turned on" at bounding box center [513, 259] width 289 height 9
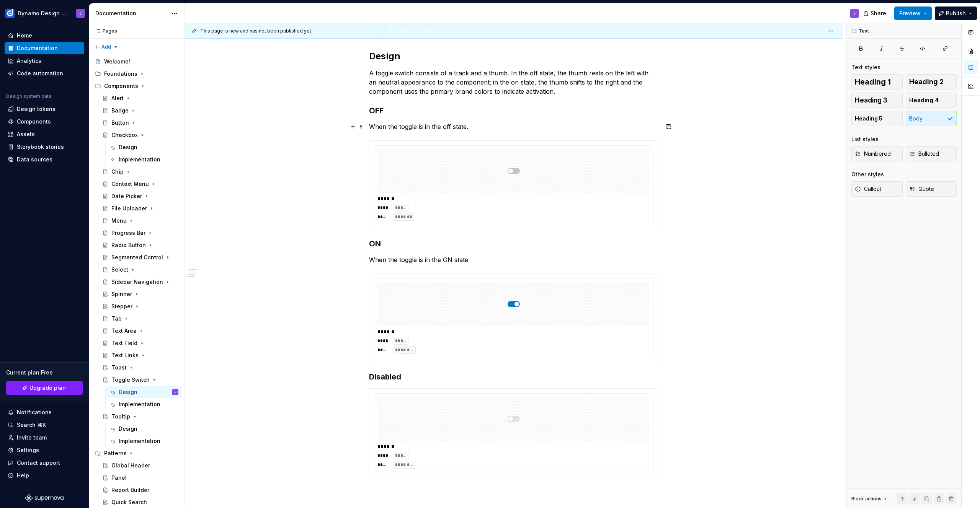
click at [447, 127] on p "When the toggle is in the off state." at bounding box center [513, 126] width 289 height 9
click at [412, 379] on h3 "Disabled" at bounding box center [513, 377] width 289 height 11
click at [474, 260] on p "When the toggle is in the ON state" at bounding box center [513, 259] width 289 height 9
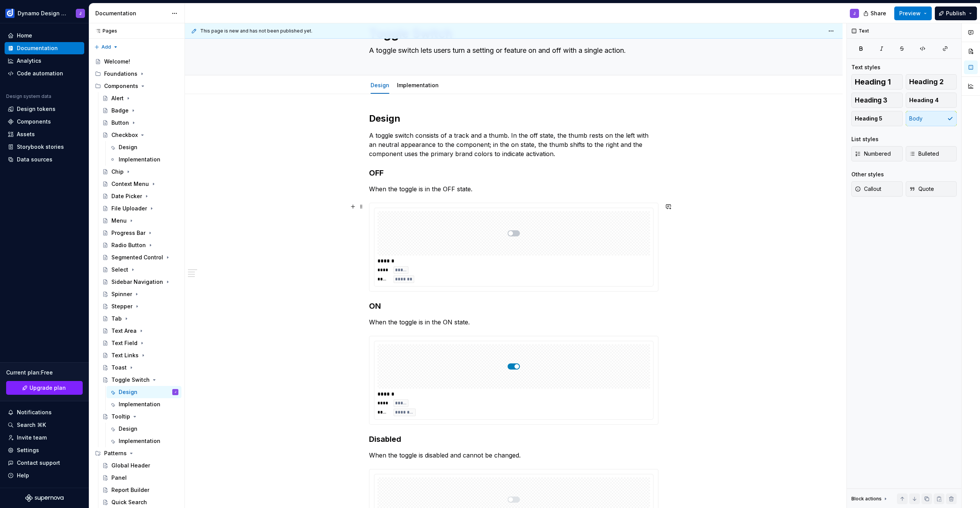
scroll to position [14, 0]
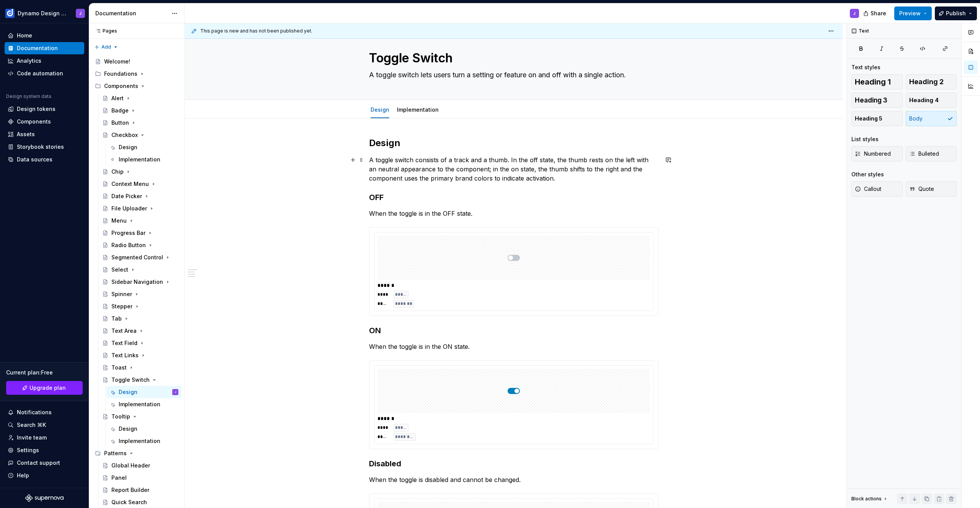
click at [561, 180] on p "A toggle switch consists of a track and a thumb. In the off state, the thumb re…" at bounding box center [513, 169] width 289 height 28
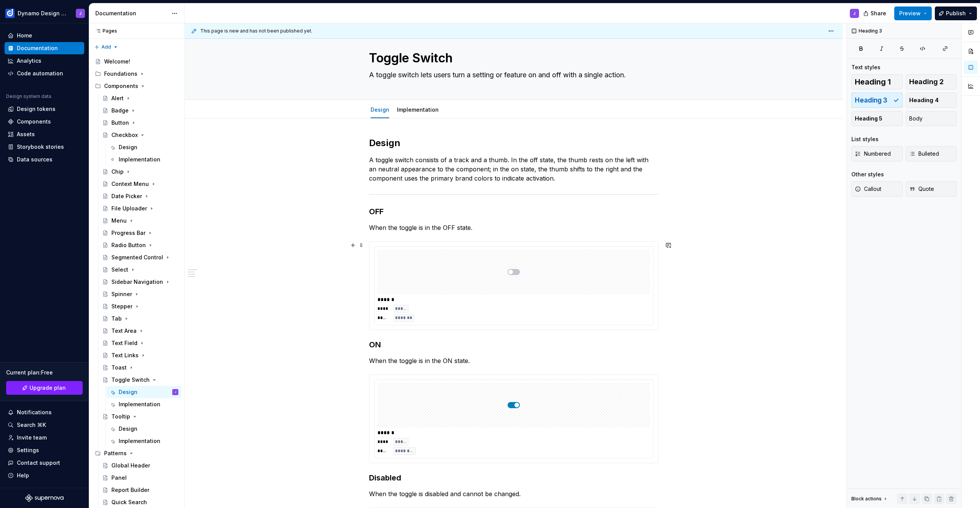
click at [686, 294] on div "Design A toggle switch consists of a track and a thumb. In the off state, the t…" at bounding box center [514, 439] width 658 height 640
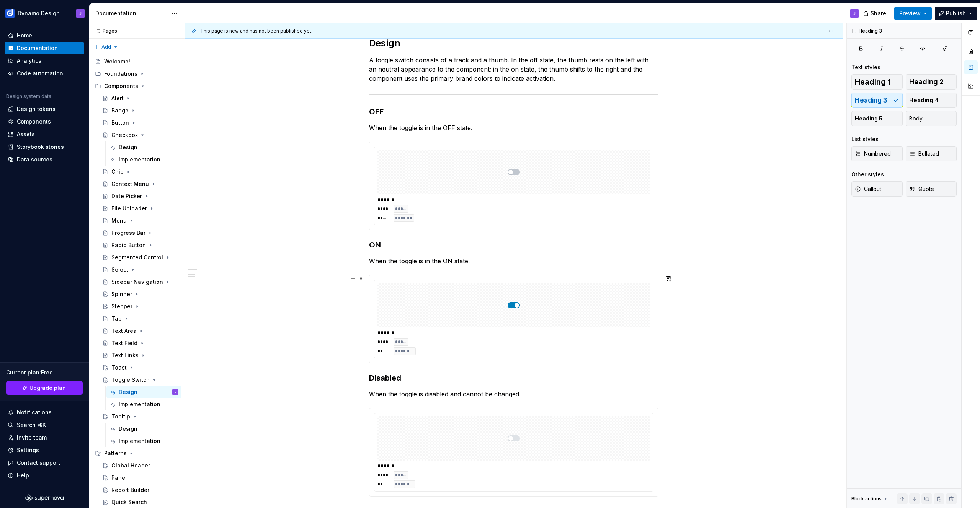
scroll to position [109, 0]
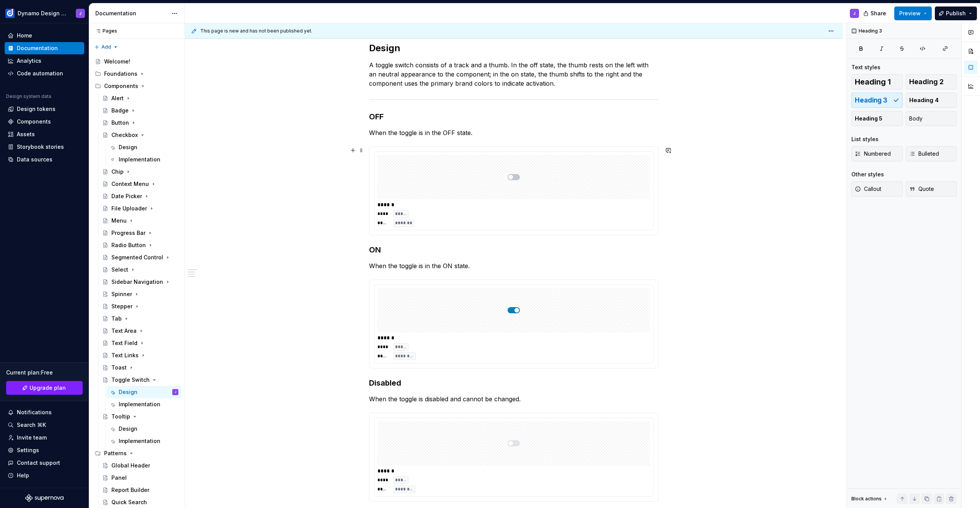
click at [542, 219] on div "**** ***** ***** *******" at bounding box center [513, 218] width 273 height 17
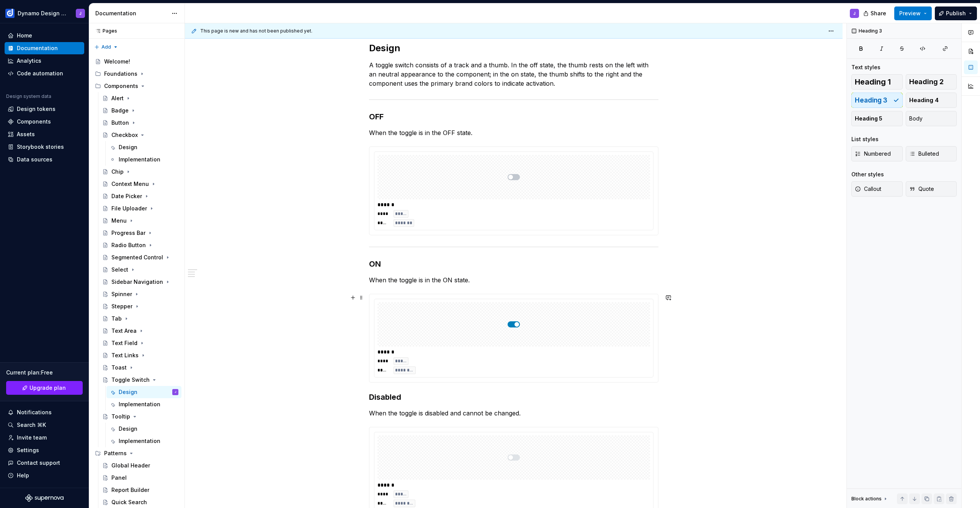
click at [538, 353] on div "******" at bounding box center [513, 352] width 273 height 8
click at [720, 390] on div "Design A toggle switch consists of a track and a thumb. In the off state, the t…" at bounding box center [514, 358] width 658 height 668
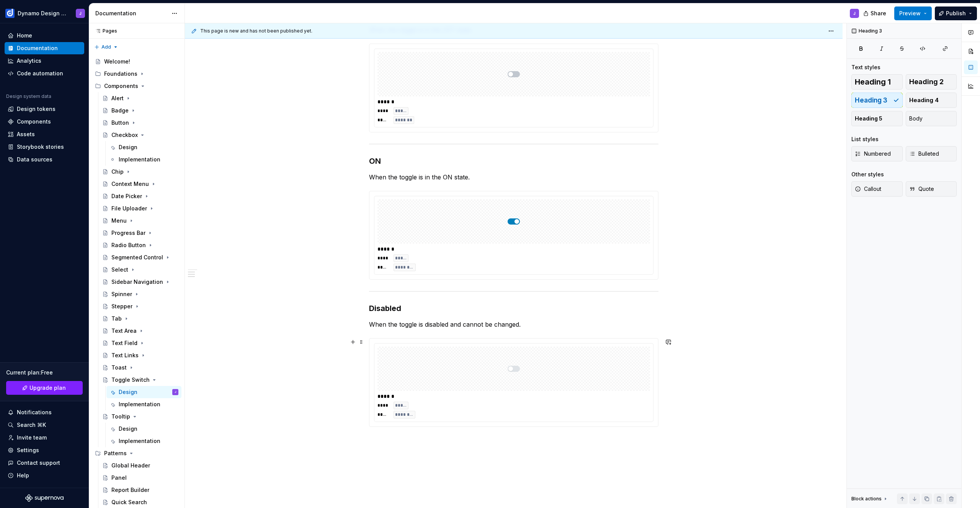
scroll to position [292, 0]
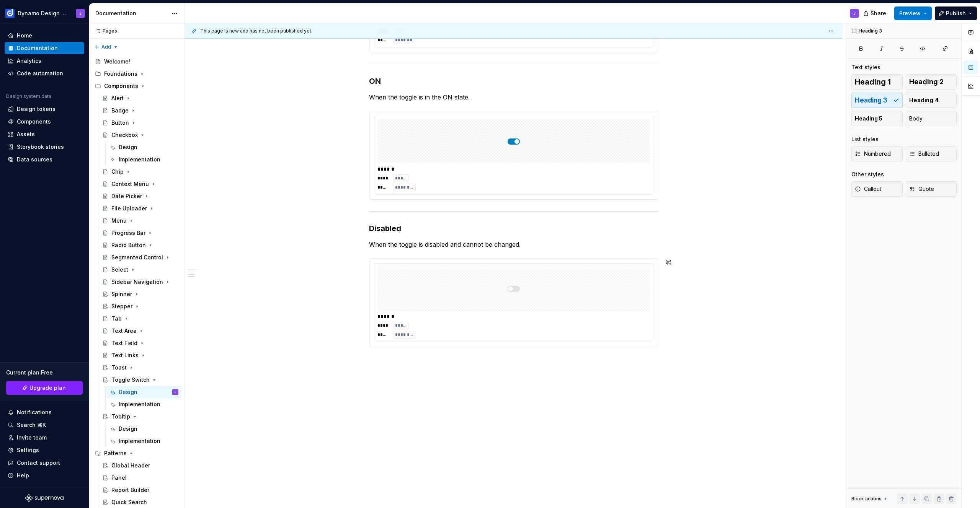
click at [565, 371] on div "Design A toggle switch consists of a track and a thumb. In the off state, the t…" at bounding box center [514, 175] width 658 height 668
click at [400, 382] on h2 "Grouping" at bounding box center [513, 381] width 289 height 12
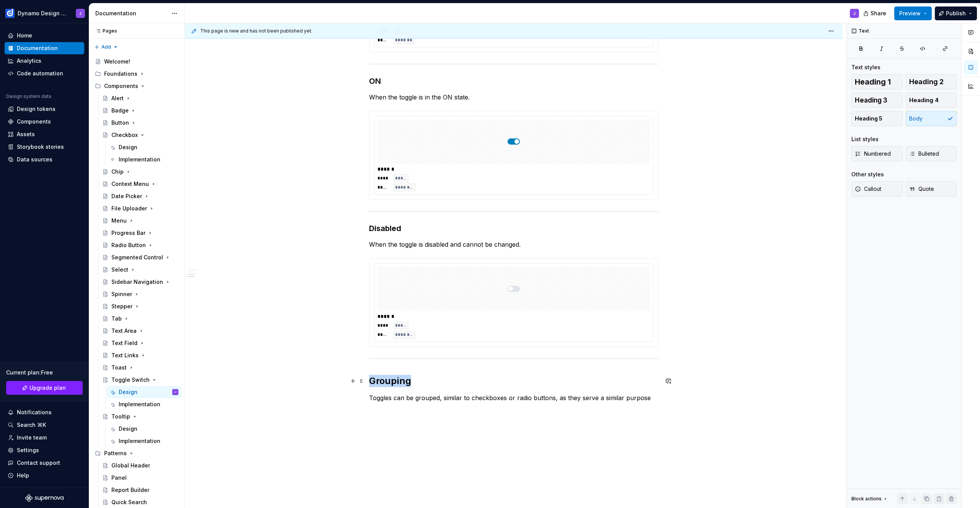
click at [400, 382] on h2 "Grouping" at bounding box center [513, 381] width 289 height 12
drag, startPoint x: 392, startPoint y: 398, endPoint x: 441, endPoint y: 401, distance: 49.5
click at [441, 401] on p "Toggles can be grouped, similar to checkboxes or radio buttons, as they serve a…" at bounding box center [513, 398] width 289 height 9
drag, startPoint x: 469, startPoint y: 397, endPoint x: 474, endPoint y: 398, distance: 4.7
click at [474, 398] on p "Toggles are similar to checkboxes or radio buttons, as they serve a similar pur…" at bounding box center [513, 398] width 289 height 9
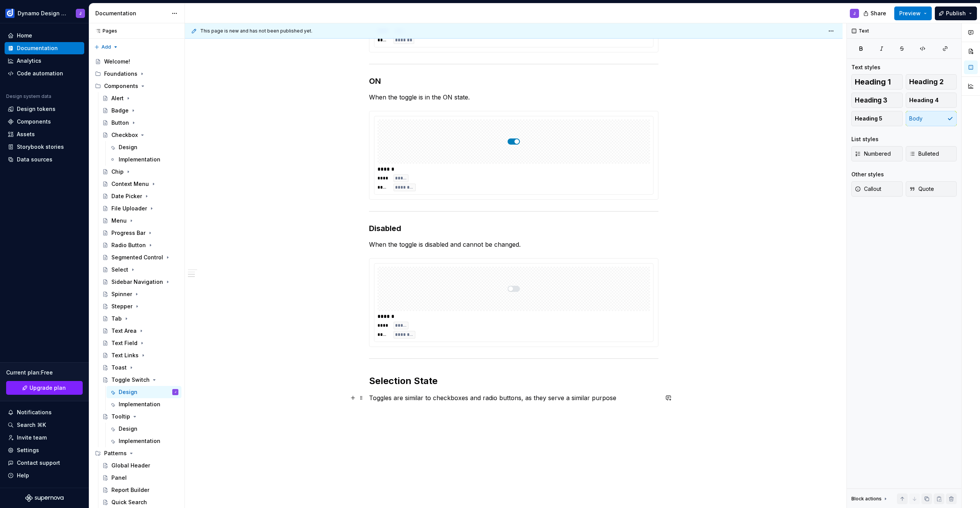
click at [620, 396] on p "Toggles are similar to checkboxes and radio buttons, as they serve a similar pu…" at bounding box center [513, 398] width 289 height 9
copy p "Toggles are similar to checkboxes and radio buttons, as they serve a similar pu…"
drag, startPoint x: 425, startPoint y: 397, endPoint x: 452, endPoint y: 398, distance: 26.4
click at [452, 398] on p "Toggles are a form of binary input, similar in purpose to checkboxes or radio b…" at bounding box center [513, 403] width 289 height 18
click at [490, 408] on p "Toggles are a form of input, similar in purpose to checkboxes or radio buttons,…" at bounding box center [513, 403] width 289 height 18
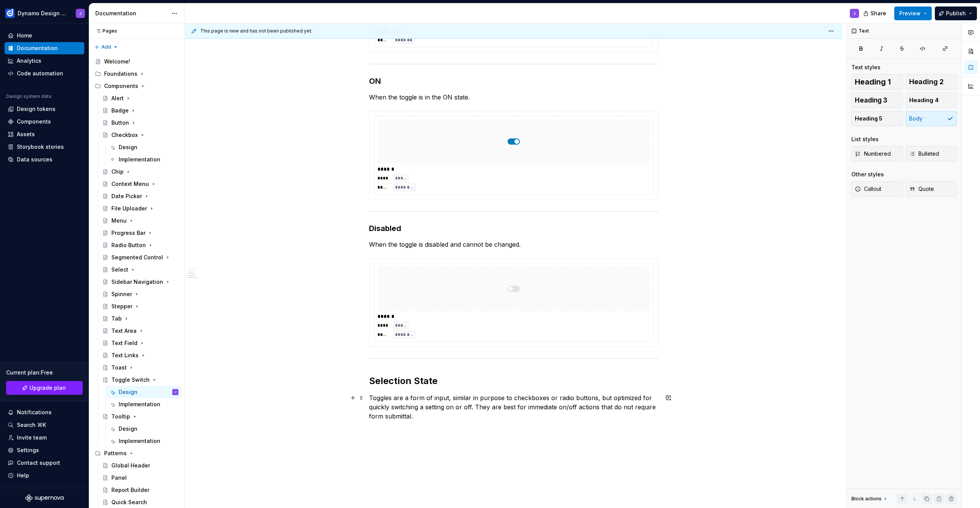
scroll to position [366, 0]
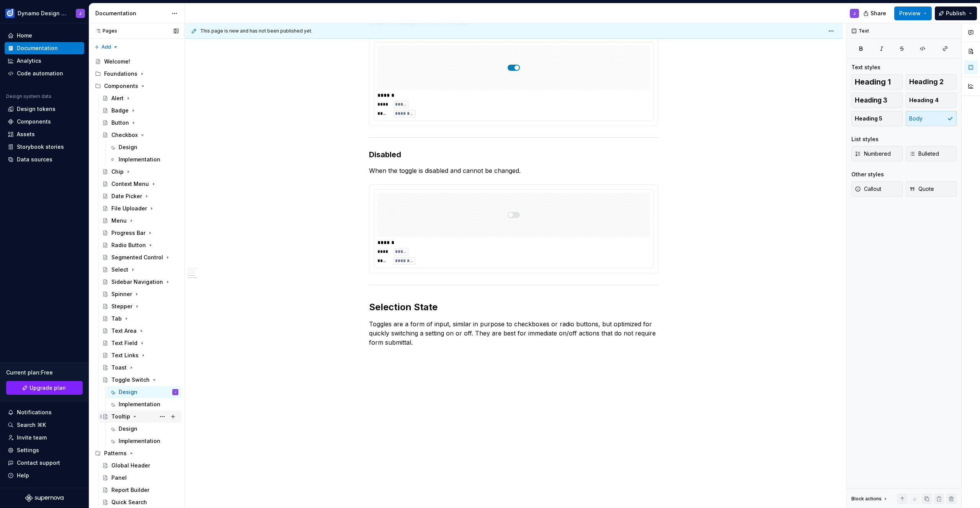
click at [134, 415] on icon "Page tree" at bounding box center [135, 417] width 6 height 6
click at [420, 344] on p "Toggles are a form of input, similar in purpose to checkboxes or radio buttons,…" at bounding box center [513, 334] width 289 height 28
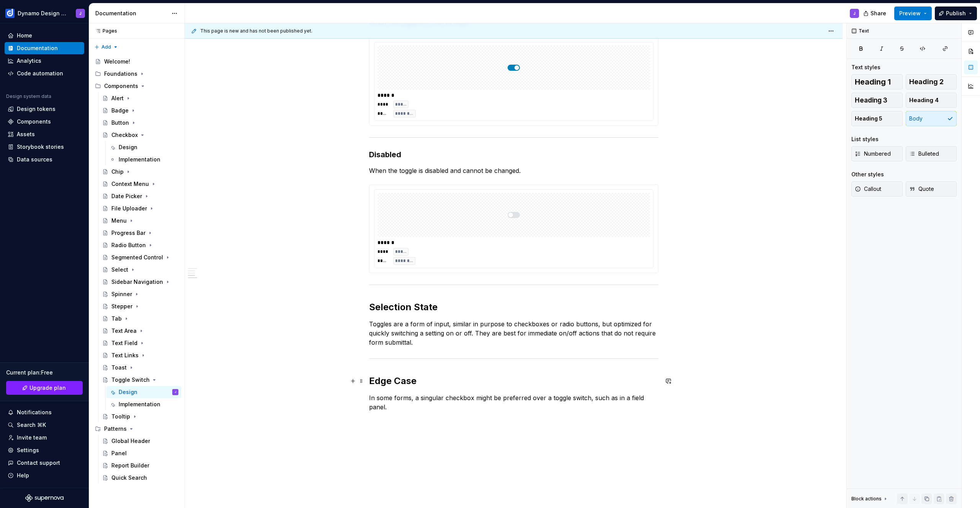
click at [423, 382] on h2 "Edge Case" at bounding box center [513, 381] width 289 height 12
click at [402, 398] on p "In some forms, a singular checkbox might be preferred over a toggle switch, suc…" at bounding box center [513, 403] width 289 height 18
click at [416, 398] on p "In some forms, a singular checkbox might be preferred over a toggle switch, suc…" at bounding box center [513, 403] width 289 height 18
click at [624, 398] on p "A singular checkbox might be preferred over a toggle switch, such as in a field…" at bounding box center [513, 398] width 289 height 9
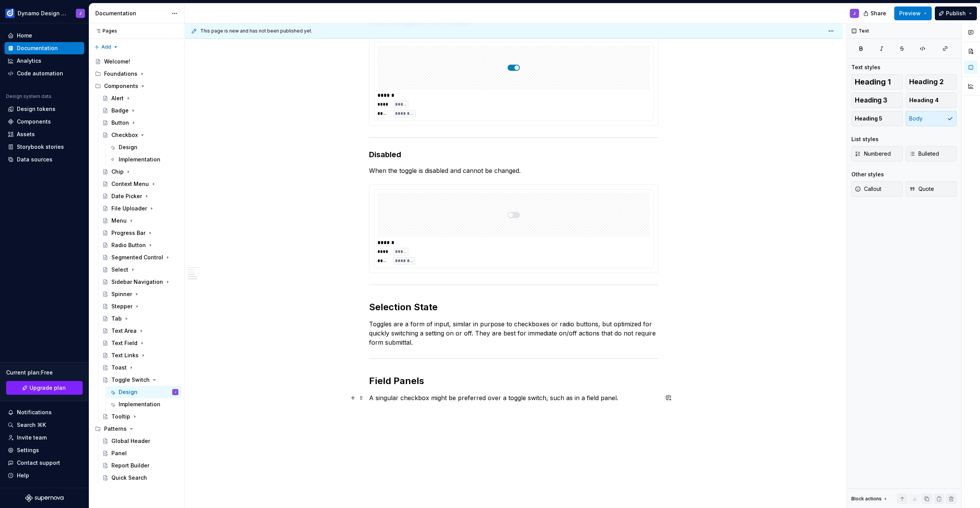
click at [430, 397] on p "A singular checkbox might be preferred over a toggle switch, such as in a field…" at bounding box center [513, 398] width 289 height 9
drag, startPoint x: 622, startPoint y: 399, endPoint x: 599, endPoint y: 399, distance: 23.0
click at [622, 399] on p "A singular checkbox might be preferred over a toggle switch, such as in a field…" at bounding box center [513, 398] width 289 height 9
click at [553, 397] on p "A singular checkbox might be preferred over a toggle switch, such as in a field…" at bounding box center [513, 398] width 289 height 9
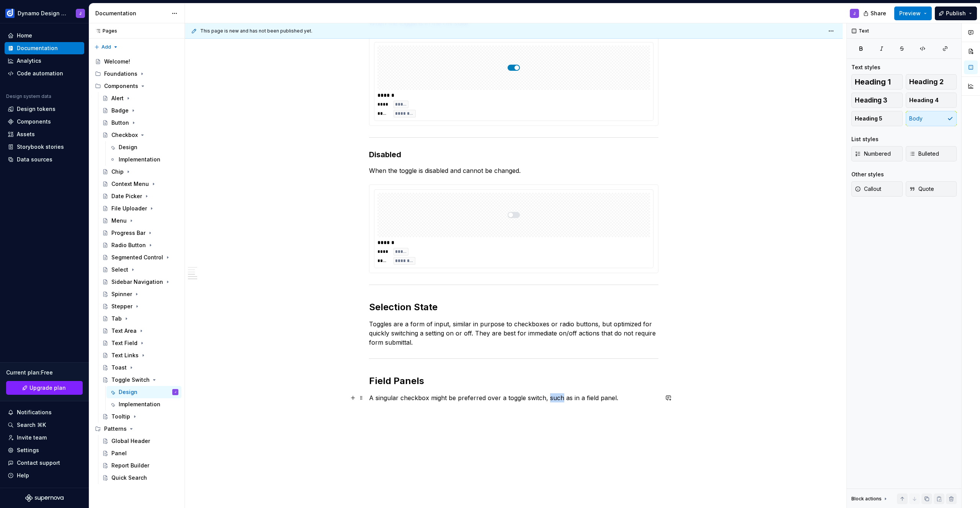
click at [553, 397] on p "A singular checkbox might be preferred over a toggle switch, such as in a field…" at bounding box center [513, 398] width 289 height 9
click at [604, 398] on p "A singular checkbox might be preferred over a toggle switch in a field panel. U…" at bounding box center [513, 403] width 289 height 18
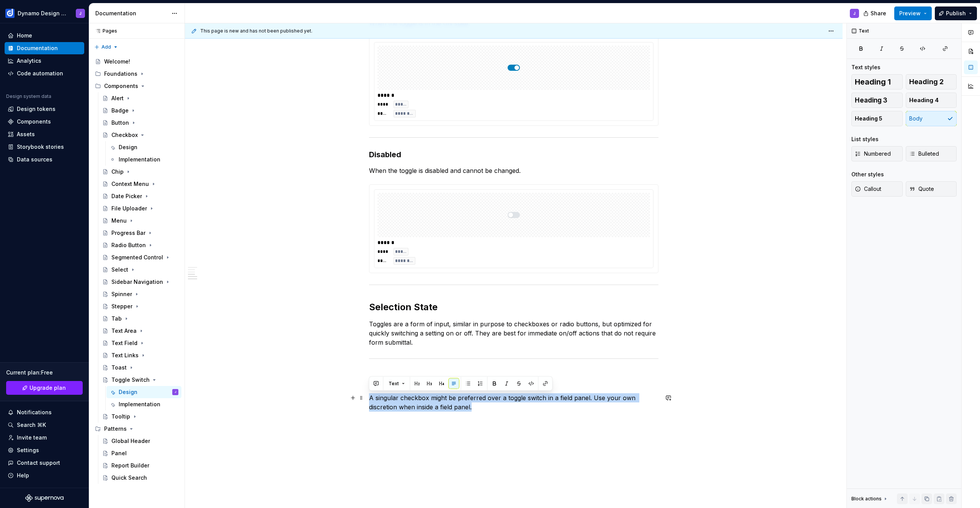
drag, startPoint x: 464, startPoint y: 402, endPoint x: 446, endPoint y: 394, distance: 19.6
click at [369, 395] on p "A singular checkbox might be preferred over a toggle switch in a field panel. U…" at bounding box center [513, 403] width 289 height 18
copy p "A singular checkbox might be preferred over a toggle switch in a field panel. U…"
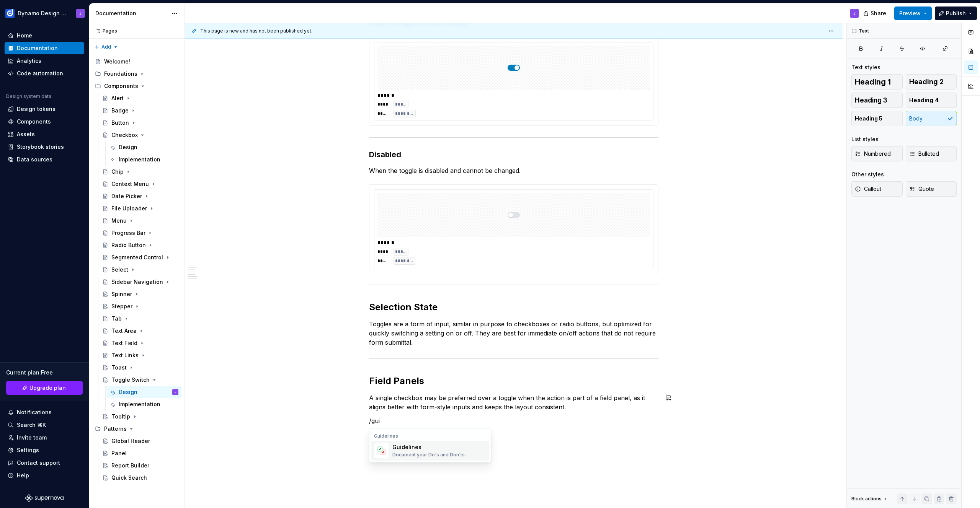
click at [431, 459] on span "Guidelines Document your Do's and Don'ts." at bounding box center [430, 451] width 119 height 20
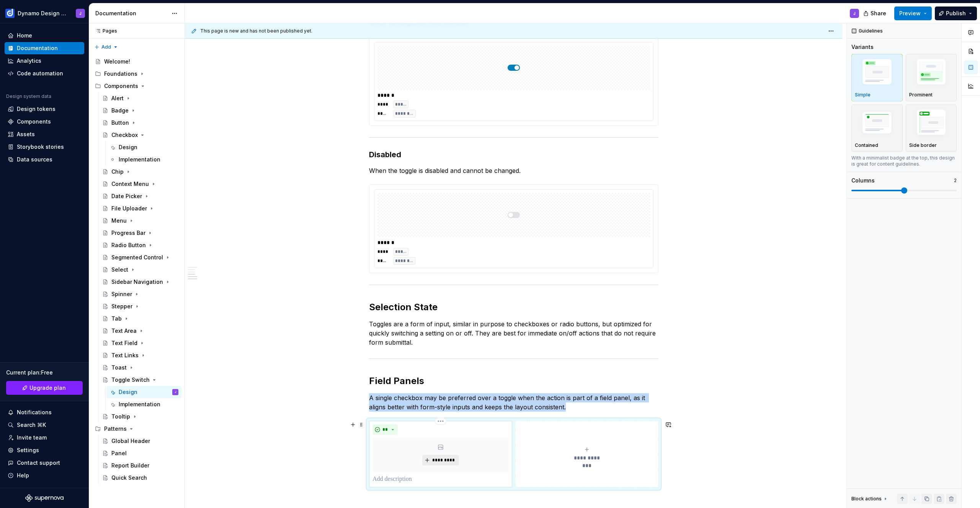
click at [448, 461] on span "*********" at bounding box center [443, 460] width 23 height 6
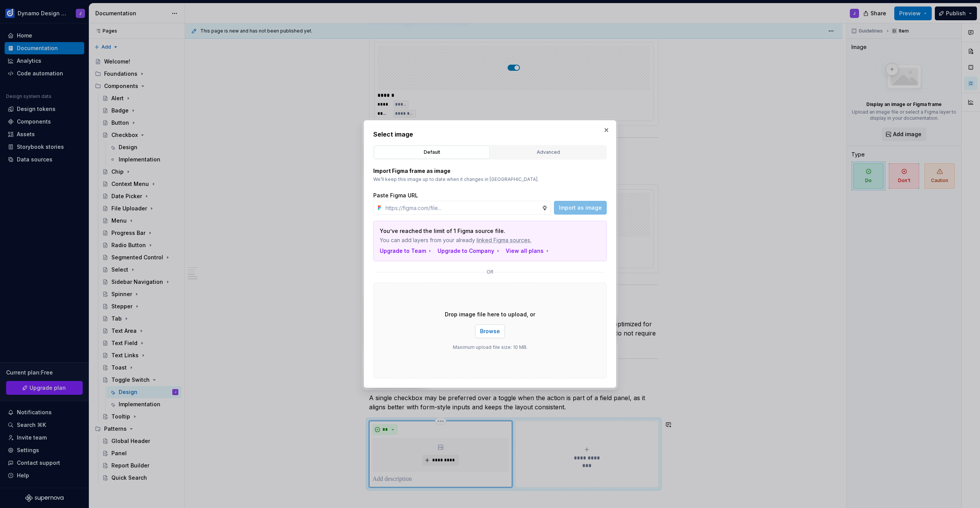
click at [497, 334] on span "Browse" at bounding box center [490, 332] width 20 height 8
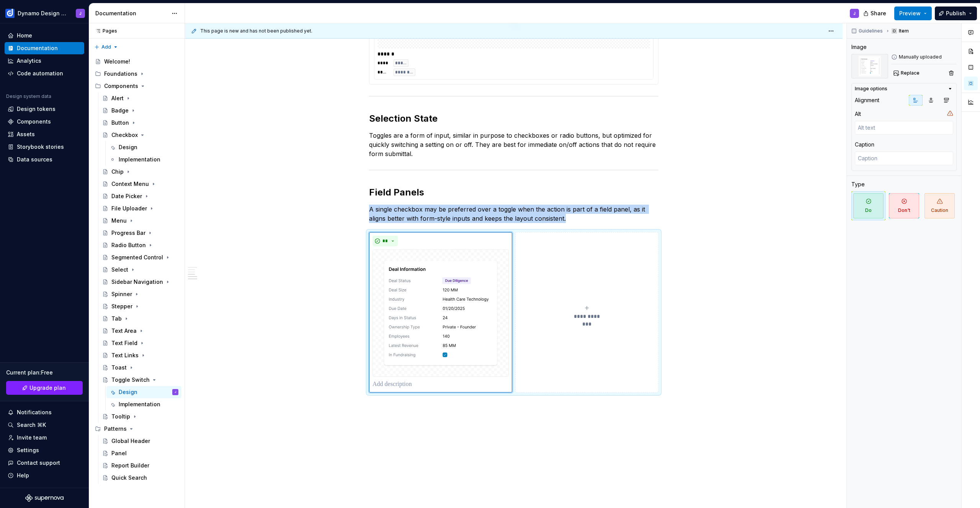
scroll to position [594, 0]
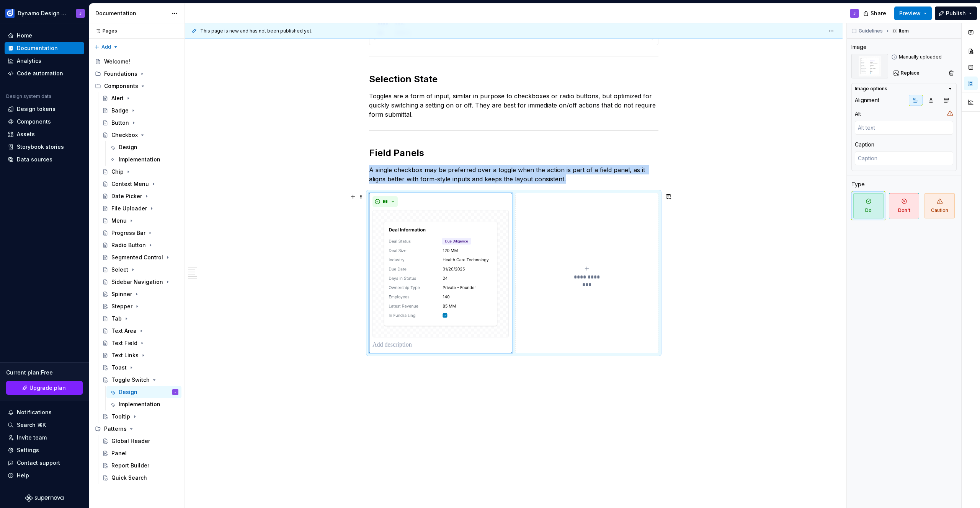
click at [596, 271] on div "**********" at bounding box center [587, 273] width 136 height 15
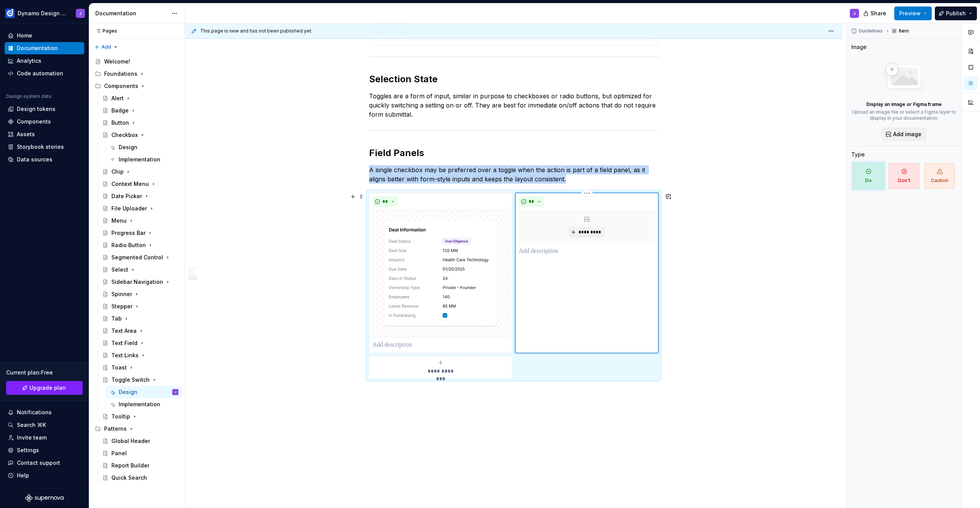
click at [596, 271] on div "** *********" at bounding box center [586, 273] width 143 height 160
click at [589, 234] on span "*********" at bounding box center [589, 232] width 23 height 6
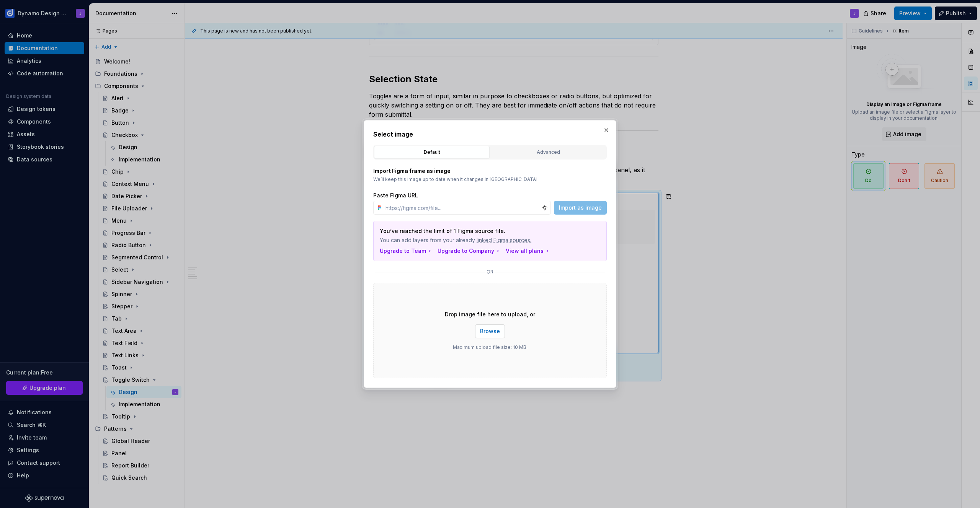
click at [485, 327] on button "Browse" at bounding box center [490, 332] width 30 height 14
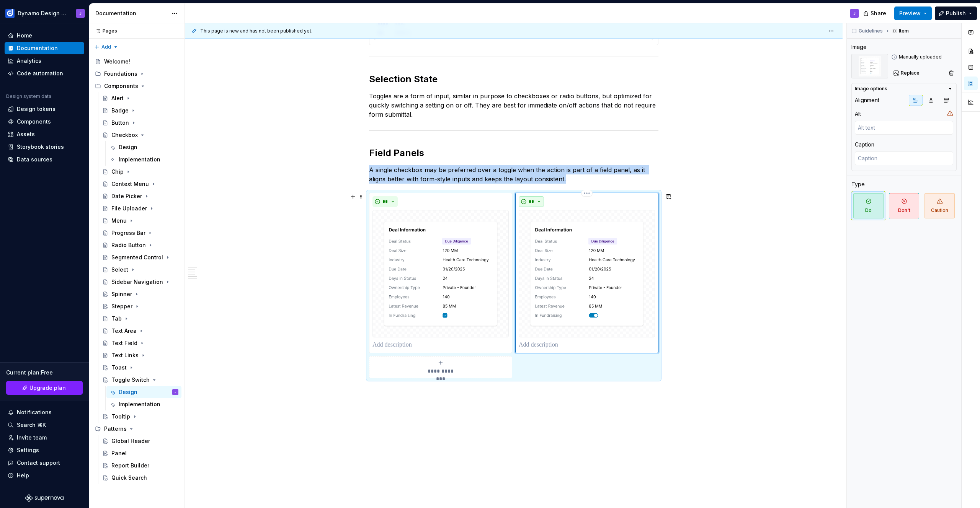
click at [526, 202] on button "**" at bounding box center [531, 201] width 25 height 11
drag, startPoint x: 542, startPoint y: 238, endPoint x: 544, endPoint y: 242, distance: 4.8
click at [542, 237] on div "Caution" at bounding box center [552, 241] width 21 height 8
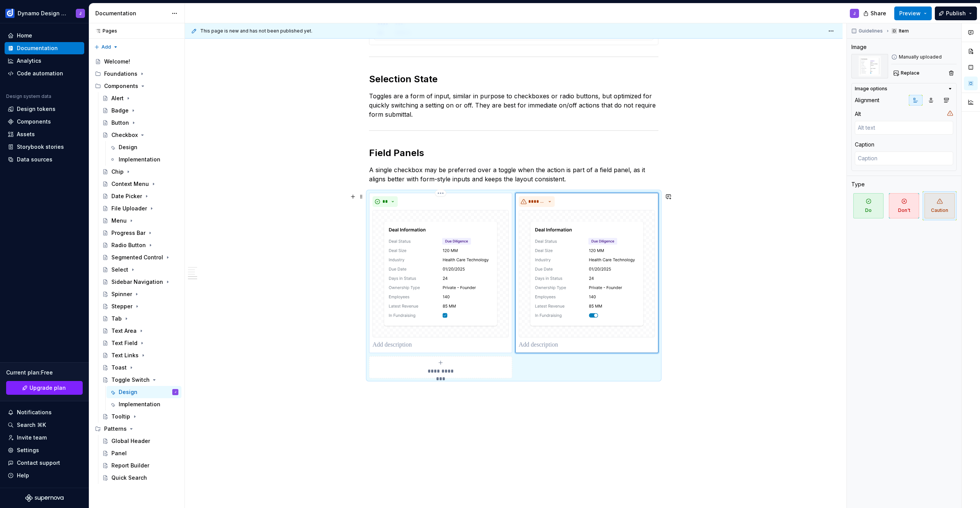
click at [428, 345] on p at bounding box center [440, 345] width 136 height 9
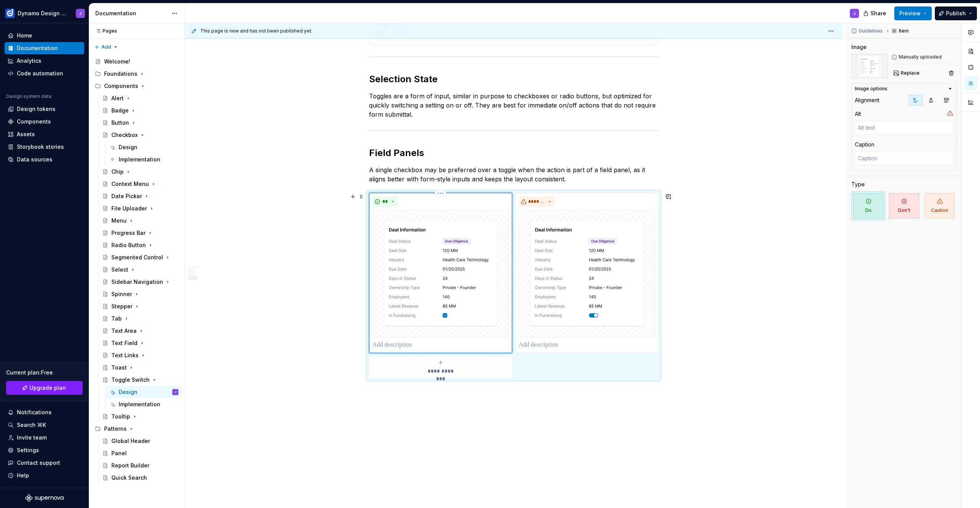
type textarea "*"
click at [561, 346] on p at bounding box center [587, 345] width 136 height 9
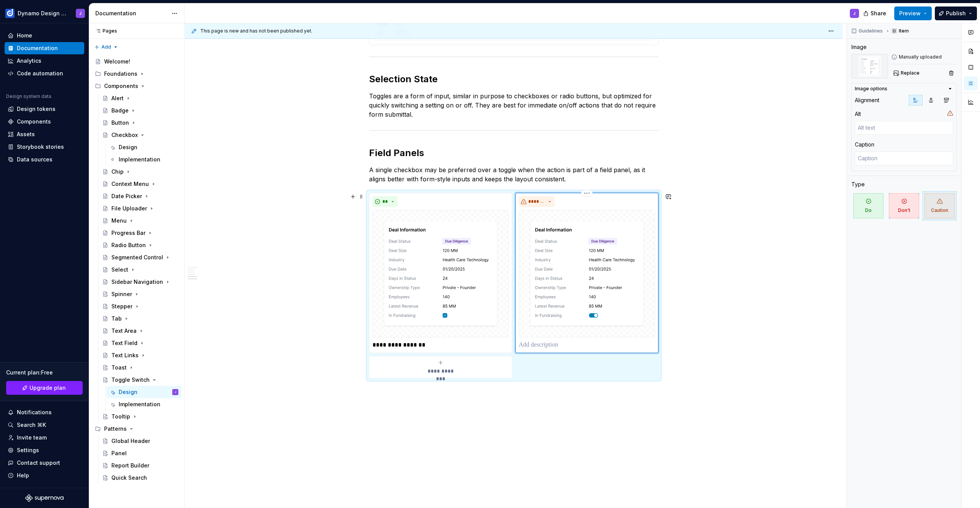
type textarea "*"
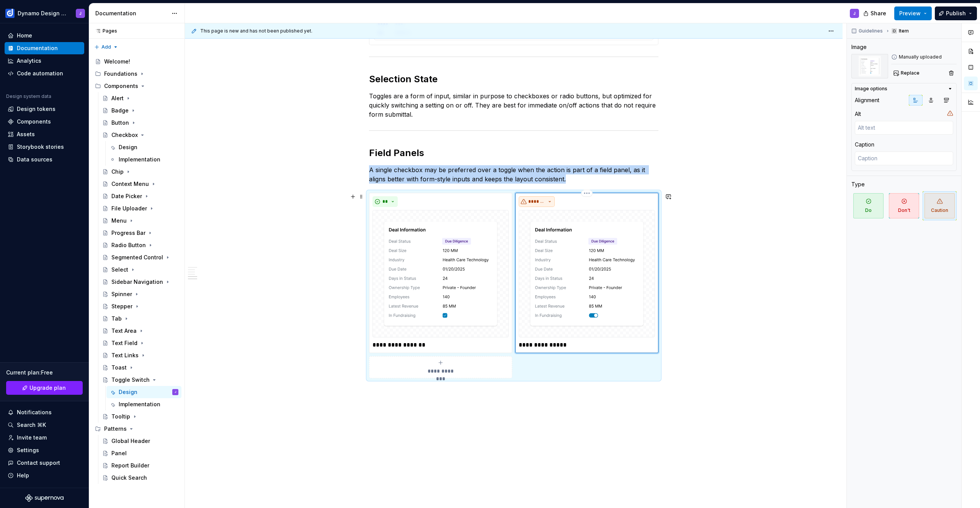
click at [543, 203] on span "*******" at bounding box center [536, 202] width 17 height 6
click at [580, 202] on div "*******" at bounding box center [587, 201] width 136 height 11
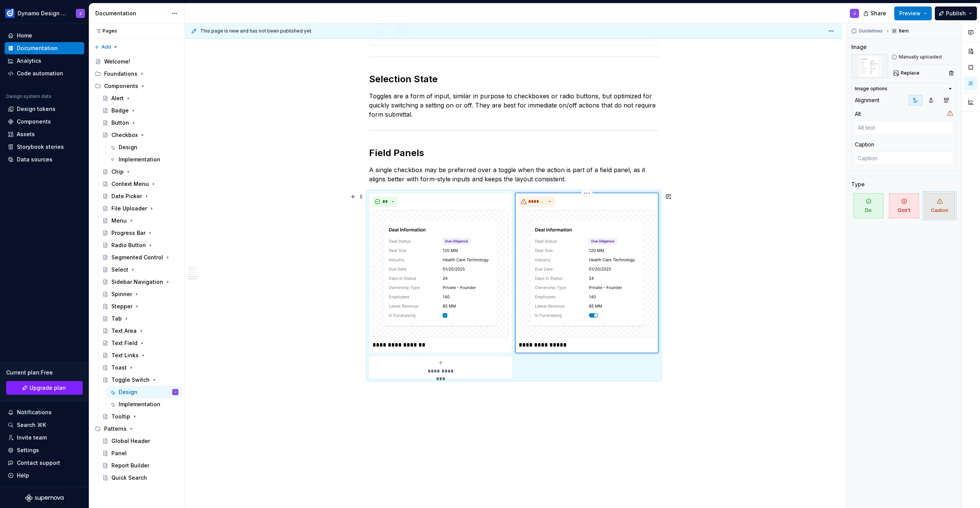
click at [570, 344] on p "**********" at bounding box center [587, 345] width 136 height 9
click at [568, 348] on p "**********" at bounding box center [587, 345] width 136 height 9
click at [441, 344] on p "**********" at bounding box center [440, 345] width 136 height 9
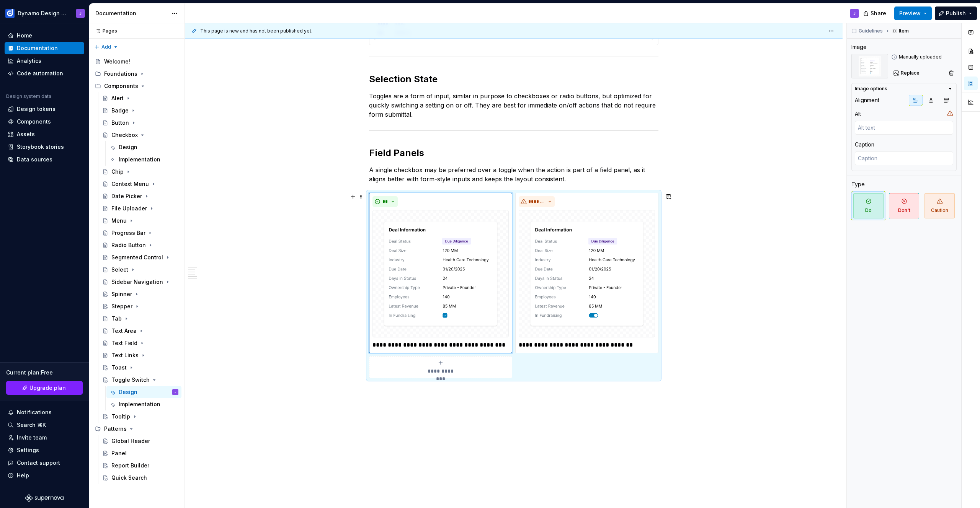
click at [739, 292] on div "**********" at bounding box center [514, 40] width 658 height 1002
click at [912, 12] on span "Preview" at bounding box center [909, 14] width 21 height 8
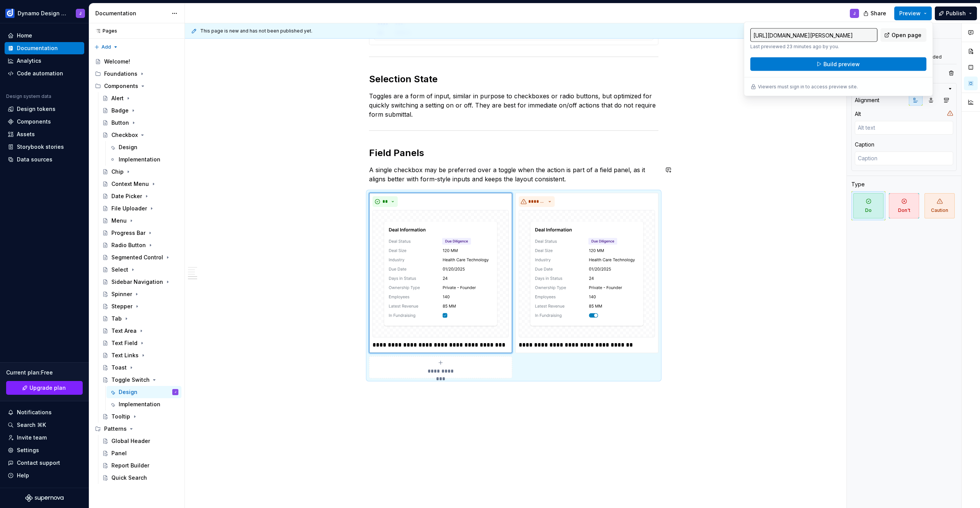
drag, startPoint x: 777, startPoint y: 217, endPoint x: 740, endPoint y: 216, distance: 37.5
click at [777, 217] on div "**********" at bounding box center [515, 265] width 661 height 485
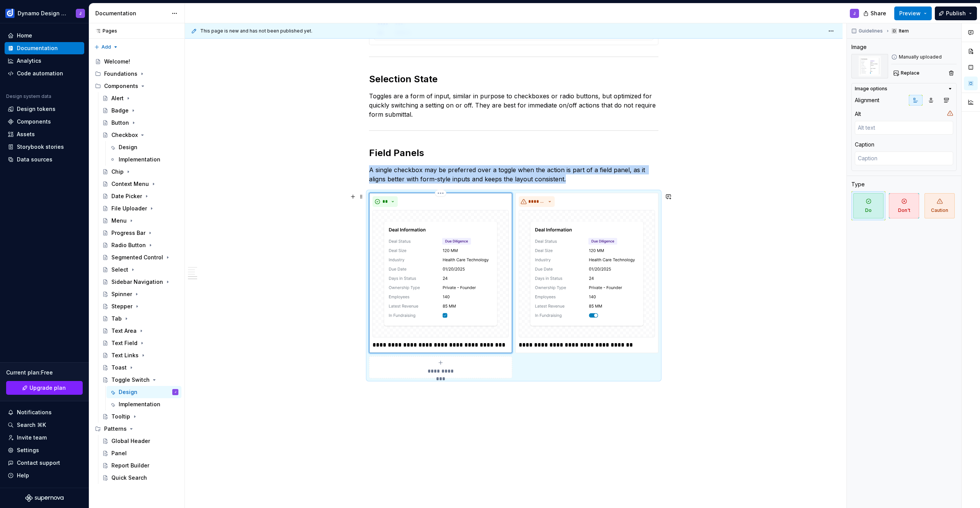
click at [429, 196] on div "**" at bounding box center [440, 201] width 136 height 11
click at [363, 197] on span at bounding box center [361, 196] width 6 height 11
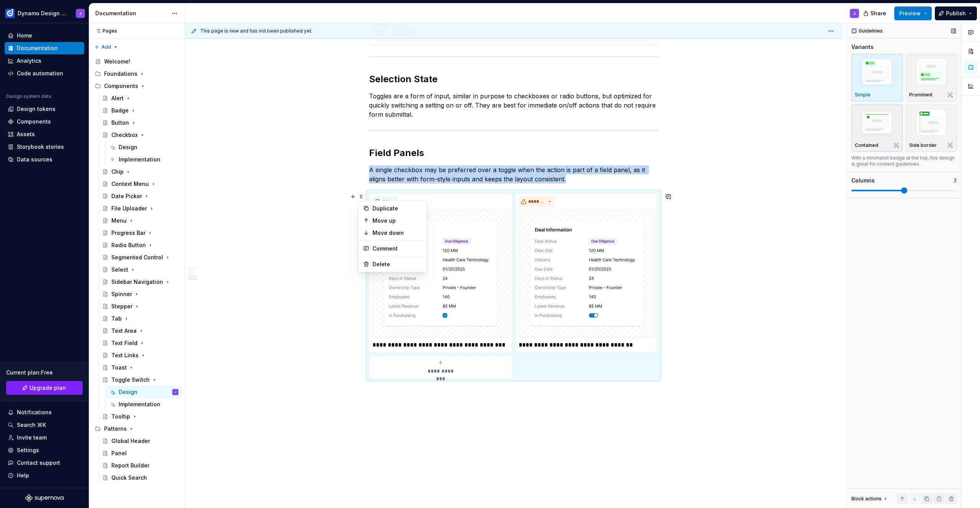
click at [892, 122] on img "button" at bounding box center [877, 124] width 44 height 30
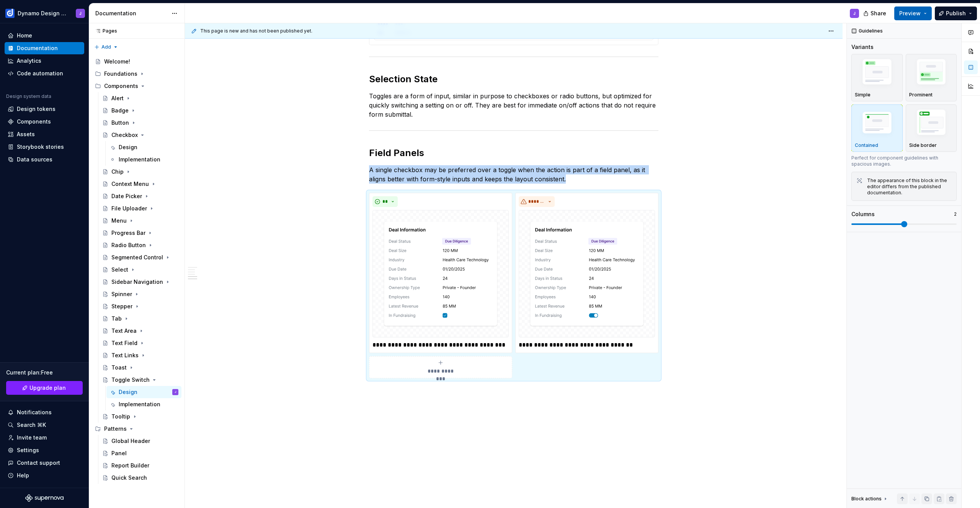
click at [916, 13] on span "Preview" at bounding box center [909, 14] width 21 height 8
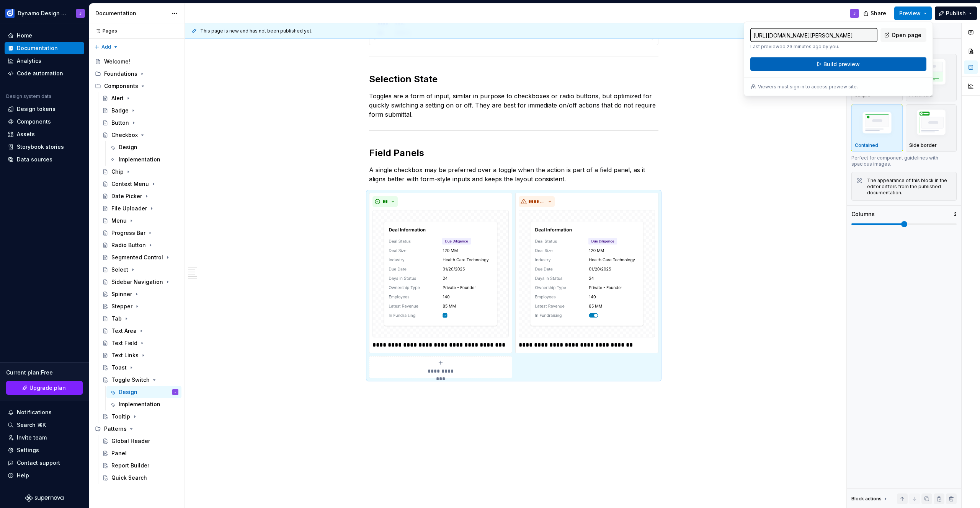
click at [879, 64] on button "Build preview" at bounding box center [838, 64] width 176 height 14
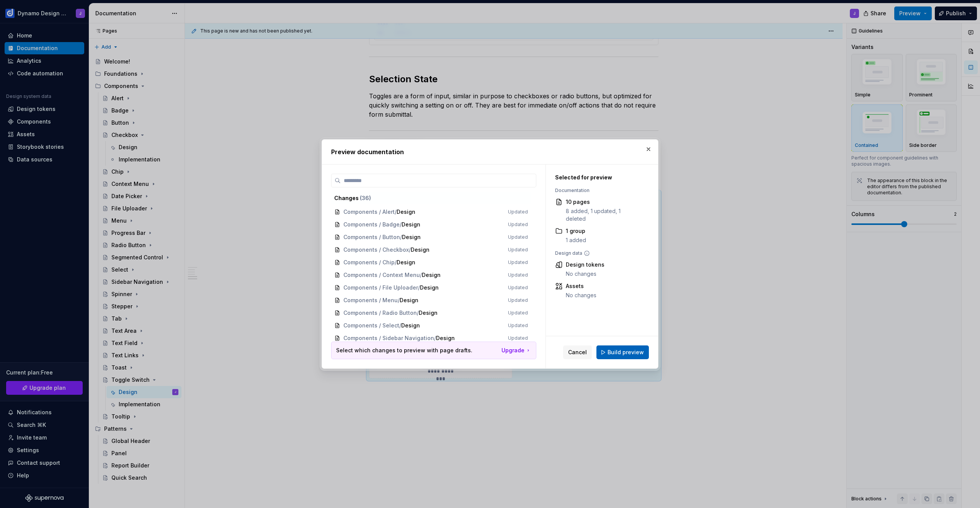
click at [626, 351] on span "Build preview" at bounding box center [626, 353] width 36 height 8
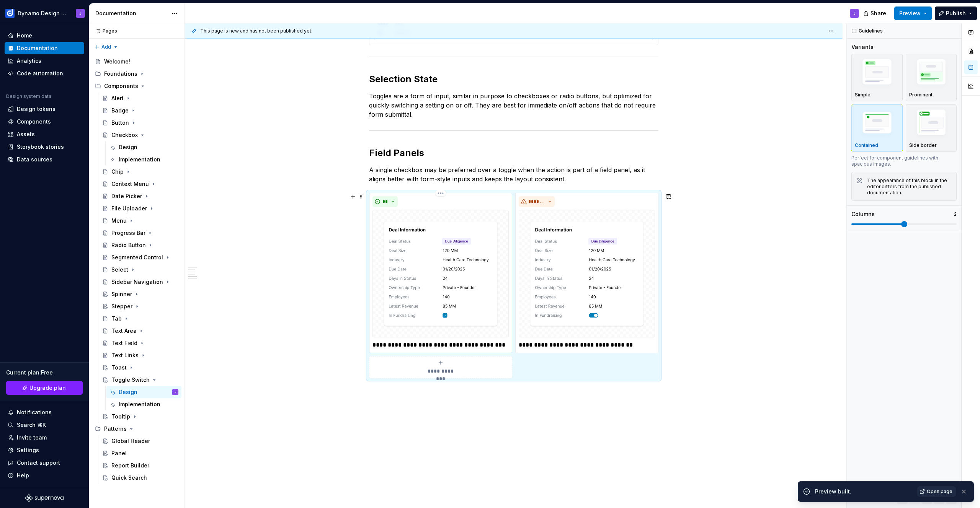
click at [419, 345] on p "**********" at bounding box center [440, 345] width 136 height 9
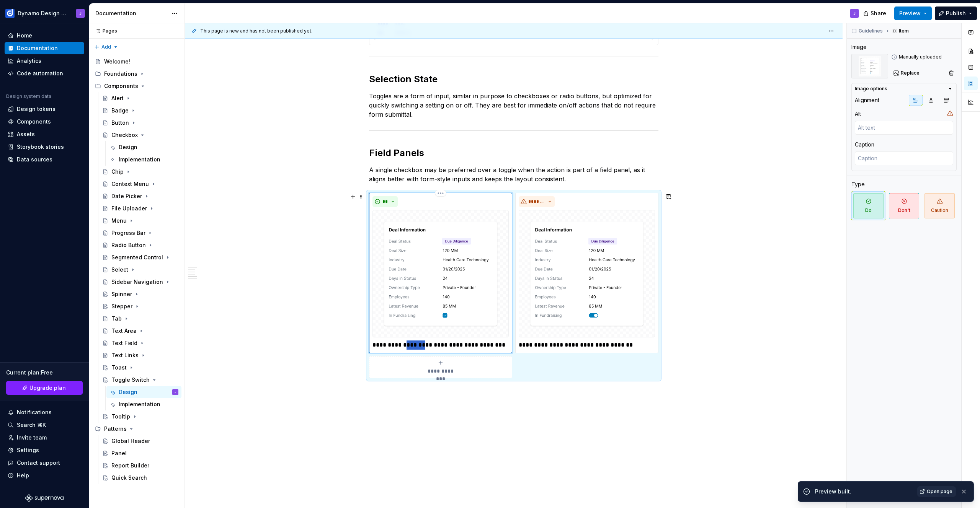
click at [419, 345] on p "**********" at bounding box center [440, 345] width 136 height 9
type textarea "*"
click at [695, 323] on div "**********" at bounding box center [514, 40] width 658 height 1002
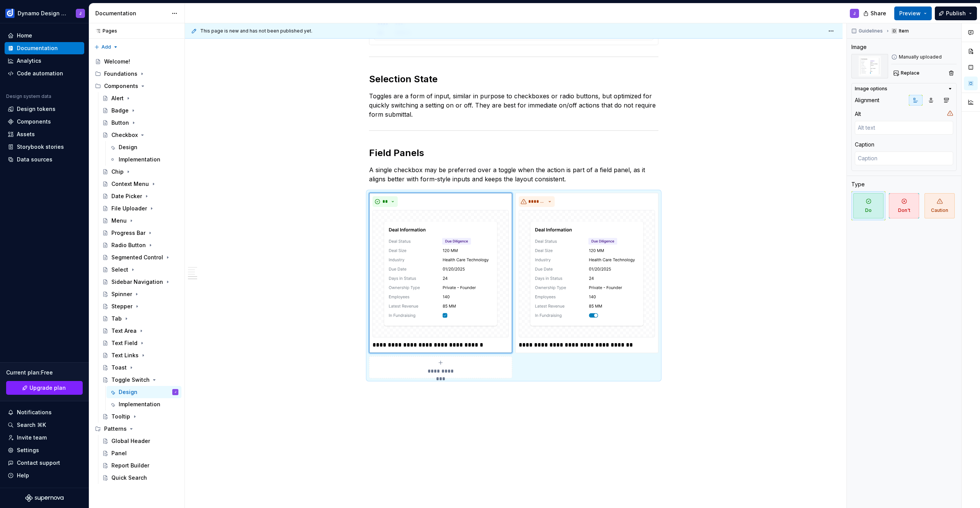
click at [917, 14] on span "Preview" at bounding box center [909, 14] width 21 height 8
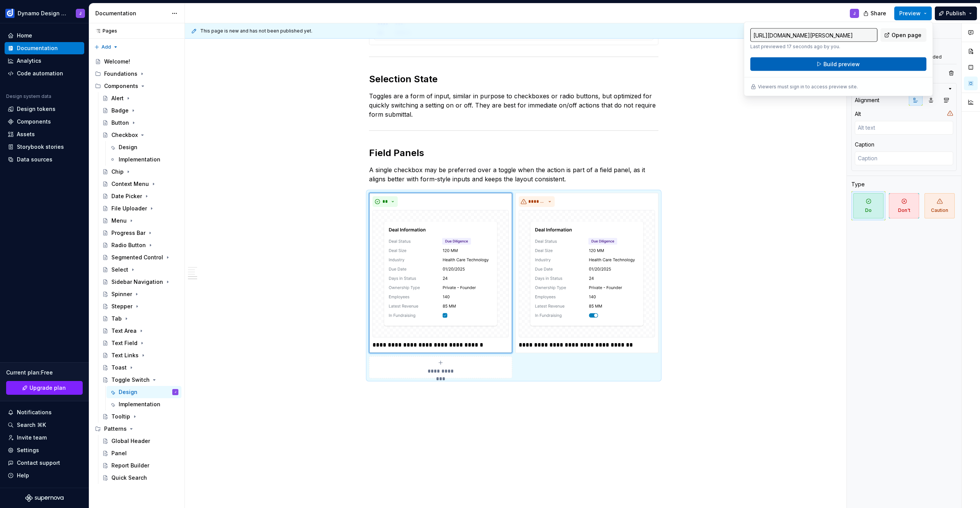
click at [850, 61] on span "Build preview" at bounding box center [841, 64] width 36 height 8
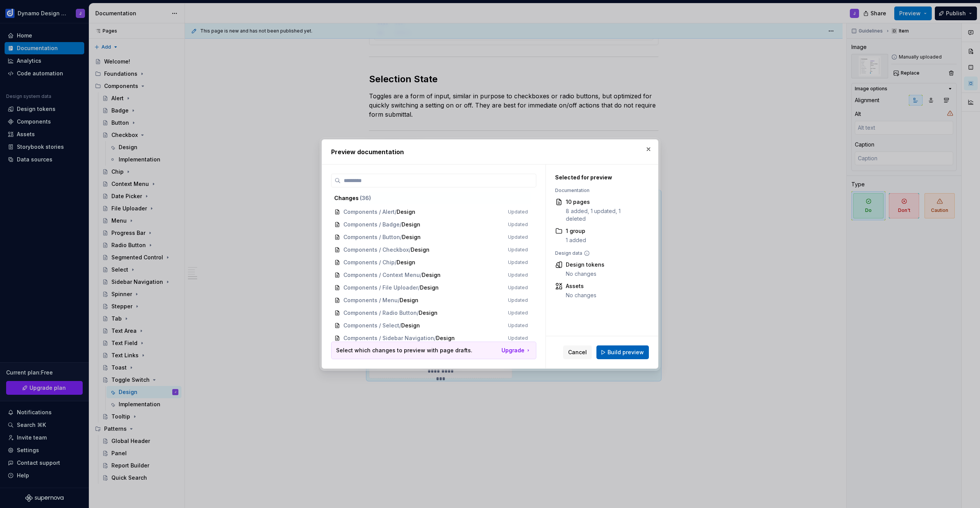
click at [623, 356] on button "Build preview" at bounding box center [622, 353] width 52 height 14
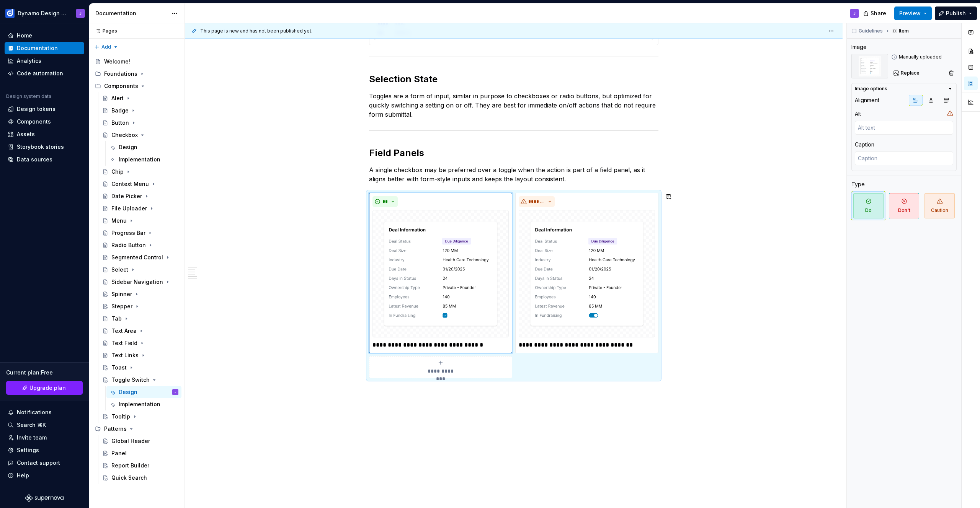
click at [430, 401] on div "**********" at bounding box center [514, 40] width 658 height 1002
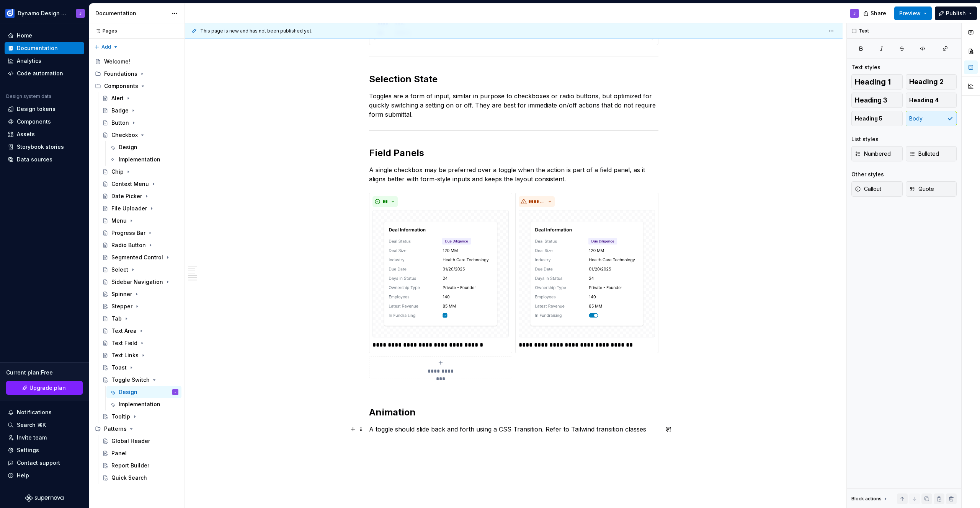
click at [396, 430] on p "A toggle should slide back and forth using a CSS Transition. Refer to Tailwind …" at bounding box center [513, 429] width 289 height 9
click at [372, 428] on p "A toggle should slide back and forth using a CSS Transition. Refer to Tailwind …" at bounding box center [513, 429] width 289 height 9
click at [501, 430] on p "The toggle thumb should slide back and forth using a CSS Transition. Refer to T…" at bounding box center [513, 434] width 289 height 18
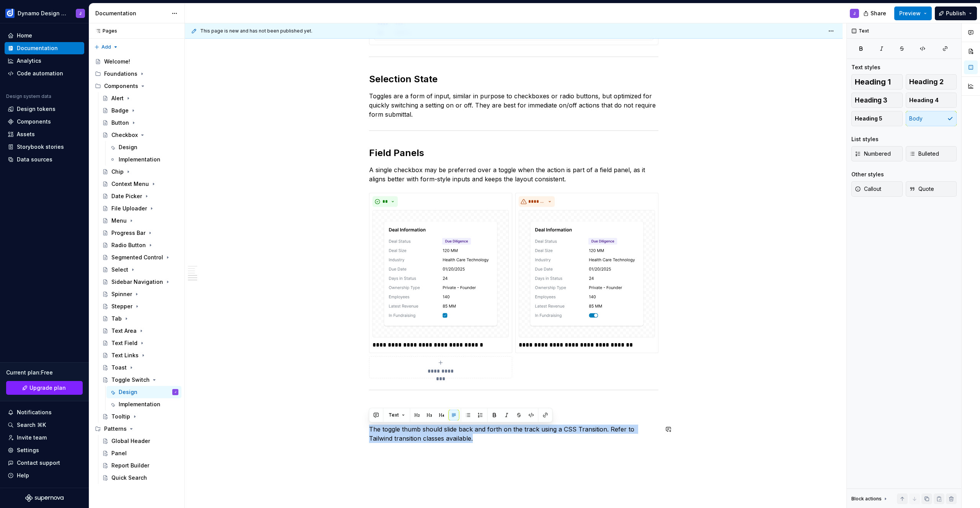
copy p "The toggle thumb should slide back and forth on the track using a CSS Transitio…"
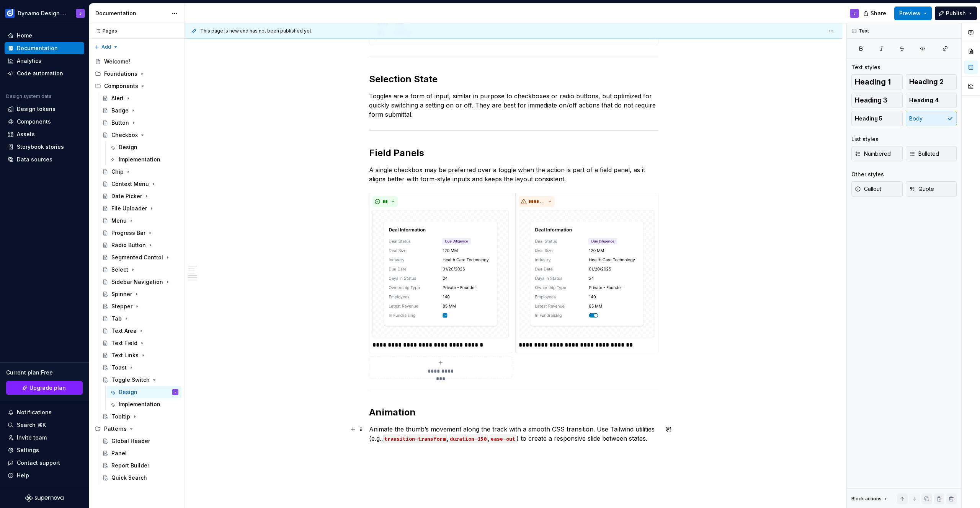
click at [438, 440] on code "transition-transform" at bounding box center [415, 439] width 64 height 9
click at [407, 443] on code "transition-transform" at bounding box center [415, 439] width 64 height 9
click at [662, 441] on div "**********" at bounding box center [514, 72] width 658 height 1066
drag, startPoint x: 652, startPoint y: 431, endPoint x: 663, endPoint y: 438, distance: 13.1
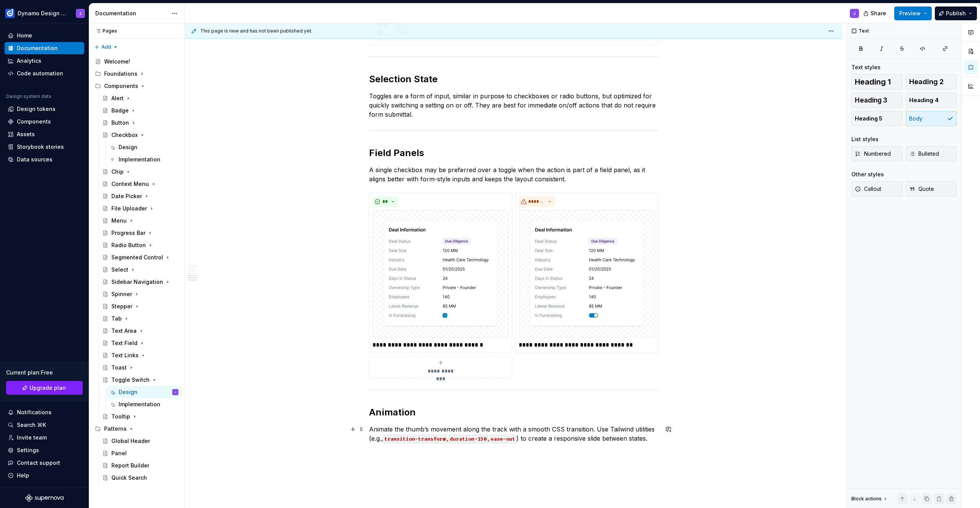
click at [651, 431] on p "Animate the thumb’s movement along the track with a smooth CSS transition. Use …" at bounding box center [513, 434] width 289 height 18
click at [406, 449] on p "Animate the thumb’s movement along the track with a smooth CSS transition. Use …" at bounding box center [513, 439] width 289 height 28
click at [915, 11] on span "Preview" at bounding box center [909, 14] width 21 height 8
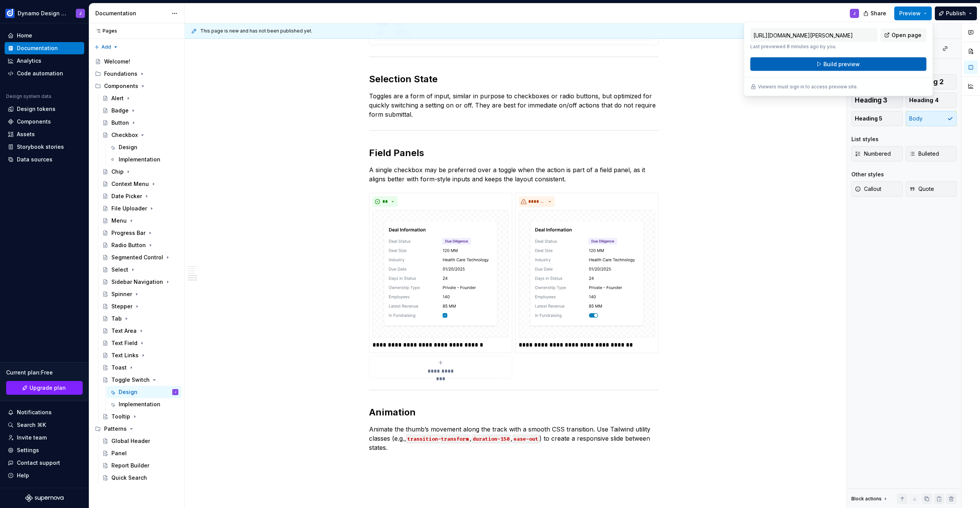
click at [844, 67] on span "Build preview" at bounding box center [841, 64] width 36 height 8
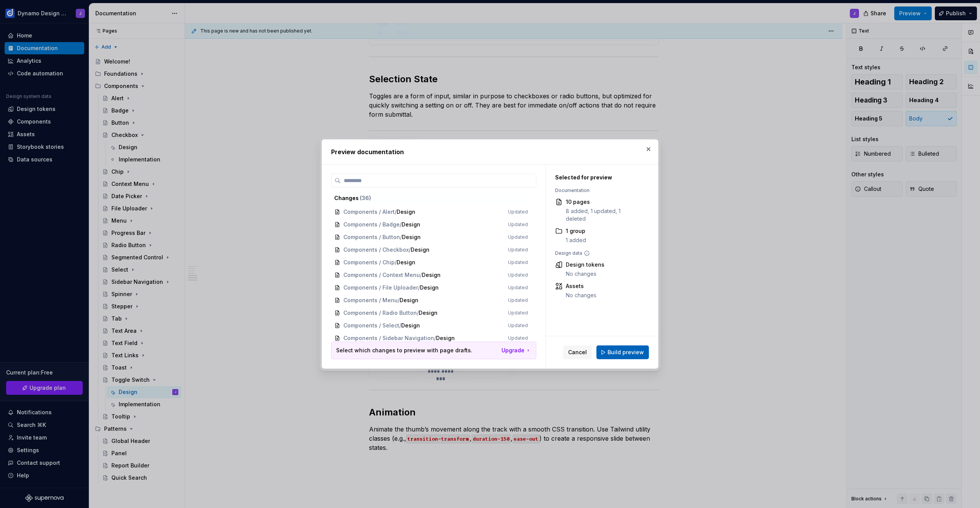
click at [625, 351] on span "Build preview" at bounding box center [626, 353] width 36 height 8
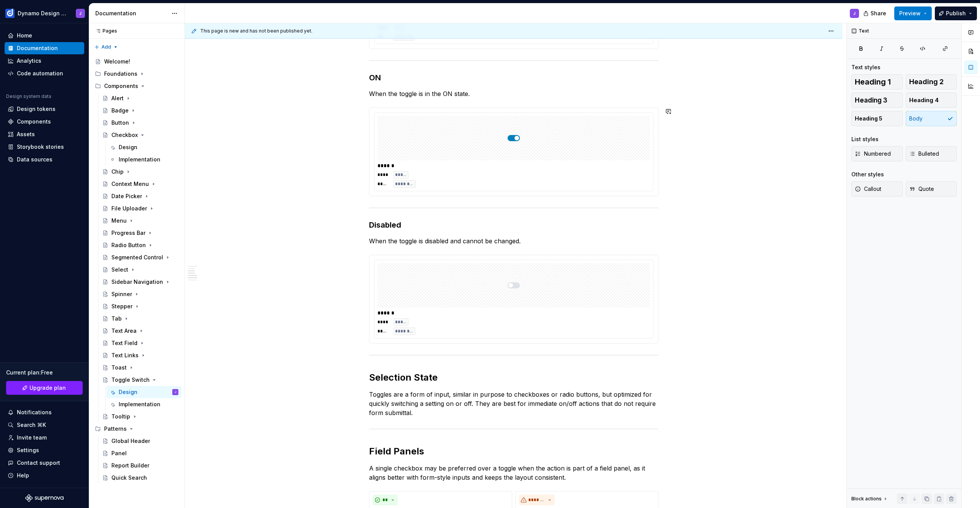
scroll to position [0, 0]
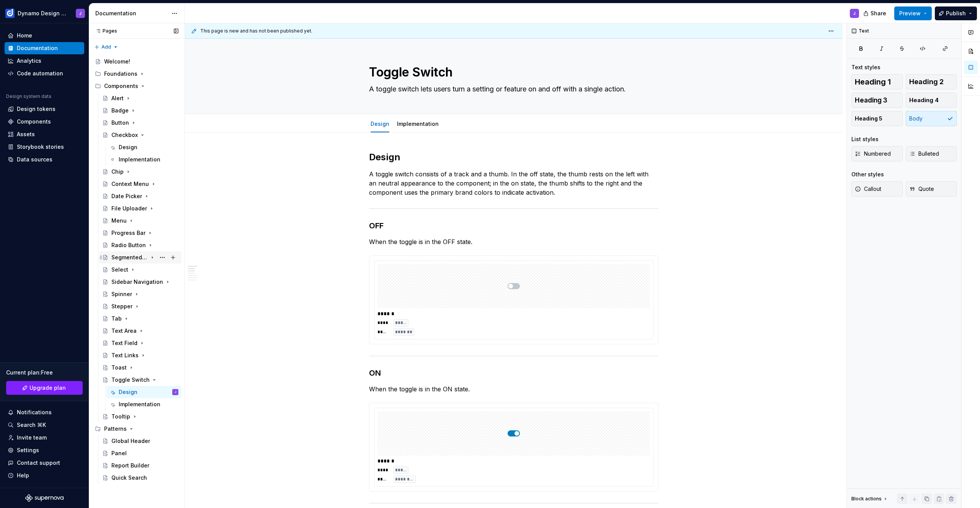
click at [133, 258] on div "Segmented Control" at bounding box center [129, 258] width 36 height 8
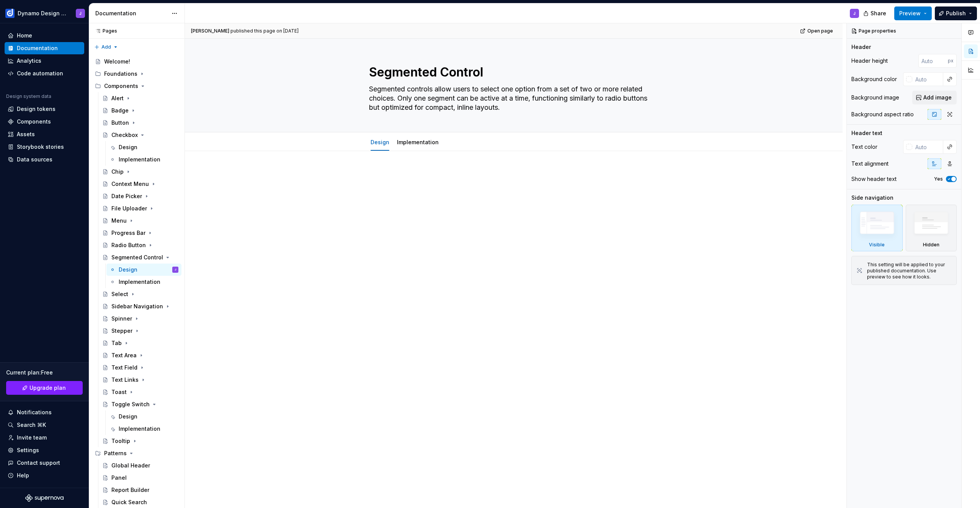
type textarea "*"
click at [387, 164] on div "[PERSON_NAME] published this page on [DATE] Open page Segmented Control Segment…" at bounding box center [515, 265] width 661 height 485
click at [390, 163] on div at bounding box center [514, 255] width 658 height 209
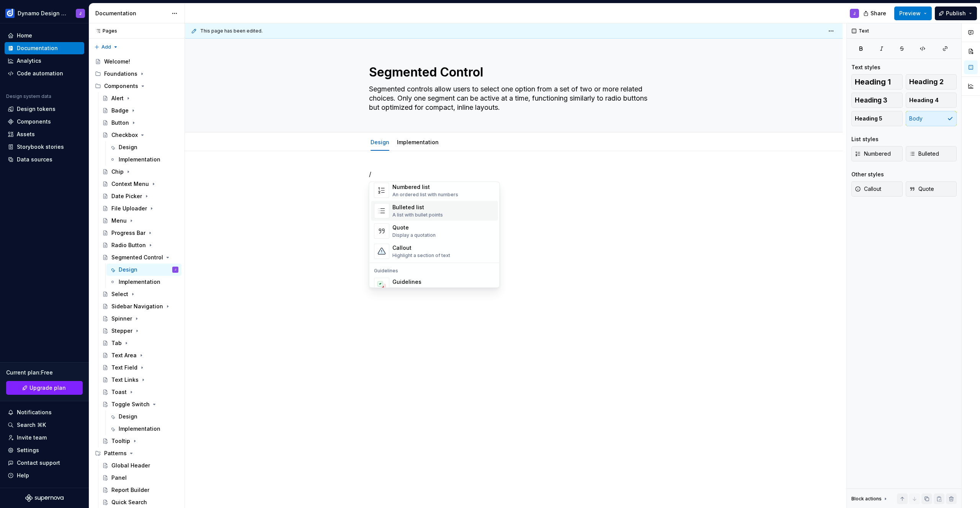
scroll to position [137, 0]
click at [454, 252] on div "Callout Highlight a section of text" at bounding box center [443, 250] width 103 height 15
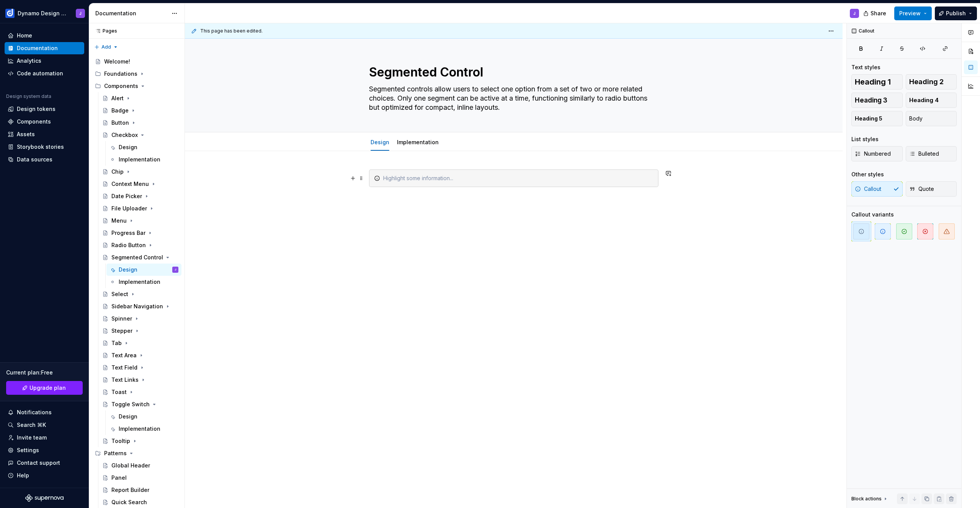
click at [376, 179] on icon at bounding box center [377, 178] width 6 height 6
click at [942, 236] on span "button" at bounding box center [947, 232] width 16 height 16
click at [464, 182] on div "Do we need this if we still" at bounding box center [518, 179] width 270 height 8
click at [439, 247] on div "Do we need this if we still need this IF we use the pill-shaped tabs?" at bounding box center [514, 255] width 658 height 209
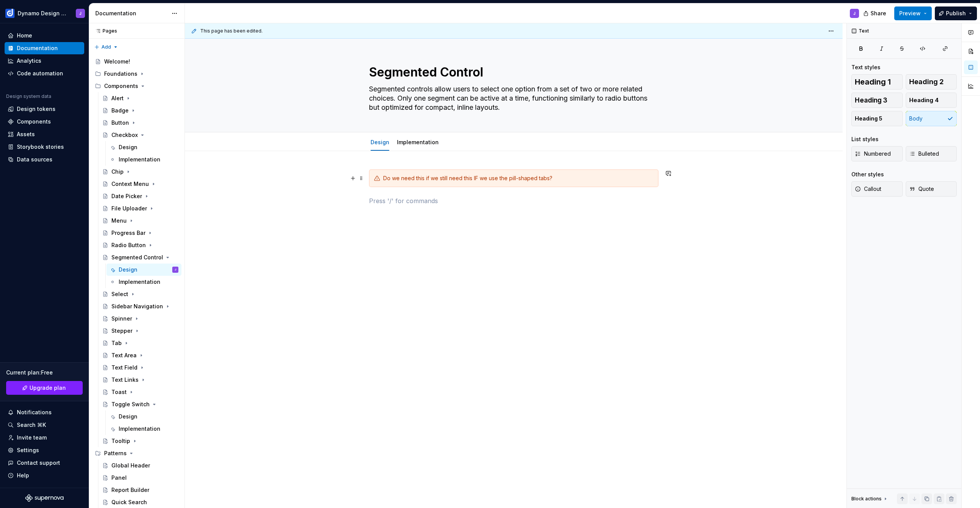
click at [400, 162] on div "Do we need this if we still need this IF we use the pill-shaped tabs?" at bounding box center [514, 259] width 658 height 216
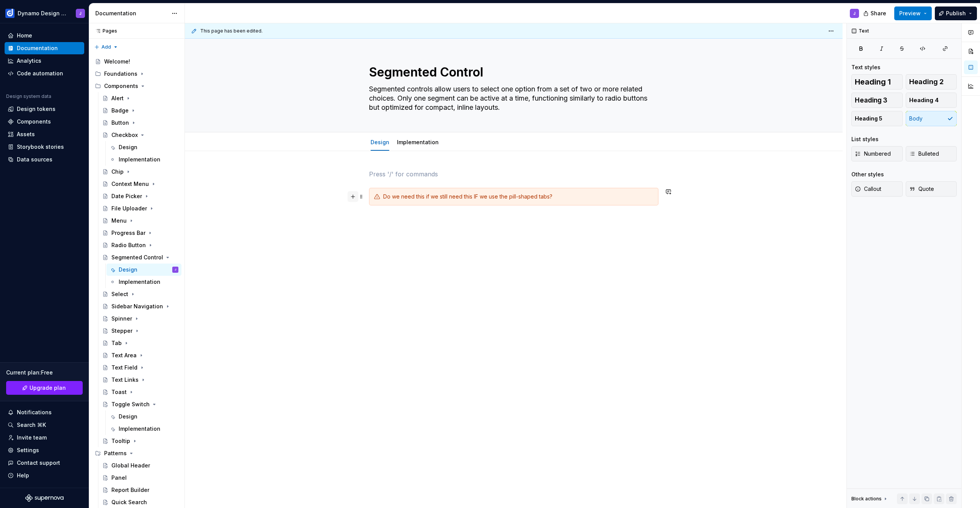
click at [353, 194] on button "button" at bounding box center [353, 196] width 11 height 11
click at [383, 175] on p at bounding box center [513, 174] width 289 height 9
click at [379, 195] on icon at bounding box center [377, 197] width 6 height 6
click at [367, 175] on div "Do we need this if we still need this IF we use the pill-shaped tabs?" at bounding box center [514, 275] width 658 height 248
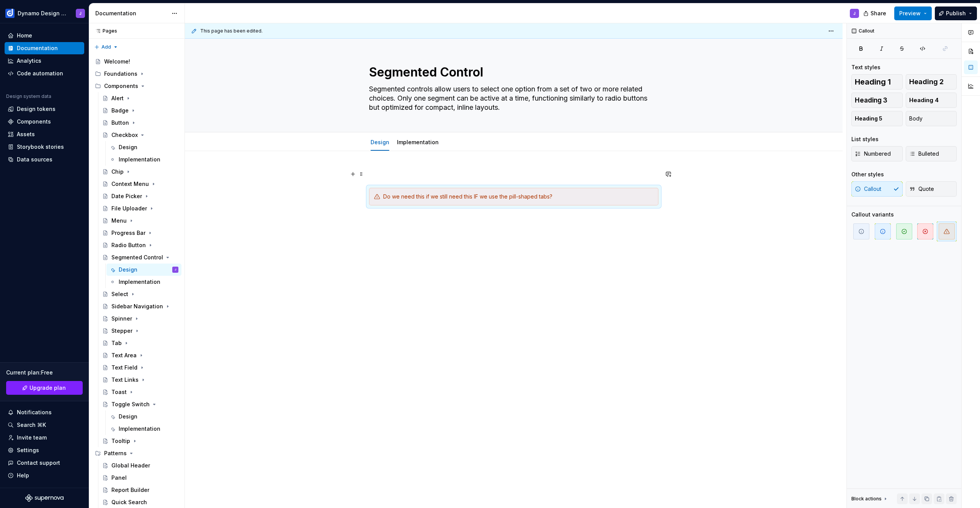
click at [371, 173] on p at bounding box center [513, 174] width 289 height 9
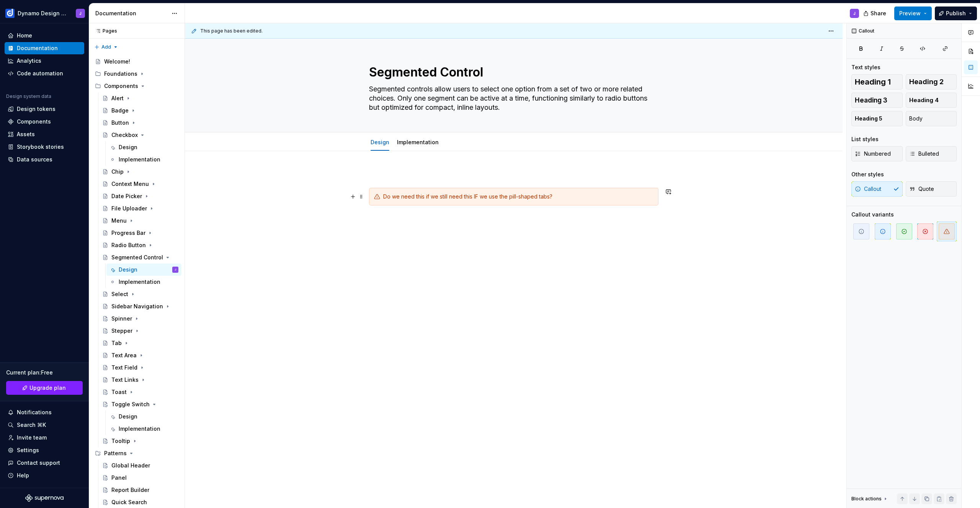
click at [375, 203] on div "Do we need this if we still need this IF we use the pill-shaped tabs?" at bounding box center [513, 197] width 289 height 18
click at [370, 204] on div "Do we need this if we still need this IF we use the pill-shaped tabs?" at bounding box center [513, 197] width 289 height 18
click at [360, 199] on span at bounding box center [361, 196] width 6 height 11
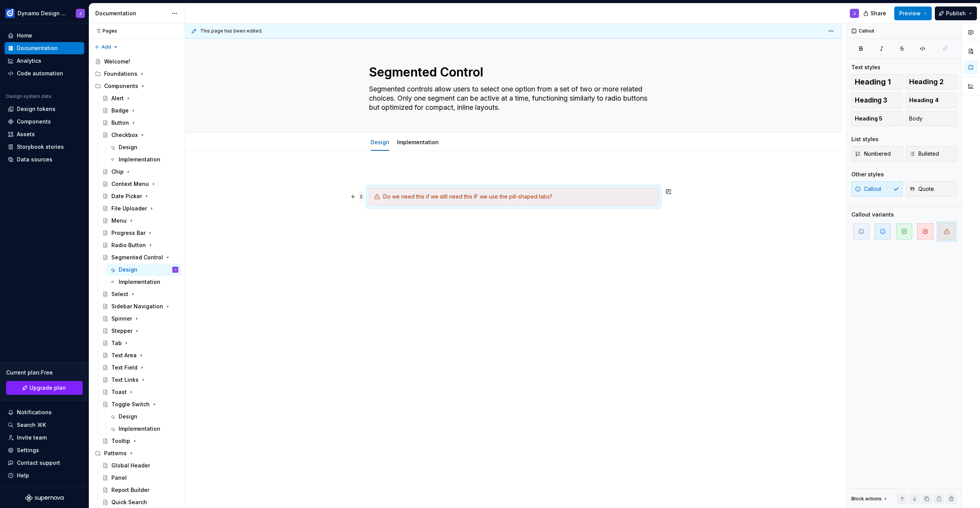
click at [361, 194] on span at bounding box center [361, 196] width 6 height 11
click at [362, 188] on div "Do we need this if we still need this IF we use the pill-shaped tabs?" at bounding box center [514, 275] width 658 height 248
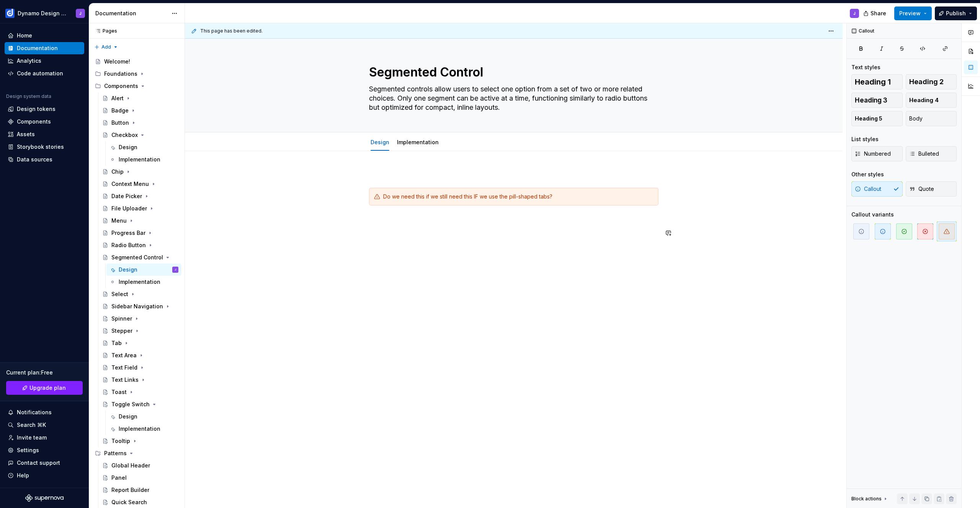
click at [602, 271] on div "Do we need this if we still need this IF we use the pill-shaped tabs?" at bounding box center [514, 275] width 658 height 248
click at [582, 180] on div "Do we need this if we still need this IF we use the pill-shaped tabs?" at bounding box center [513, 204] width 289 height 68
click at [409, 180] on div "Do we need this if we still need this IF we use the pill-shaped tabs?" at bounding box center [513, 204] width 289 height 68
click at [372, 178] on p at bounding box center [513, 174] width 289 height 9
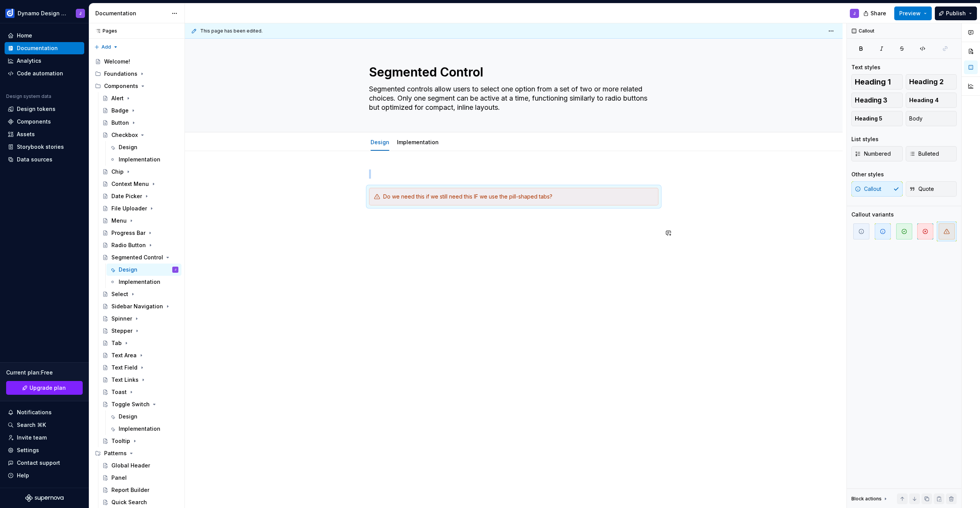
click at [447, 261] on div "Do we need this if we still need this IF we use the pill-shaped tabs?" at bounding box center [514, 275] width 658 height 248
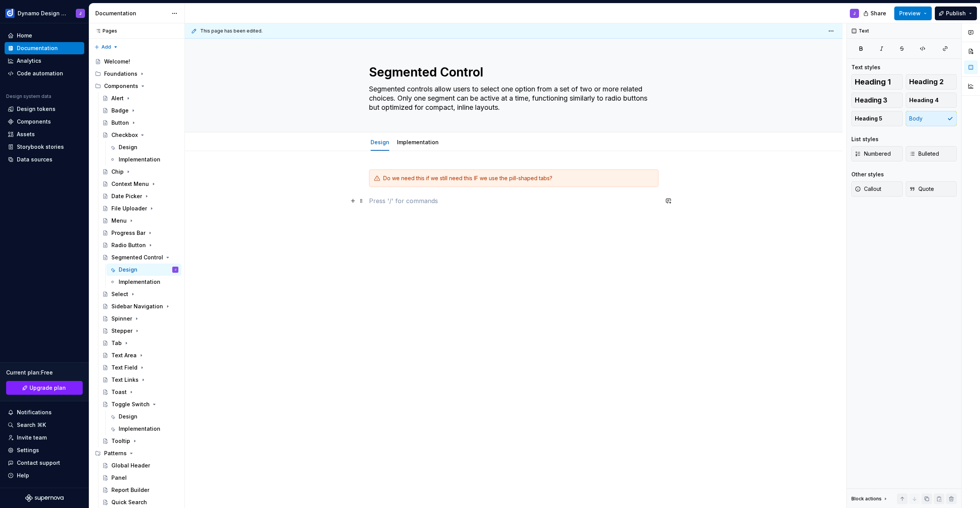
click at [413, 201] on p at bounding box center [513, 200] width 289 height 9
click at [287, 250] on div "This page has been edited. Segmented Control Segmented controls allow users to …" at bounding box center [515, 265] width 661 height 485
click at [441, 199] on p at bounding box center [513, 200] width 289 height 9
click at [301, 354] on div "Do we need this if we still need this IF we use the pill-shaped tabs? Will add …" at bounding box center [514, 259] width 658 height 216
click at [154, 257] on icon "Page tree" at bounding box center [152, 258] width 6 height 6
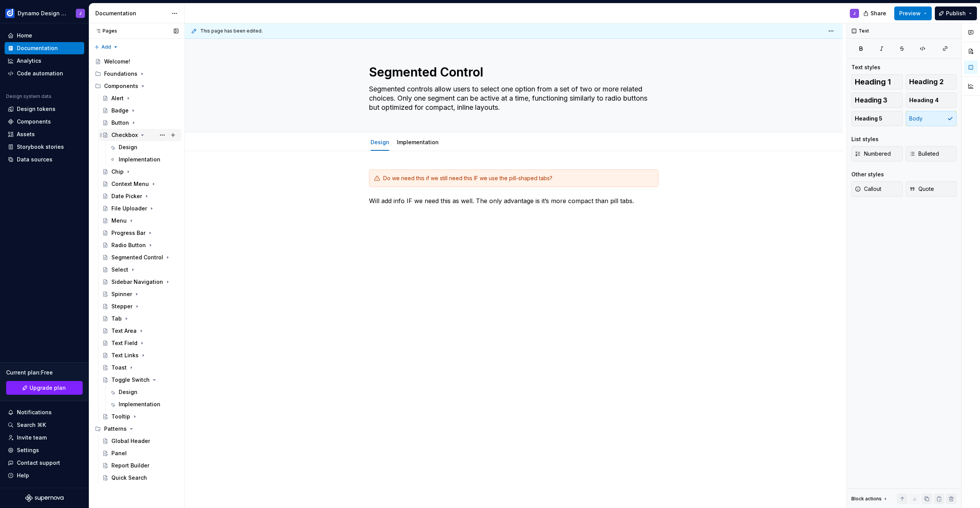
click at [143, 134] on icon "Page tree" at bounding box center [142, 135] width 6 height 6
click at [145, 282] on div "Stepper" at bounding box center [144, 282] width 67 height 11
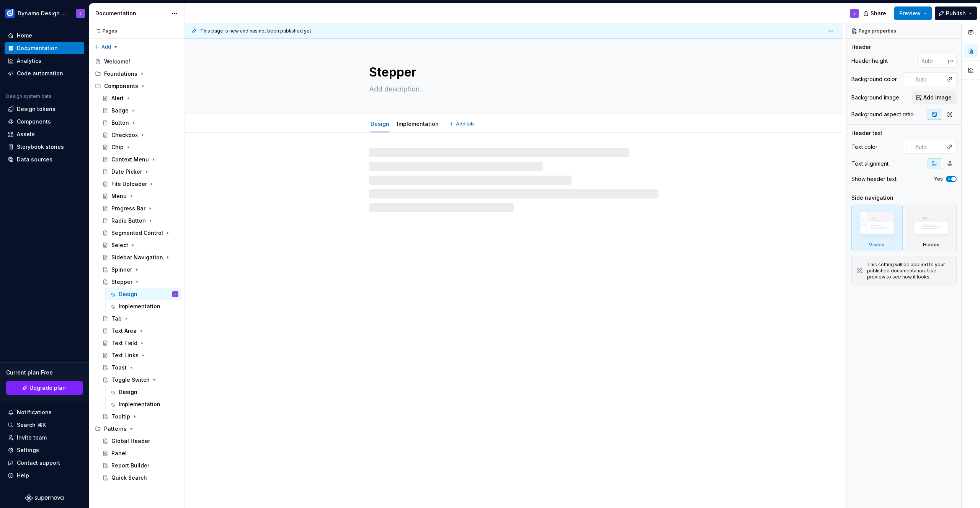
click at [408, 88] on textarea at bounding box center [511, 89] width 289 height 12
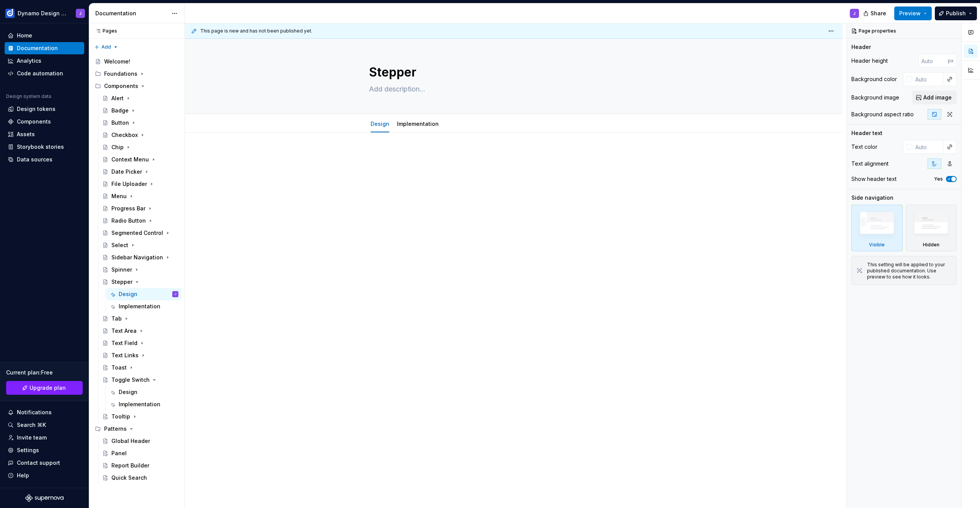
type textarea "*"
click at [408, 145] on div at bounding box center [514, 237] width 658 height 209
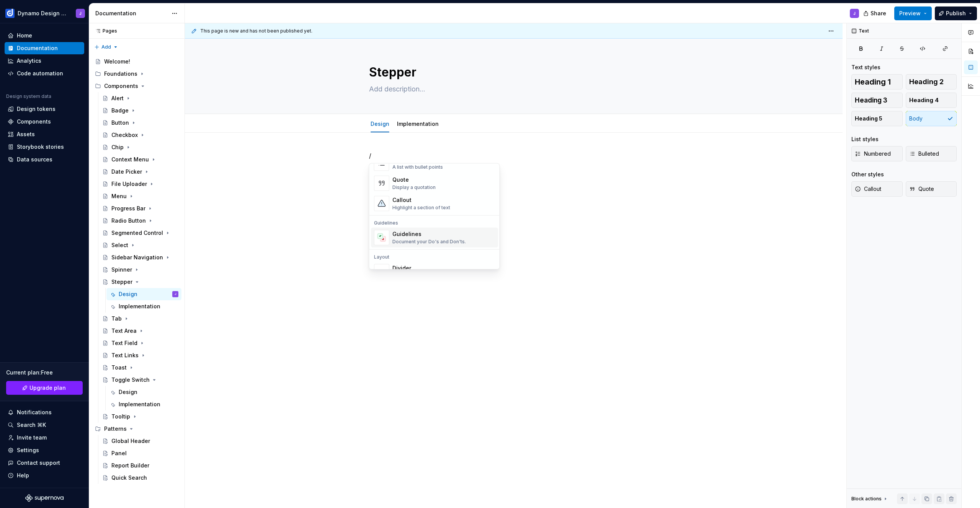
scroll to position [114, 0]
click at [440, 250] on div "Callout" at bounding box center [421, 251] width 58 height 8
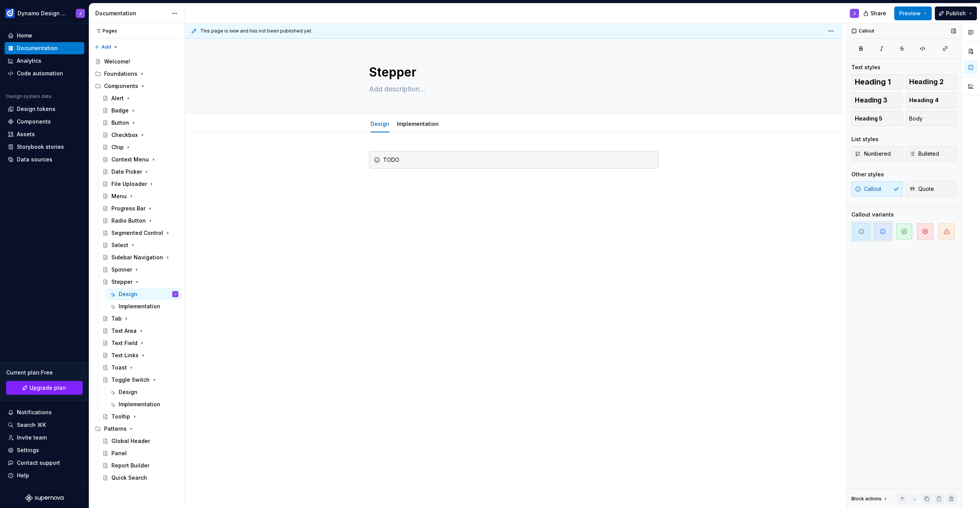
click at [885, 231] on icon "button" at bounding box center [882, 231] width 5 height 5
click at [450, 162] on div "TODO" at bounding box center [518, 160] width 270 height 8
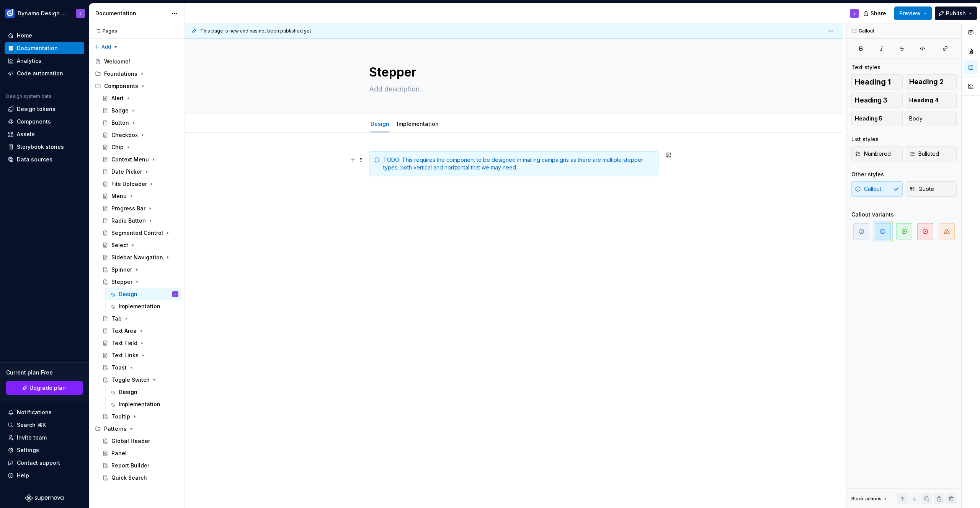
click at [400, 160] on div "TODO: This requires the component to be designed in mailing campaigns as there …" at bounding box center [518, 163] width 270 height 15
click at [503, 229] on div "TODO: This requires the component to be designed in mailing campaigns as there …" at bounding box center [514, 237] width 658 height 209
click at [137, 283] on icon "Page tree" at bounding box center [137, 282] width 6 height 6
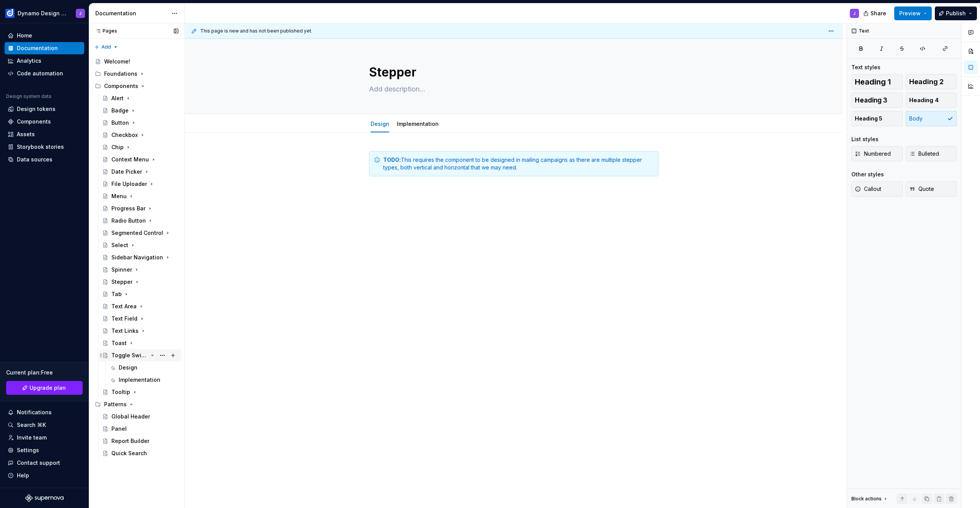
click at [151, 356] on icon "Page tree" at bounding box center [152, 356] width 6 height 6
click at [905, 20] on div "Share Preview Publish" at bounding box center [922, 13] width 115 height 20
click at [905, 13] on span "Preview" at bounding box center [909, 14] width 21 height 8
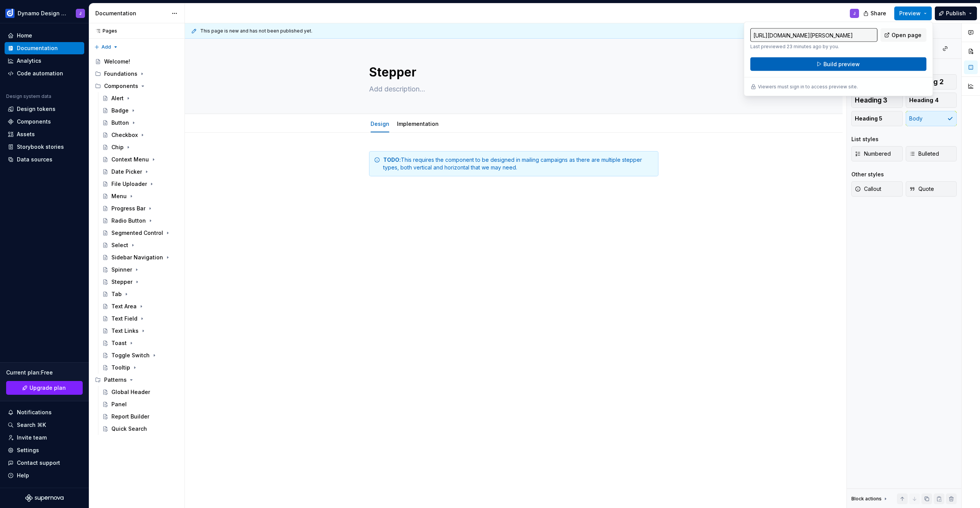
click at [839, 63] on span "Build preview" at bounding box center [841, 64] width 36 height 8
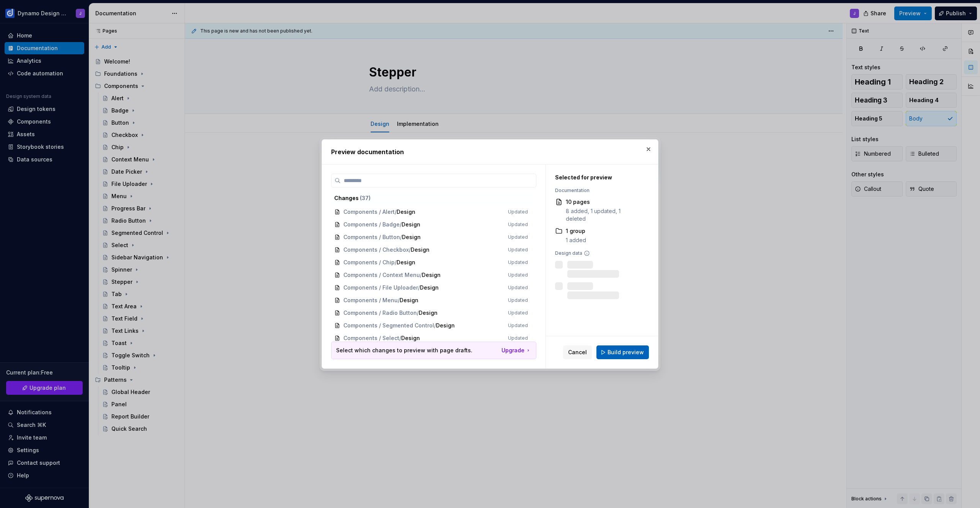
click at [627, 351] on span "Build preview" at bounding box center [626, 353] width 36 height 8
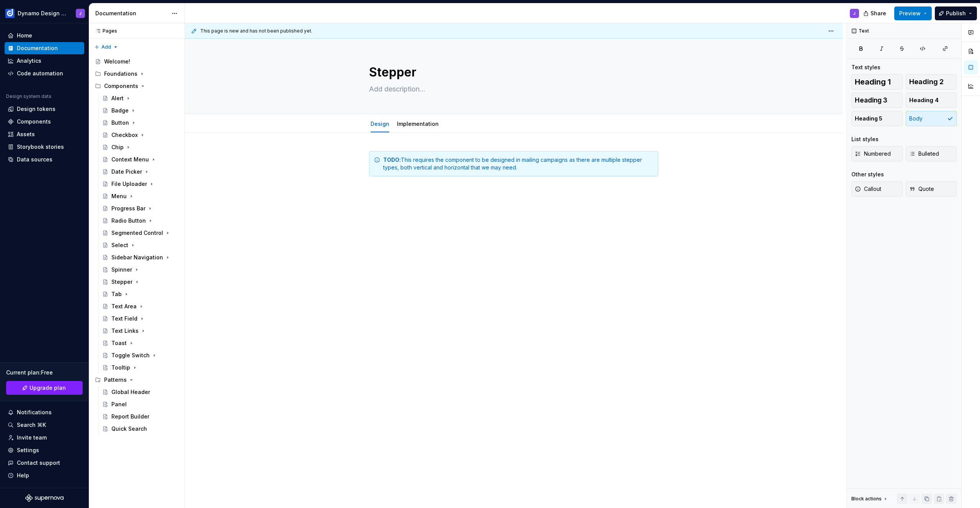
type textarea "*"
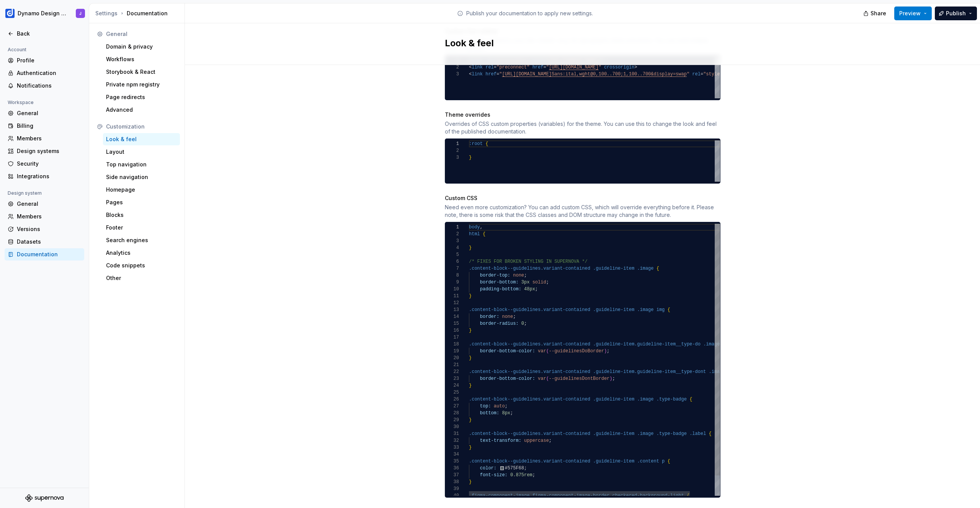
scroll to position [351, 0]
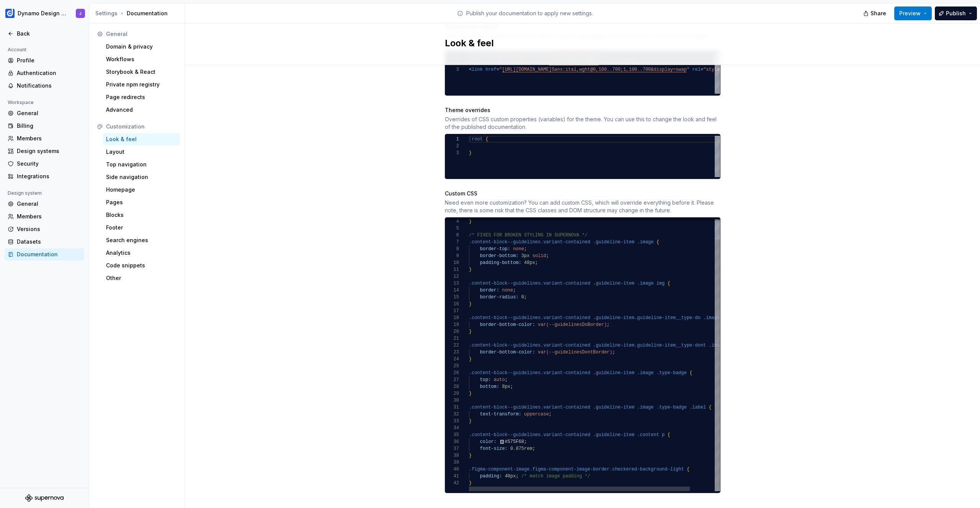
click at [492, 478] on div "} /* FIXES FOR BROKEN STYLING IN SUPERNOVA */ .content-block--guidelines.varian…" at bounding box center [608, 345] width 279 height 294
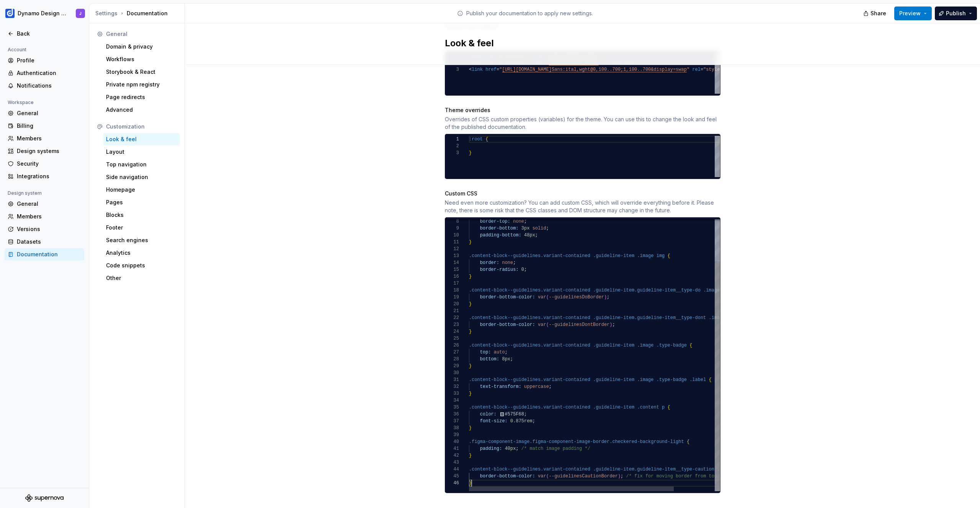
scroll to position [34, 3]
type textarea "**********"
click at [751, 239] on div "Site logo A company logo that will be displayed on all pages on your documentat…" at bounding box center [582, 118] width 795 height 809
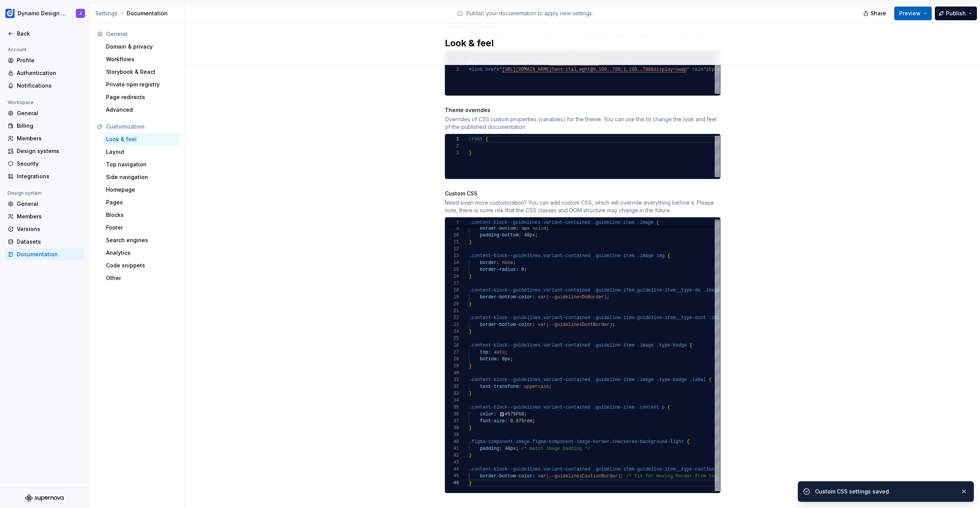
click at [911, 16] on span "Preview" at bounding box center [909, 14] width 21 height 8
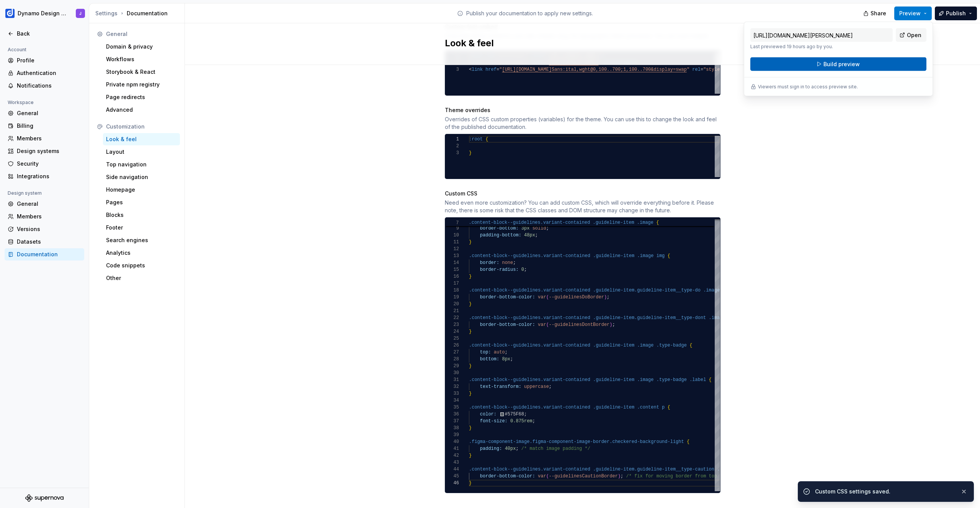
click at [859, 66] on button "Build preview" at bounding box center [838, 64] width 176 height 14
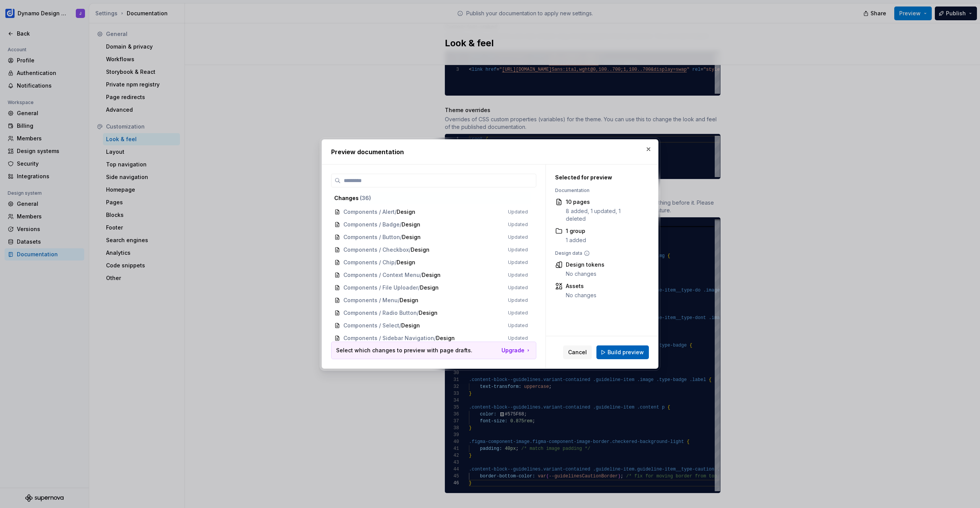
click at [632, 354] on span "Build preview" at bounding box center [626, 353] width 36 height 8
